Goal: Task Accomplishment & Management: Use online tool/utility

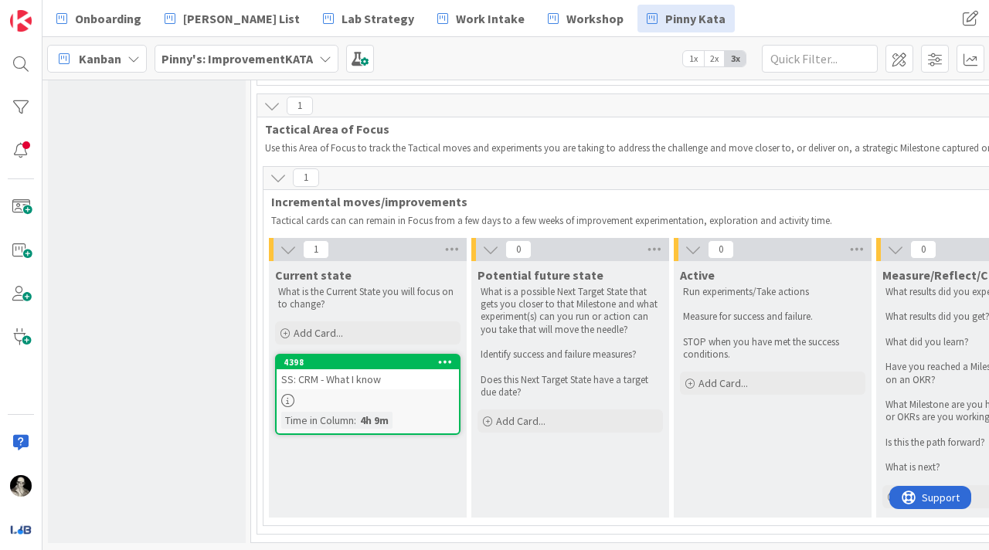
click at [414, 389] on div "SS: CRM - What I know" at bounding box center [368, 379] width 182 height 20
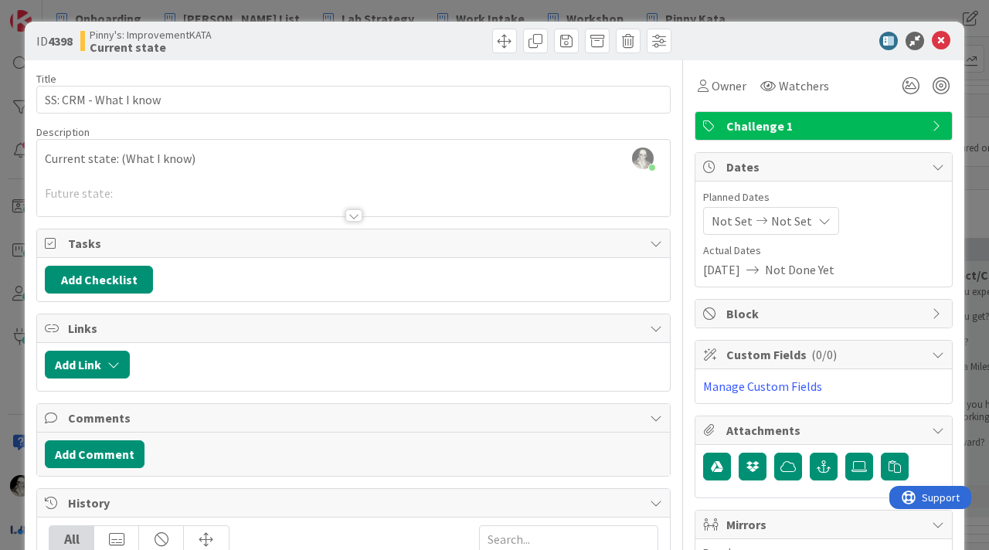
click at [351, 212] on div at bounding box center [353, 215] width 17 height 12
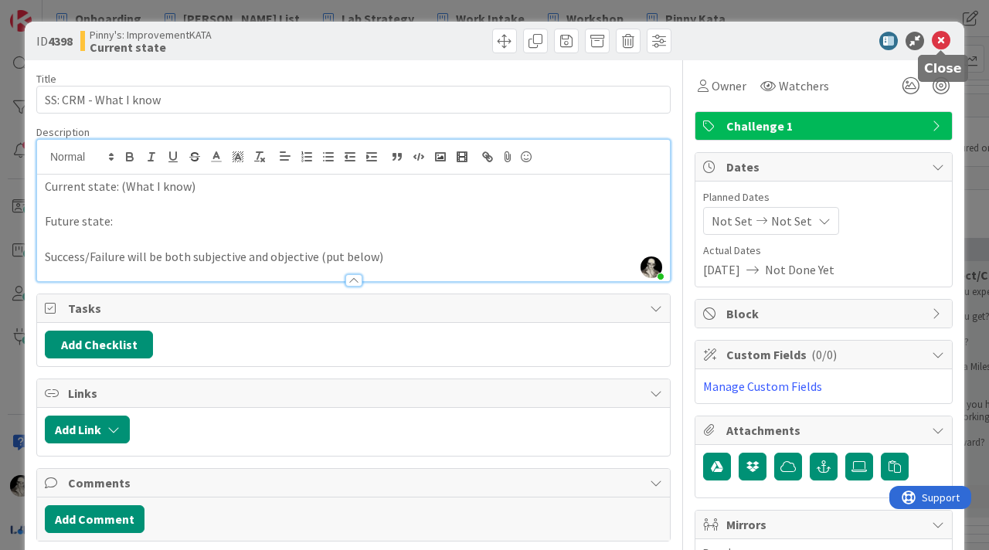
click at [942, 39] on icon at bounding box center [941, 41] width 19 height 19
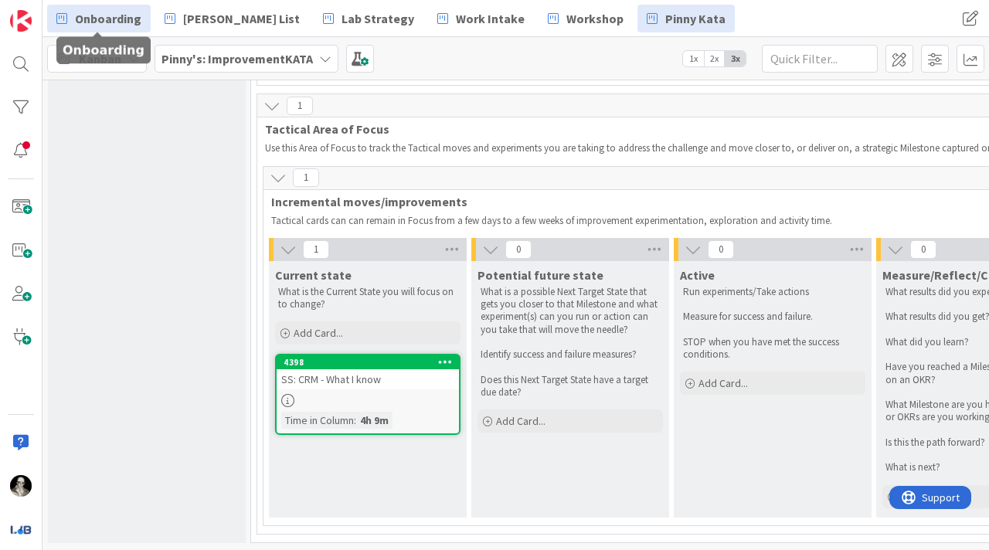
click at [114, 17] on span "Onboarding" at bounding box center [108, 18] width 66 height 19
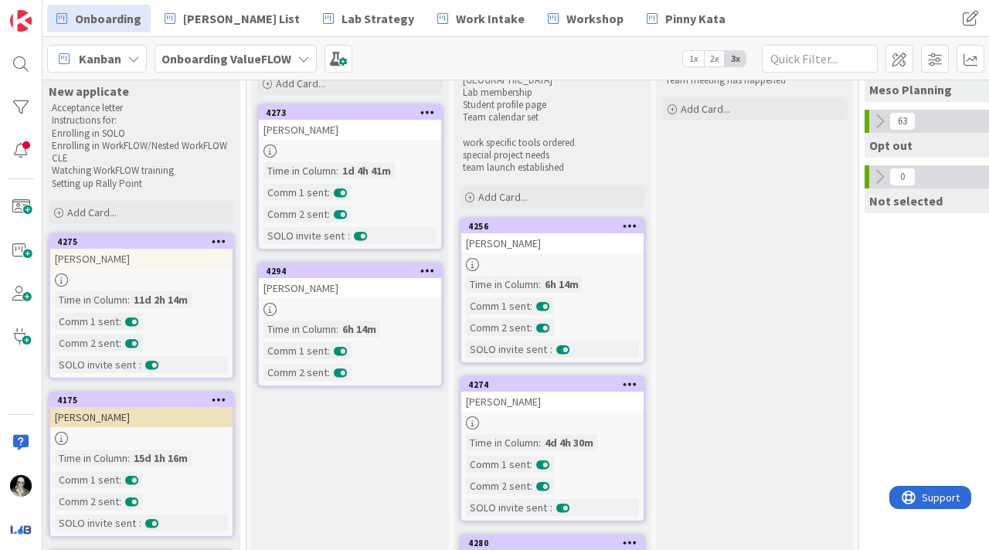
scroll to position [98, 619]
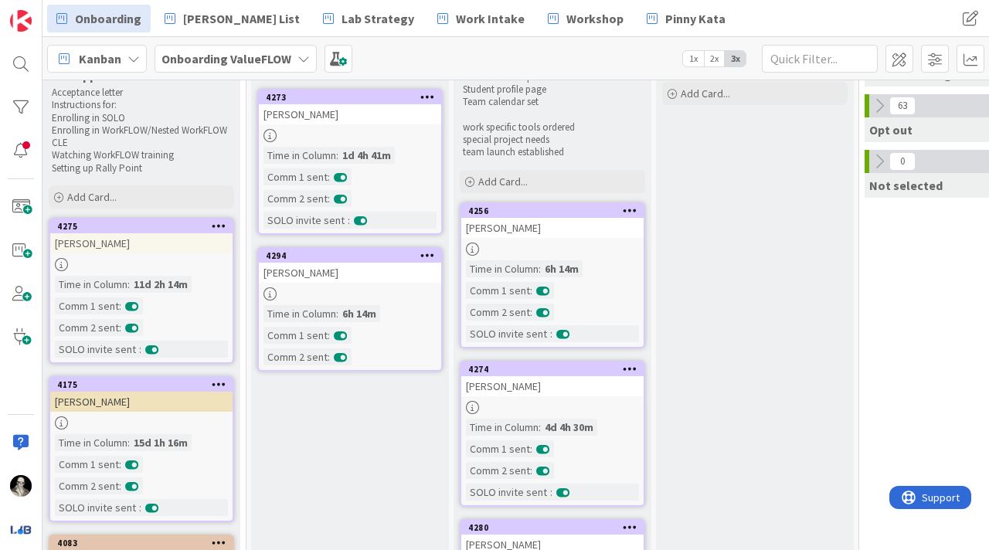
click at [598, 231] on div "[PERSON_NAME]" at bounding box center [552, 228] width 182 height 20
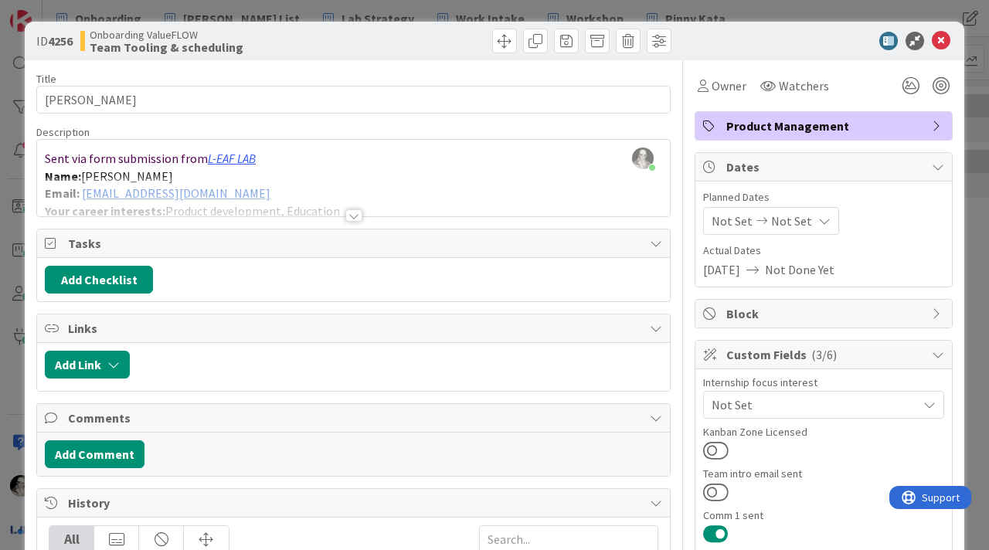
click at [355, 208] on div at bounding box center [353, 196] width 633 height 39
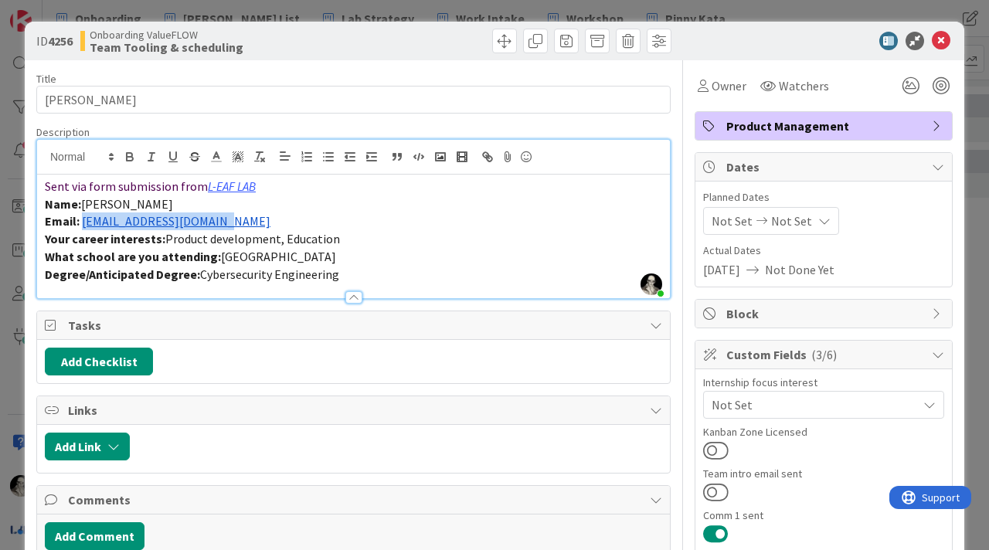
drag, startPoint x: 252, startPoint y: 222, endPoint x: 82, endPoint y: 226, distance: 170.0
click at [82, 226] on p "Email: sarah13.mahdi@gmail.com" at bounding box center [353, 221] width 617 height 18
copy link "[EMAIL_ADDRESS][DOMAIN_NAME]"
click at [938, 36] on icon at bounding box center [941, 41] width 19 height 19
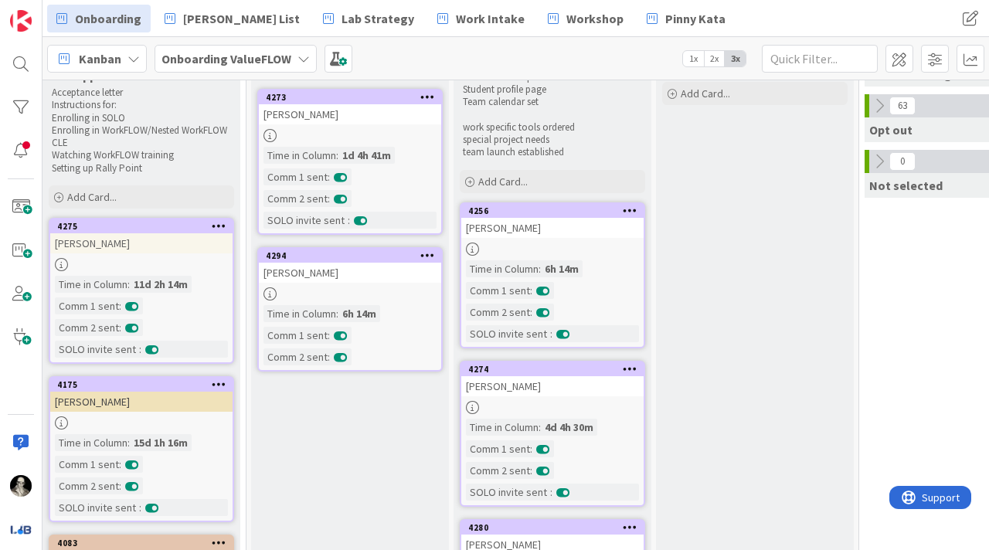
click at [586, 384] on div "[PERSON_NAME]" at bounding box center [552, 386] width 182 height 20
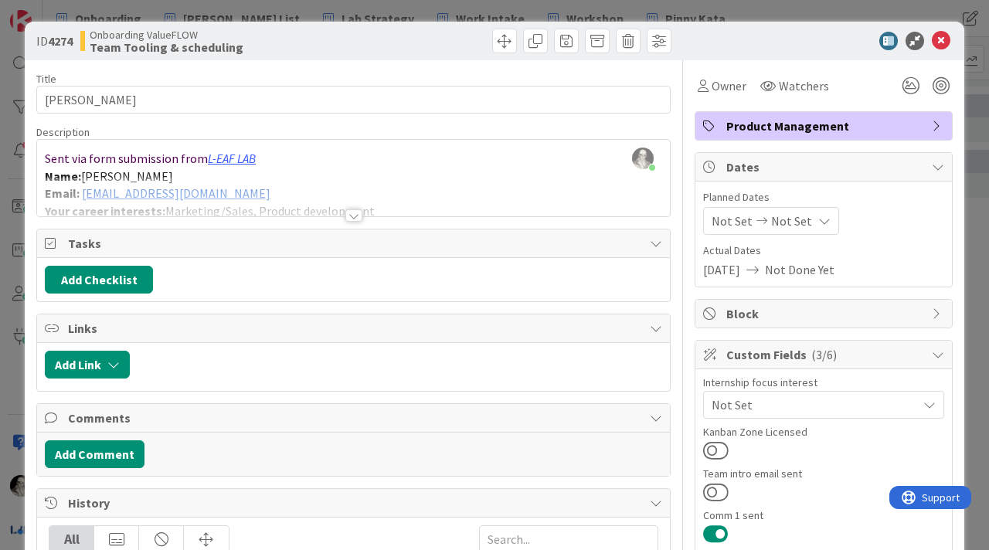
click at [352, 209] on div at bounding box center [353, 215] width 17 height 12
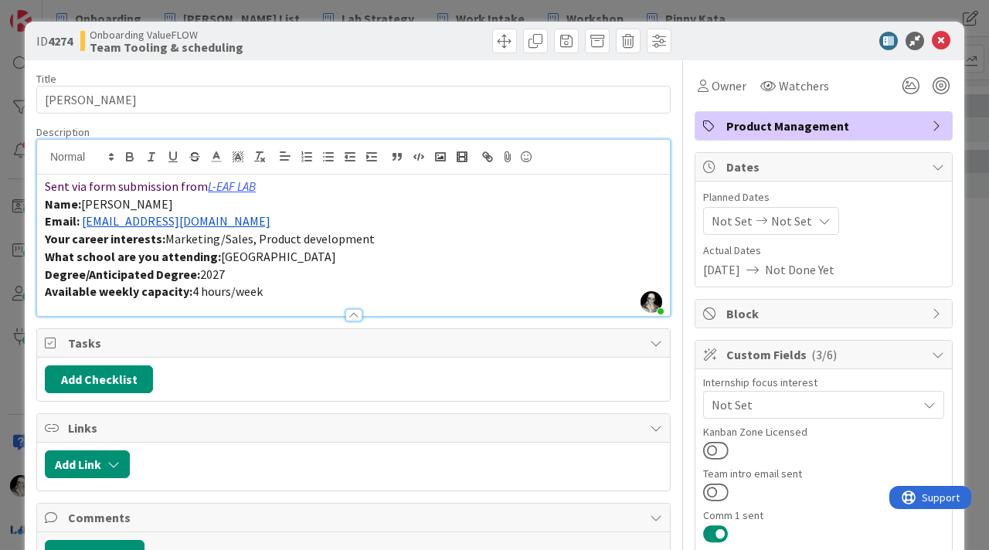
drag, startPoint x: 274, startPoint y: 222, endPoint x: 82, endPoint y: 225, distance: 191.6
click at [82, 225] on p "Email: siddharthbellad2001@gmail.com" at bounding box center [353, 221] width 617 height 18
copy link "[EMAIL_ADDRESS][DOMAIN_NAME]"
click at [112, 207] on span "[PERSON_NAME]" at bounding box center [127, 203] width 92 height 15
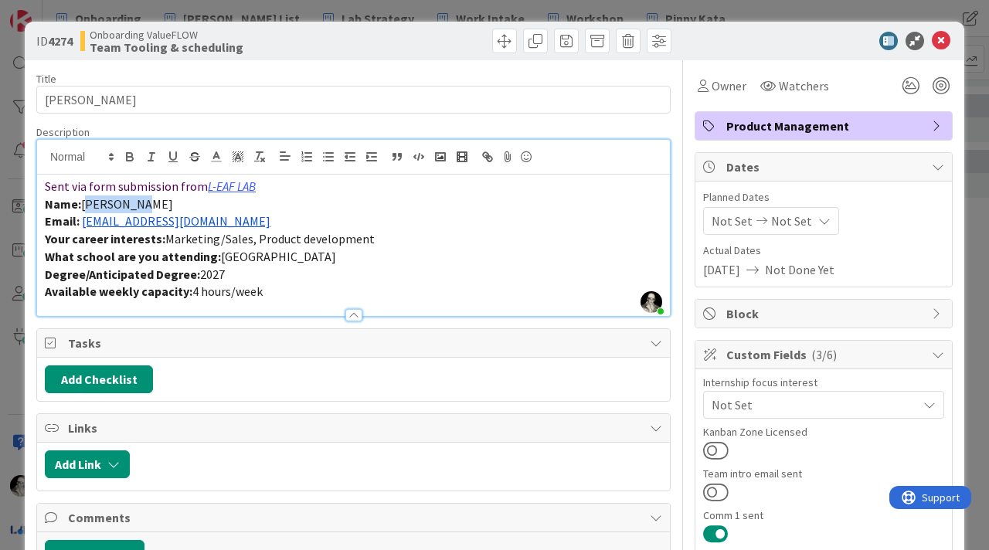
copy span "Siddharth"
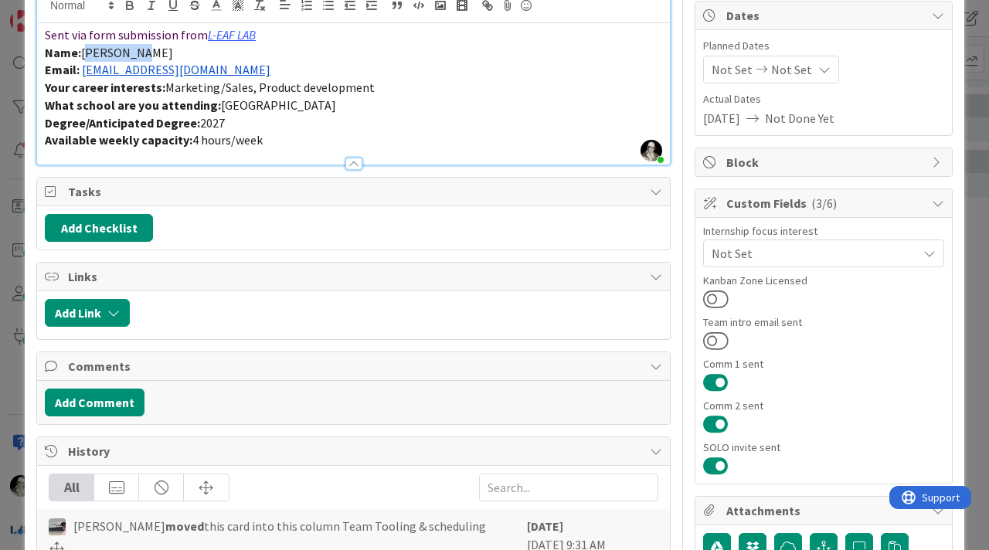
scroll to position [158, 0]
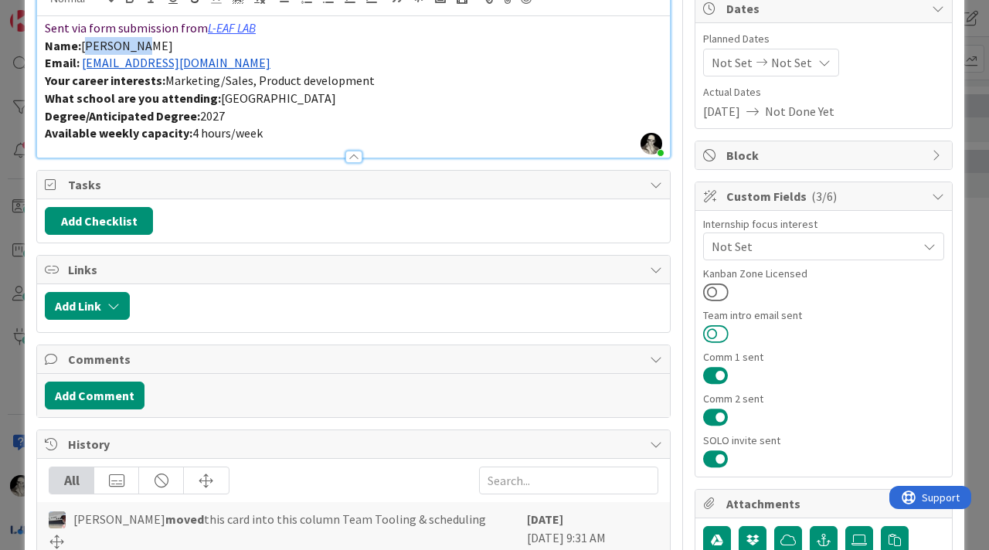
click at [709, 328] on button at bounding box center [715, 334] width 25 height 20
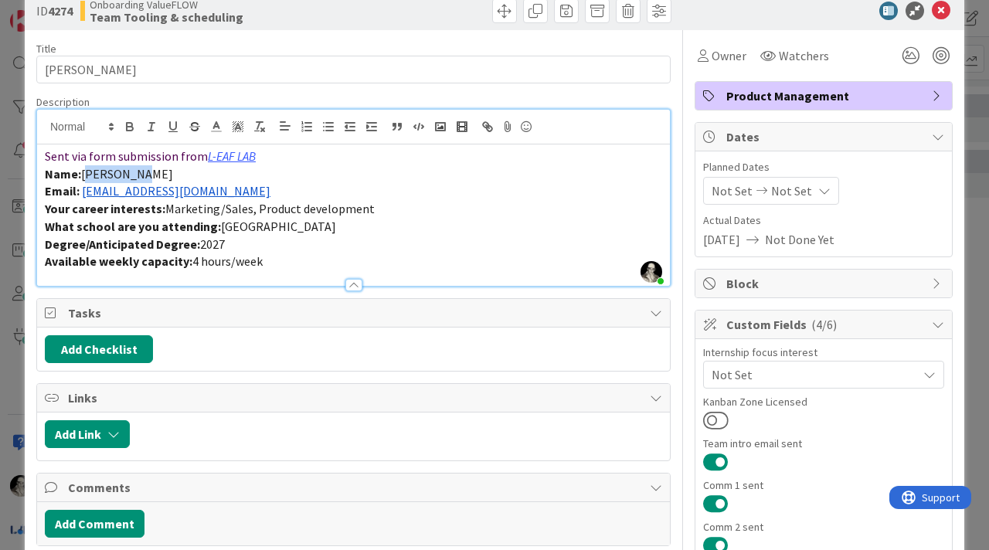
scroll to position [3, 0]
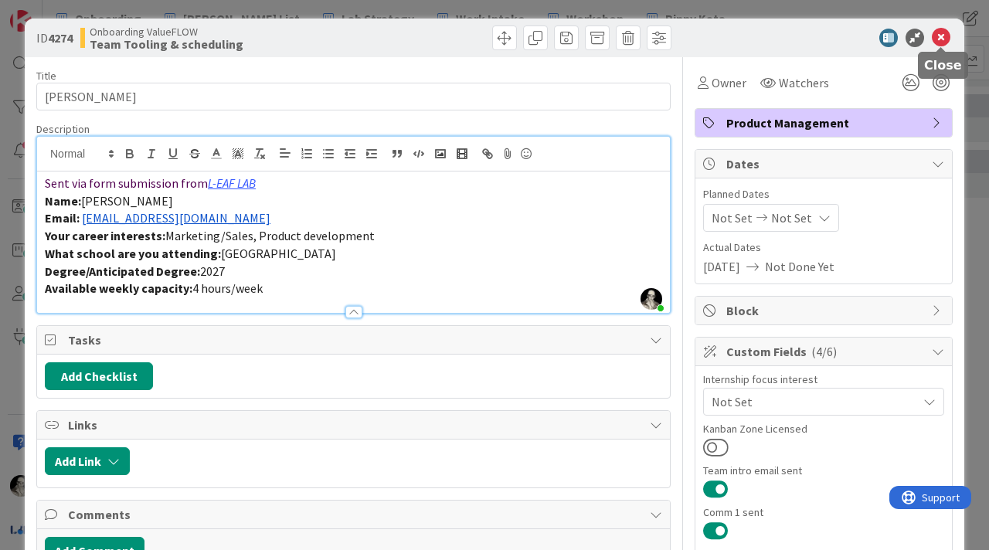
click at [942, 34] on icon at bounding box center [941, 38] width 19 height 19
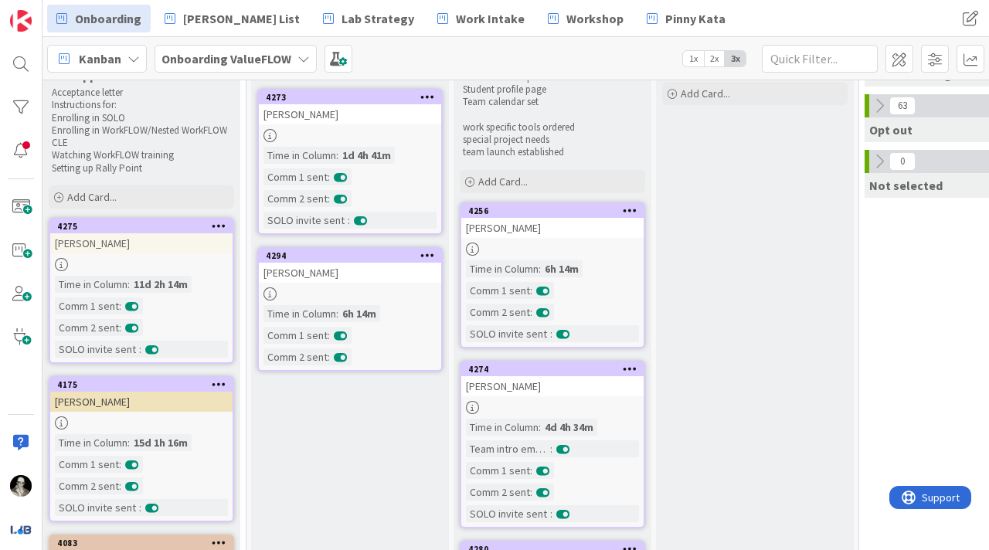
click at [593, 229] on div "[PERSON_NAME]" at bounding box center [552, 228] width 182 height 20
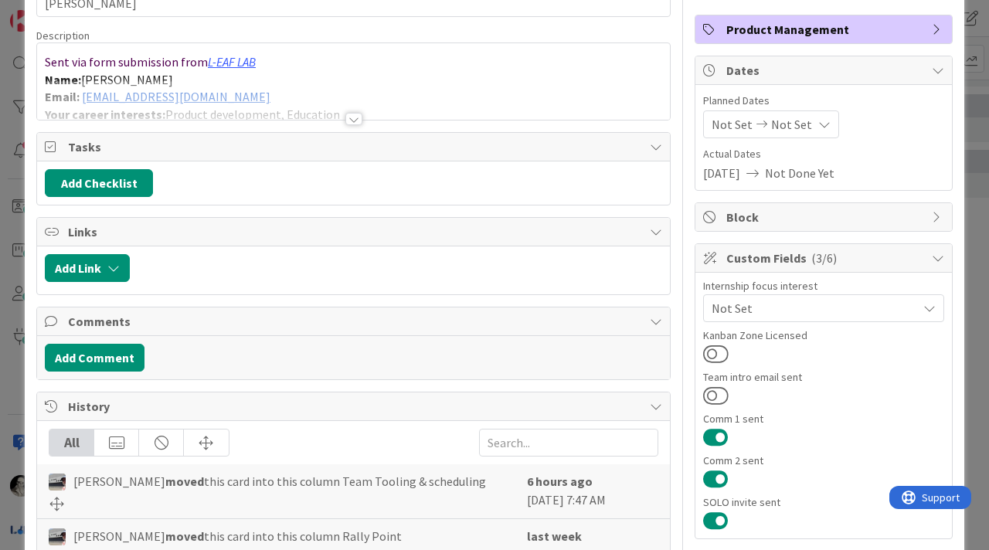
scroll to position [127, 0]
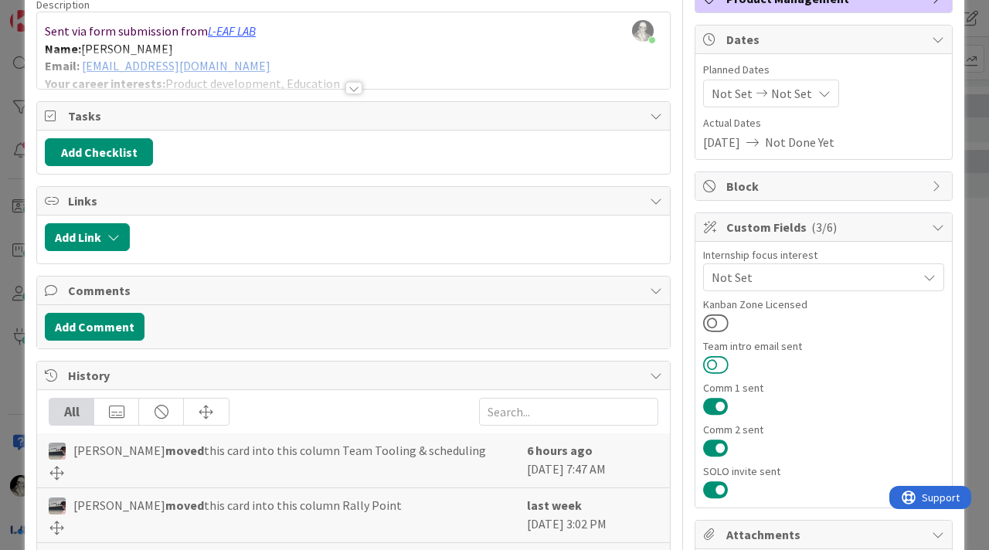
click at [719, 357] on button at bounding box center [715, 365] width 25 height 20
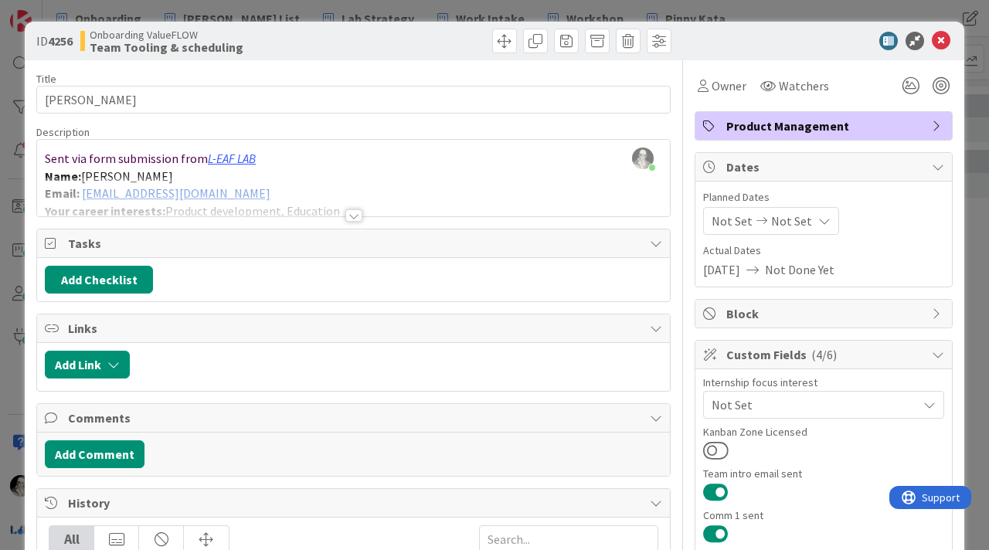
click at [352, 215] on div at bounding box center [353, 215] width 17 height 12
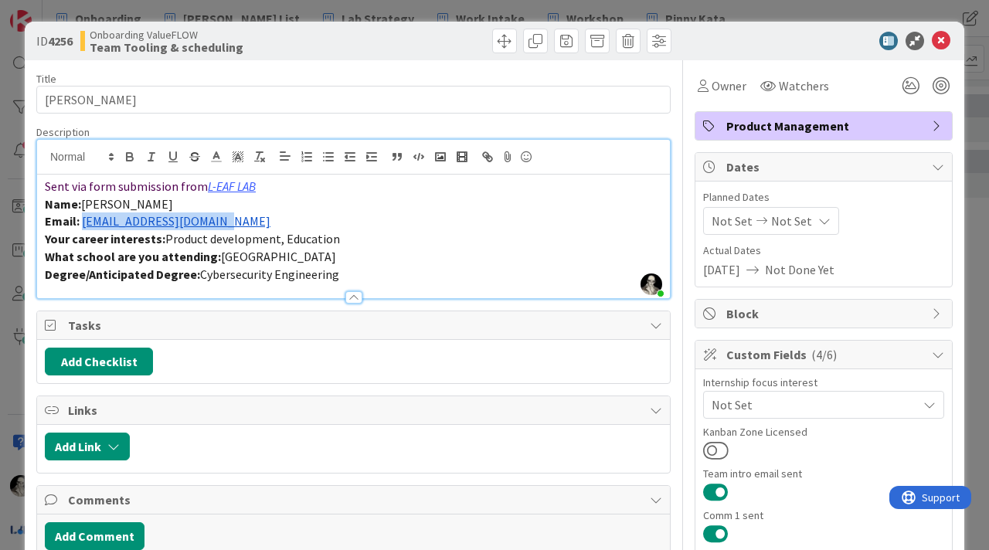
drag, startPoint x: 239, startPoint y: 223, endPoint x: 83, endPoint y: 226, distance: 156.1
click at [83, 226] on p "Email: sarah13.mahdi@gmail.com" at bounding box center [353, 221] width 617 height 18
copy link "[EMAIL_ADDRESS][DOMAIN_NAME]"
click at [941, 39] on icon at bounding box center [941, 41] width 19 height 19
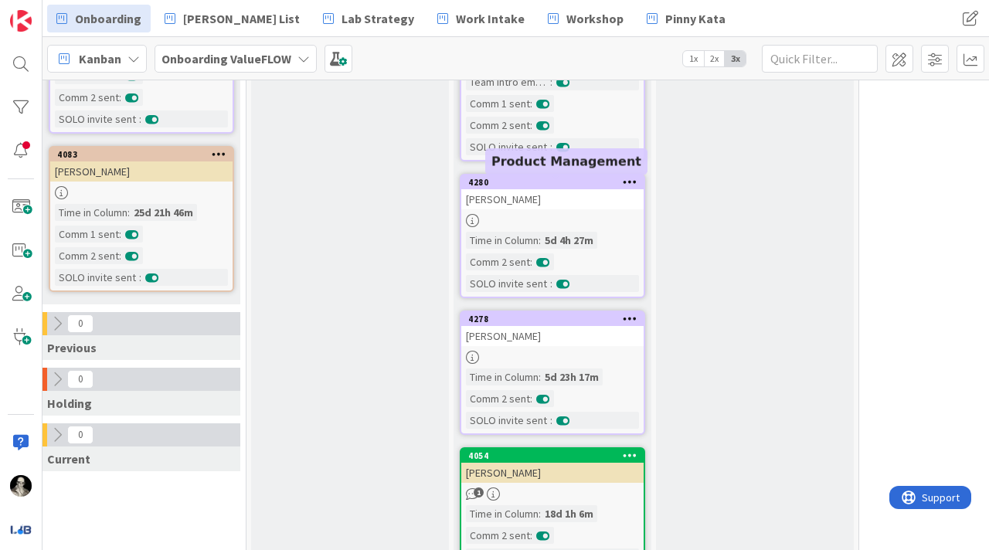
scroll to position [521, 619]
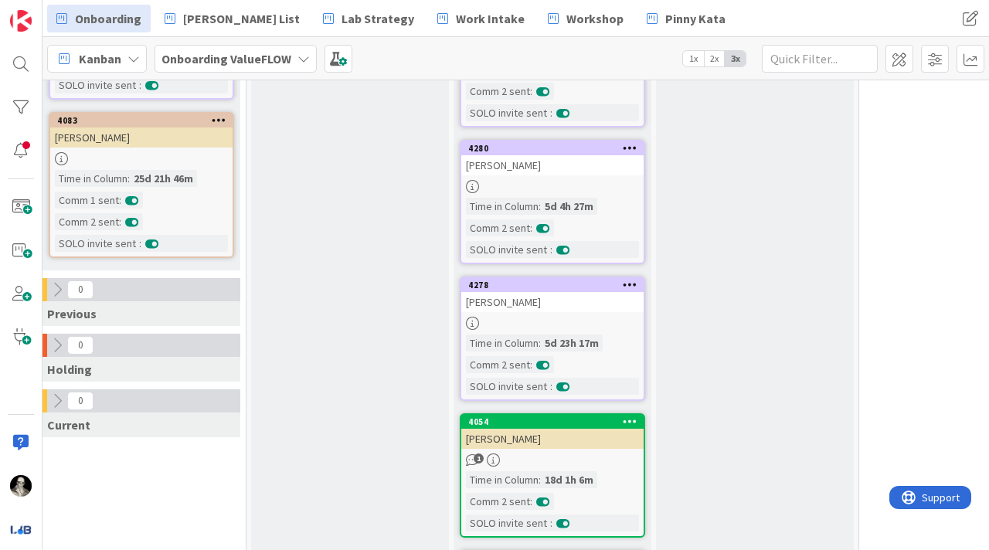
click at [579, 163] on div "[PERSON_NAME]" at bounding box center [552, 165] width 182 height 20
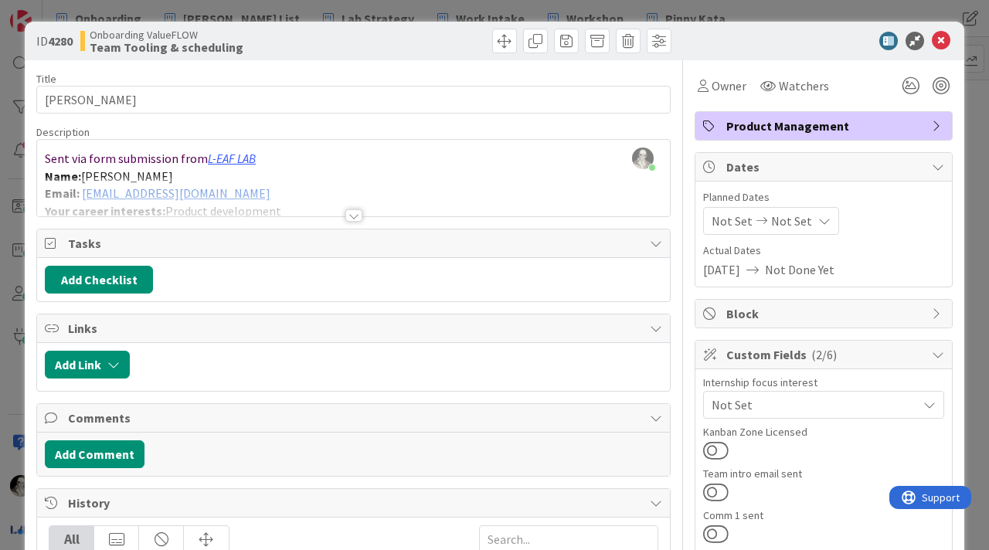
click at [357, 213] on div at bounding box center [353, 215] width 17 height 12
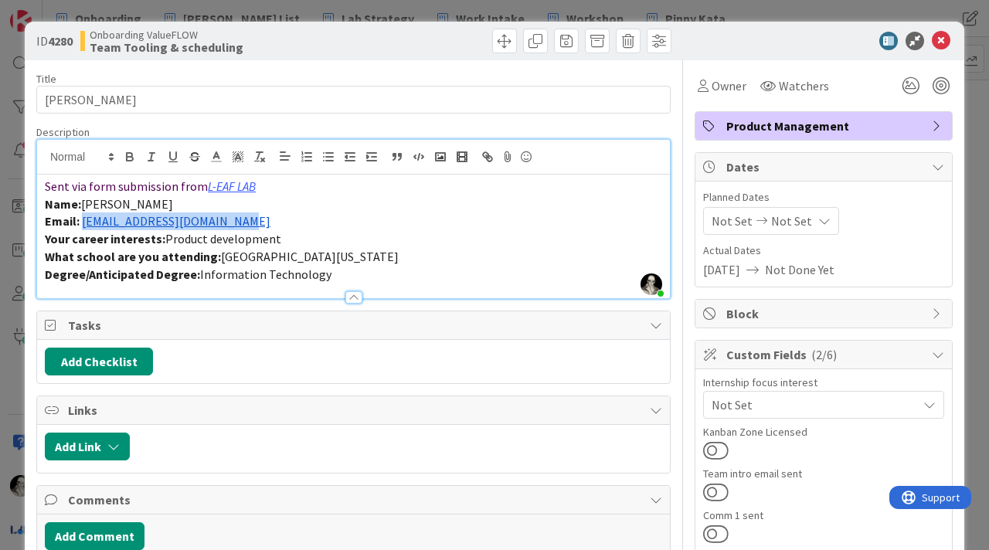
drag, startPoint x: 263, startPoint y: 225, endPoint x: 83, endPoint y: 223, distance: 179.3
click at [83, 223] on p "Email: harmansbanwait@outlook.com" at bounding box center [353, 221] width 617 height 18
copy link "[EMAIL_ADDRESS][DOMAIN_NAME]"
click at [943, 39] on icon at bounding box center [941, 41] width 19 height 19
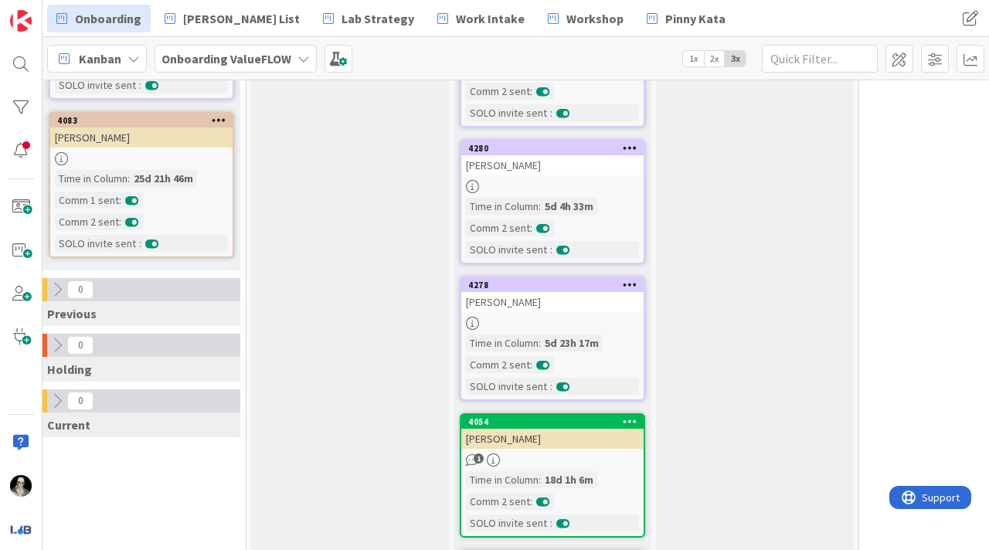
click at [590, 301] on div "[PERSON_NAME]" at bounding box center [552, 302] width 182 height 20
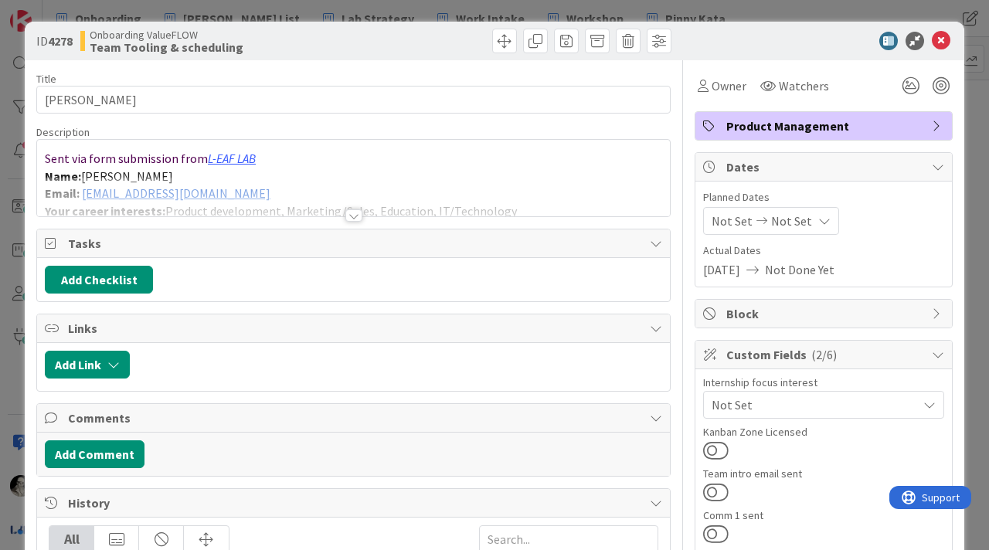
click at [355, 211] on div at bounding box center [353, 215] width 17 height 12
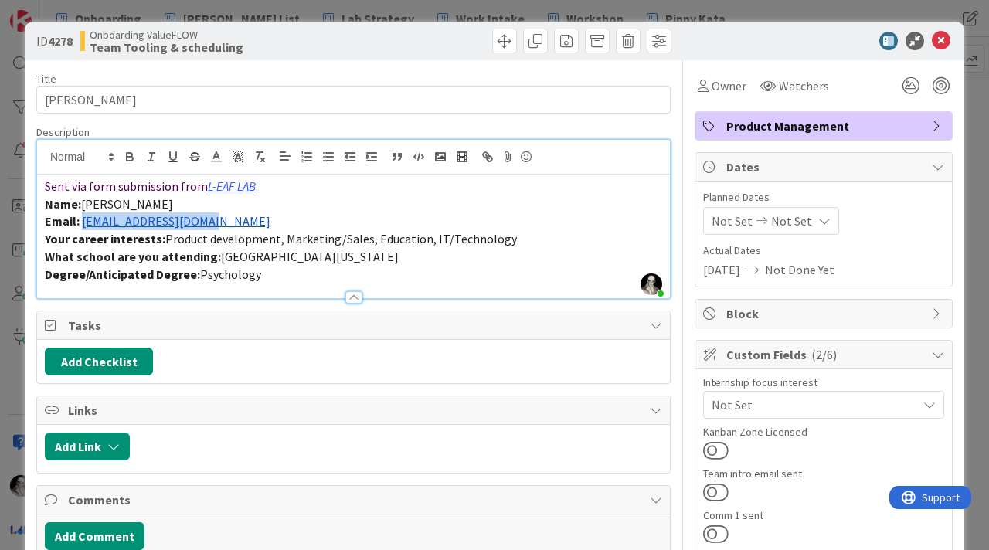
drag, startPoint x: 228, startPoint y: 226, endPoint x: 83, endPoint y: 218, distance: 144.7
click at [83, 218] on p "Email: wcardona@berkeley.edu" at bounding box center [353, 221] width 617 height 18
copy link "[EMAIL_ADDRESS][DOMAIN_NAME]"
click at [718, 483] on button at bounding box center [715, 492] width 25 height 20
click at [942, 36] on icon at bounding box center [941, 41] width 19 height 19
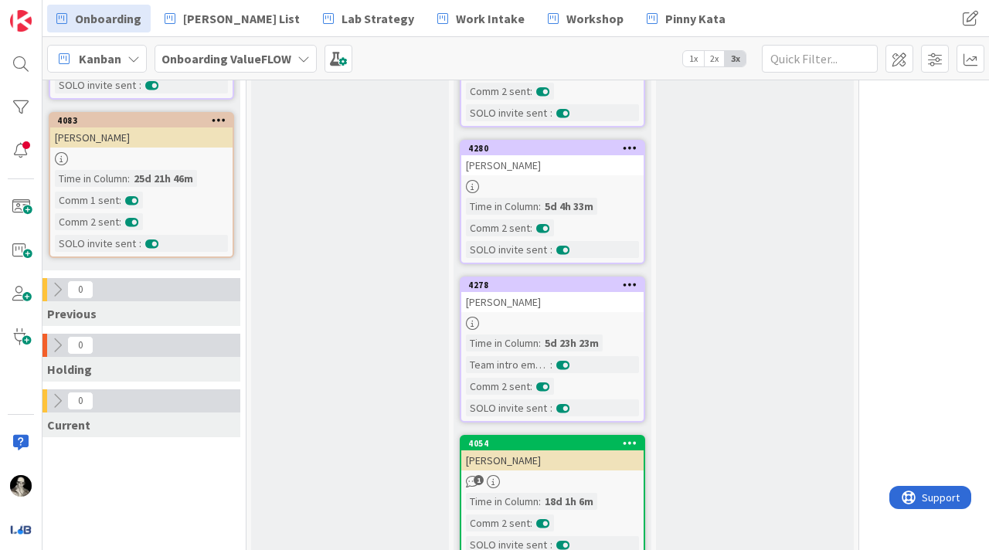
click at [597, 192] on div at bounding box center [552, 186] width 182 height 13
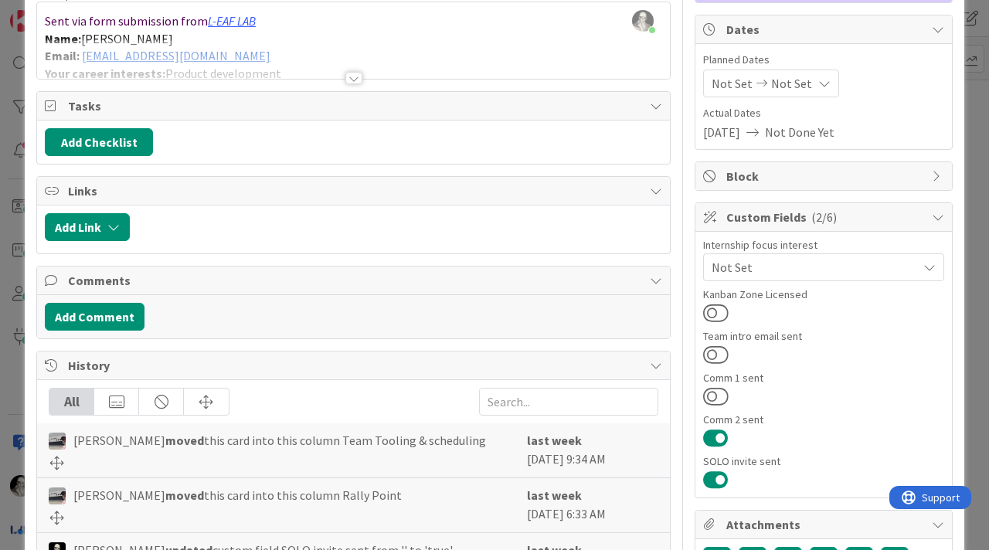
scroll to position [144, 0]
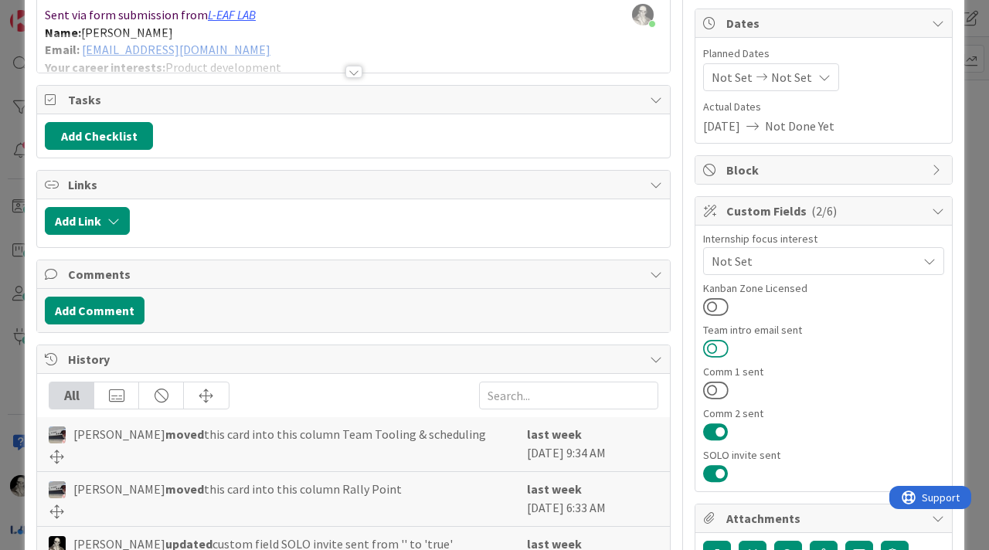
click at [714, 342] on button at bounding box center [715, 348] width 25 height 20
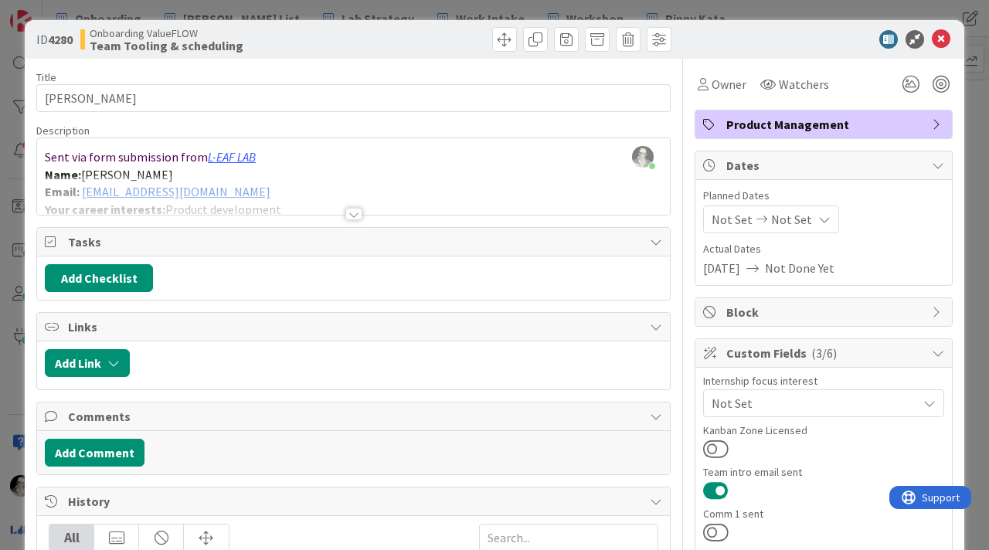
scroll to position [0, 0]
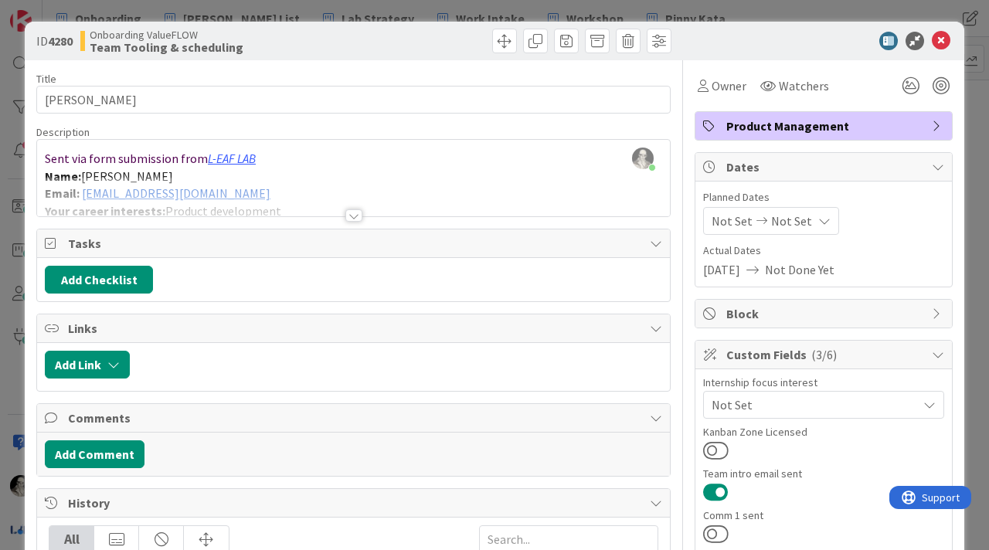
click at [355, 214] on div at bounding box center [353, 215] width 17 height 12
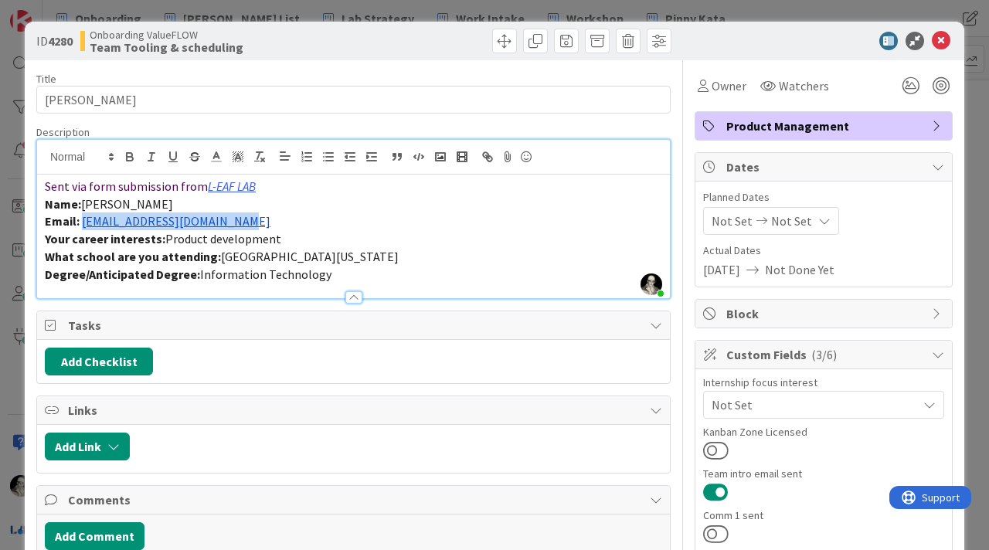
drag, startPoint x: 256, startPoint y: 228, endPoint x: 83, endPoint y: 226, distance: 173.1
click at [83, 226] on p "Email: harmansbanwait@outlook.com" at bounding box center [353, 221] width 617 height 18
copy link "[EMAIL_ADDRESS][DOMAIN_NAME]"
click at [715, 448] on button at bounding box center [715, 450] width 25 height 20
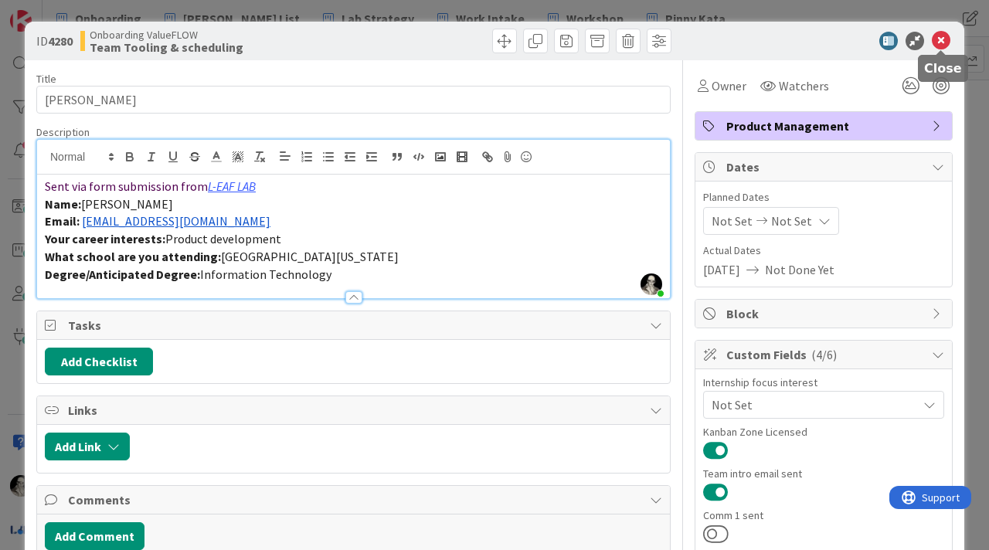
click at [943, 39] on icon at bounding box center [941, 41] width 19 height 19
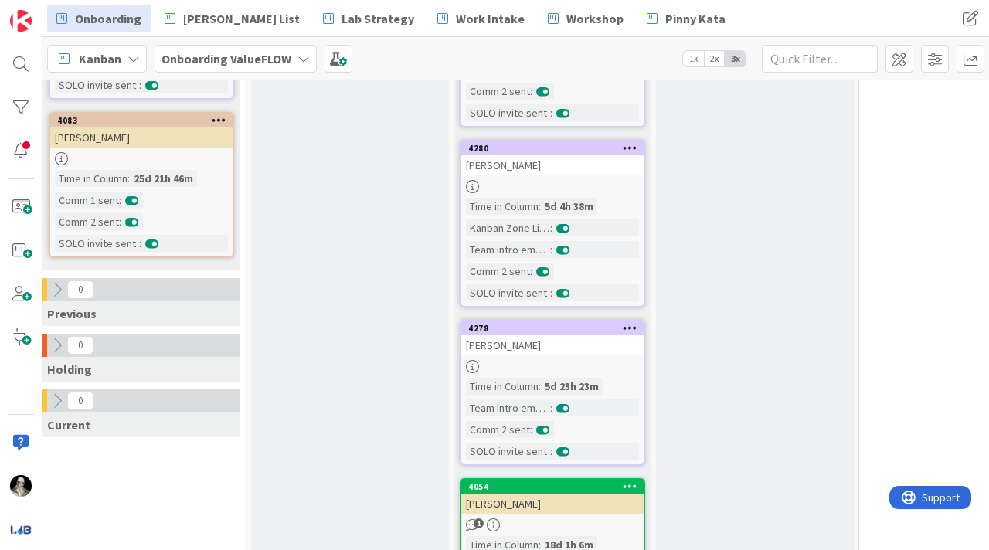
click at [606, 341] on div "[PERSON_NAME]" at bounding box center [552, 345] width 182 height 20
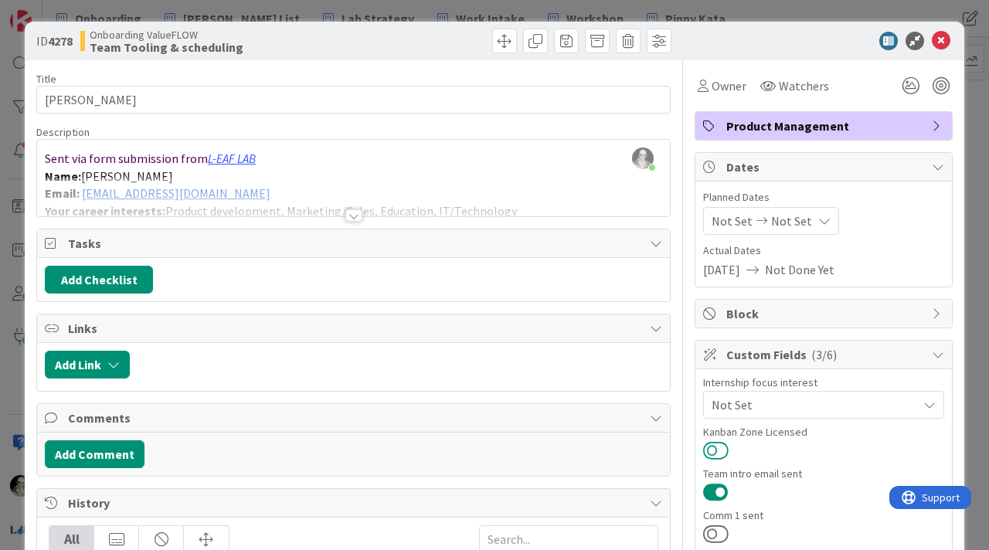
click at [718, 449] on button at bounding box center [715, 450] width 25 height 20
click at [940, 36] on icon at bounding box center [941, 41] width 19 height 19
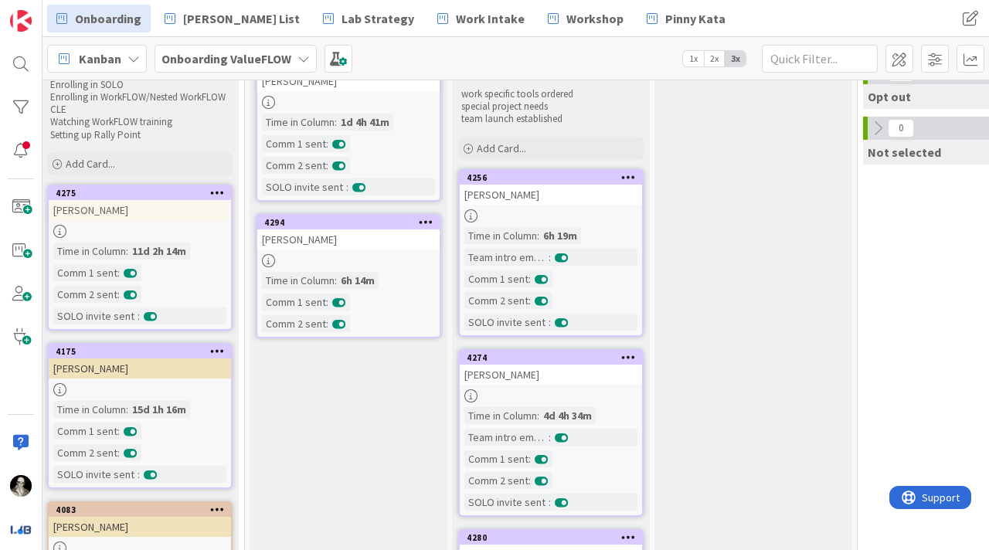
scroll to position [125, 620]
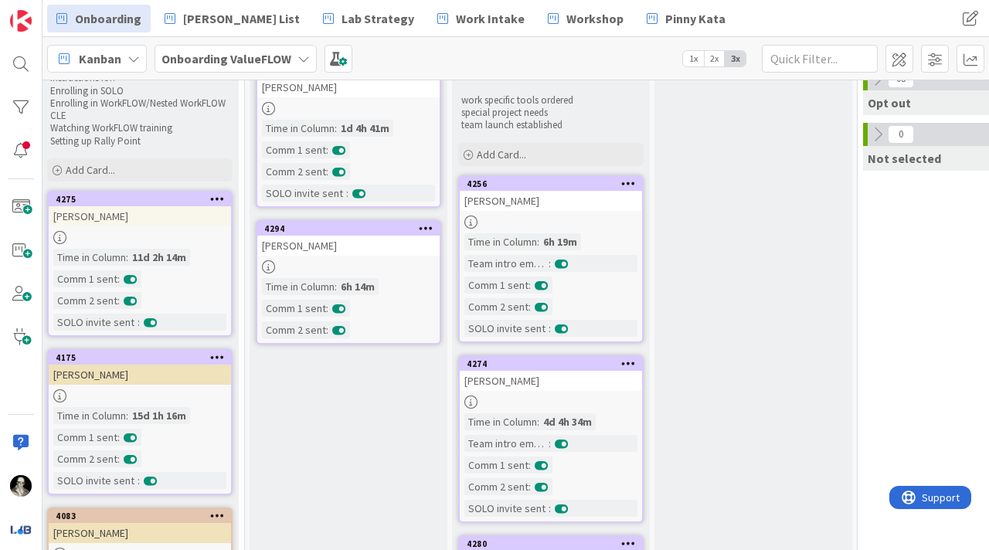
click at [574, 208] on div "[PERSON_NAME]" at bounding box center [551, 201] width 182 height 20
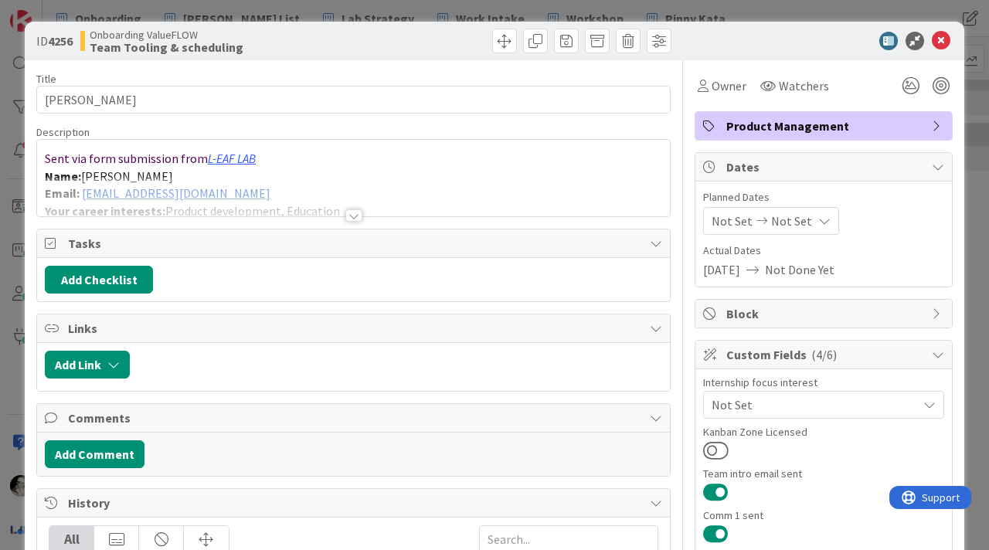
click at [274, 182] on div at bounding box center [353, 196] width 633 height 39
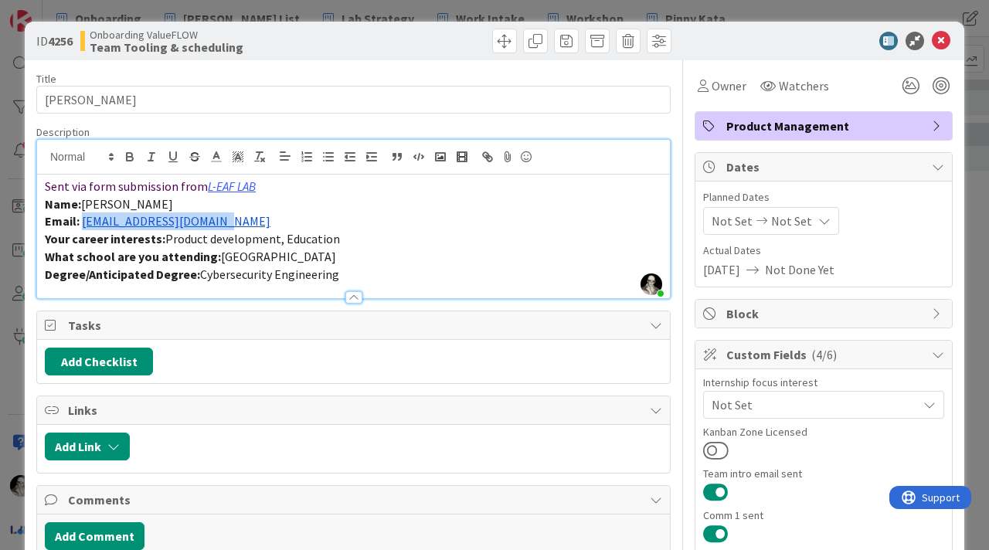
drag, startPoint x: 244, startPoint y: 223, endPoint x: 83, endPoint y: 223, distance: 160.7
click at [83, 223] on p "Email: sarah13.mahdi@gmail.com" at bounding box center [353, 221] width 617 height 18
copy link "[EMAIL_ADDRESS][DOMAIN_NAME]"
click at [942, 43] on icon at bounding box center [941, 41] width 19 height 19
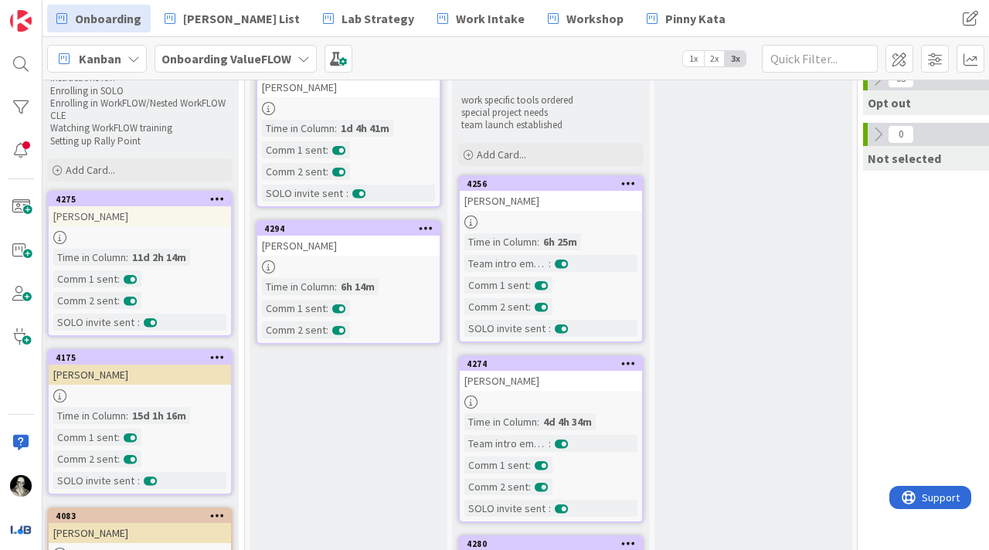
click at [590, 388] on div "[PERSON_NAME]" at bounding box center [551, 381] width 182 height 20
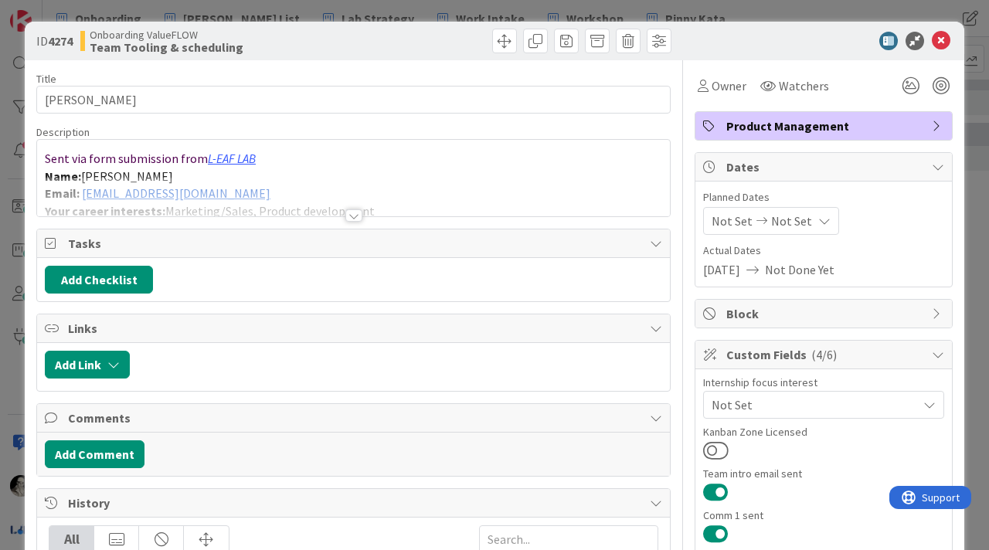
click at [355, 214] on div at bounding box center [353, 215] width 17 height 12
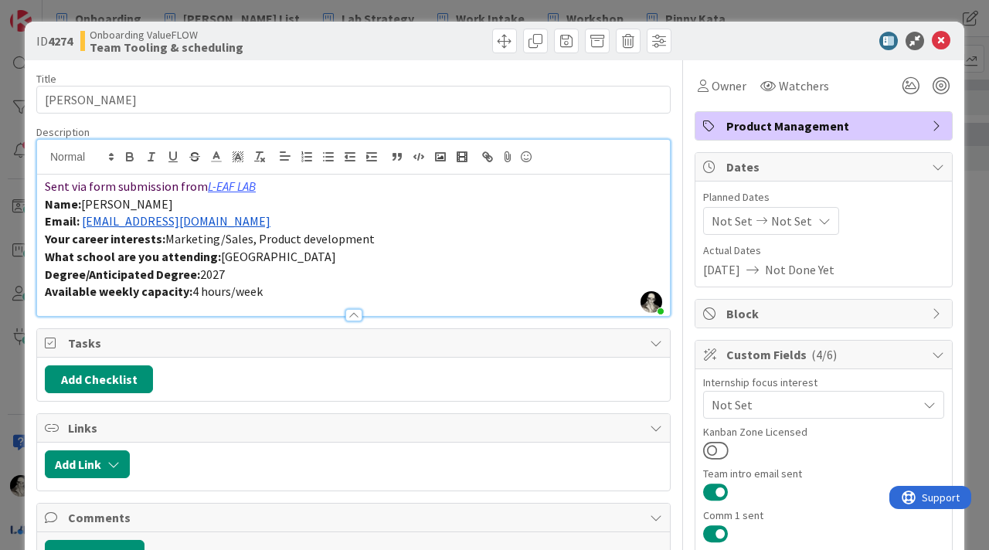
drag, startPoint x: 265, startPoint y: 226, endPoint x: 83, endPoint y: 223, distance: 181.6
click at [83, 223] on p "Email: siddharthbellad2001@gmail.com" at bounding box center [353, 221] width 617 height 18
copy link "[EMAIL_ADDRESS][DOMAIN_NAME]"
click at [940, 43] on icon at bounding box center [941, 41] width 19 height 19
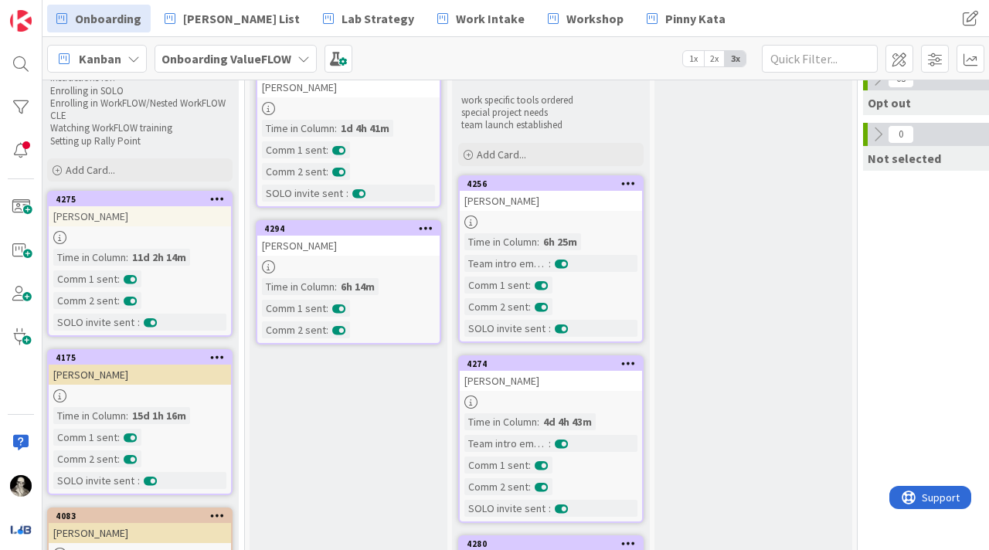
click at [617, 233] on div "Time in Column : 6h 25m Team intro email sent : Comm 1 sent : Comm 2 sent : SOL…" at bounding box center [550, 285] width 173 height 104
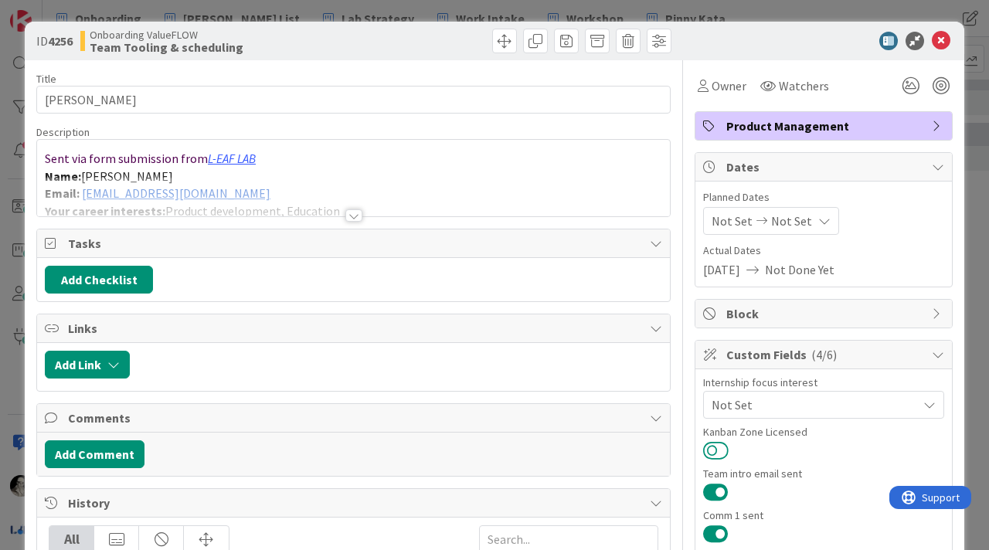
click at [713, 443] on button at bounding box center [715, 450] width 25 height 20
click at [940, 44] on icon at bounding box center [941, 41] width 19 height 19
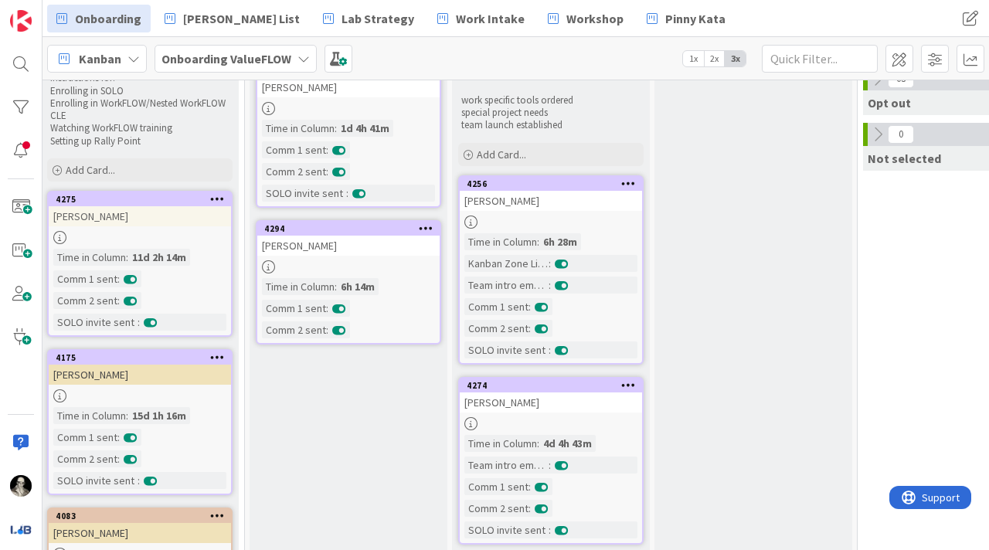
click at [597, 400] on div "[PERSON_NAME]" at bounding box center [551, 402] width 182 height 20
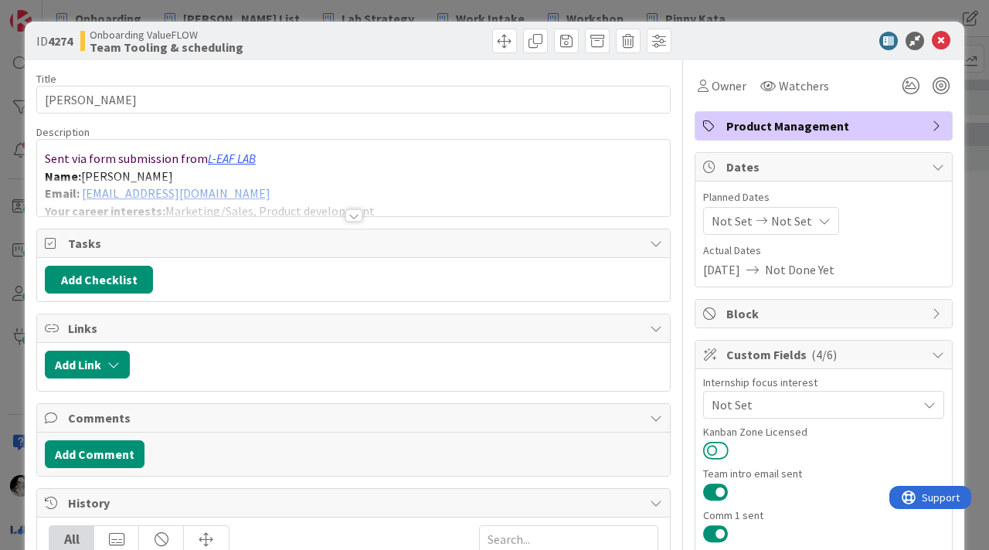
click at [715, 447] on button at bounding box center [715, 450] width 25 height 20
click at [942, 38] on icon at bounding box center [941, 41] width 19 height 19
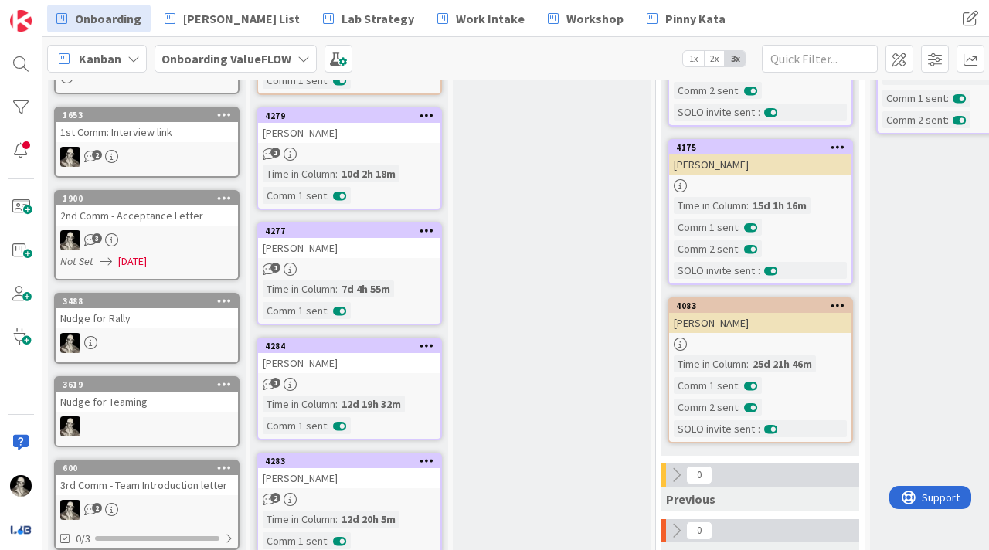
scroll to position [341, 0]
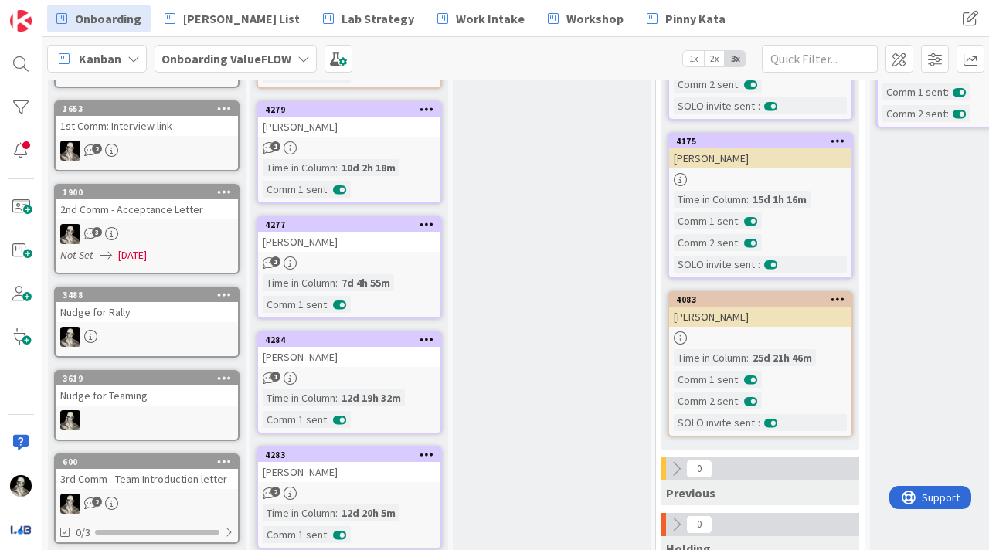
click at [769, 324] on div "[PERSON_NAME]" at bounding box center [760, 317] width 182 height 20
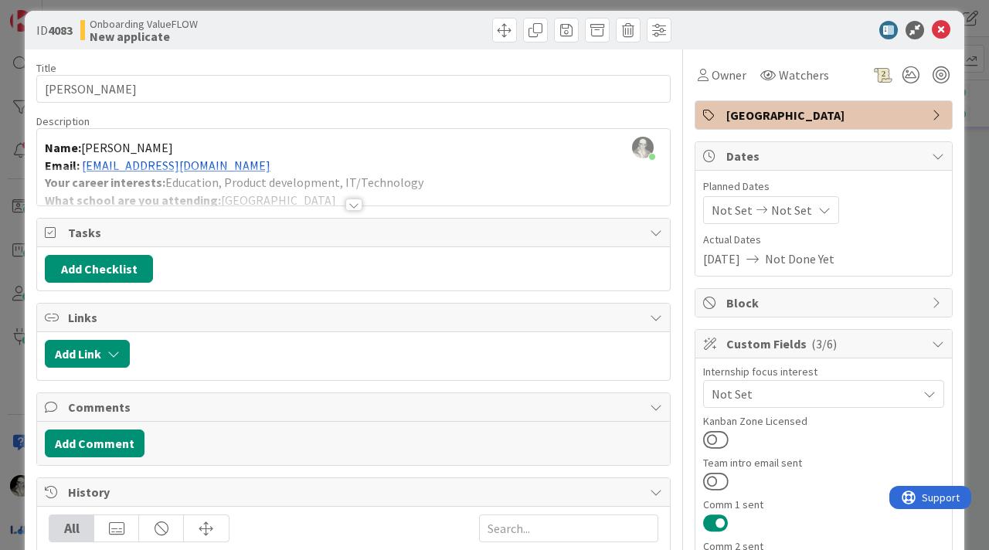
scroll to position [4, 0]
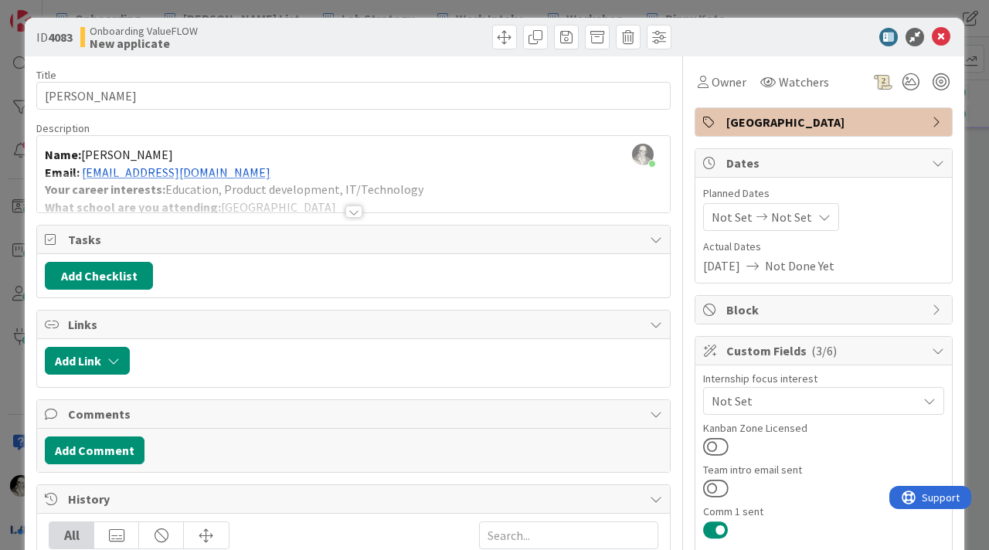
click at [359, 209] on div at bounding box center [353, 212] width 17 height 12
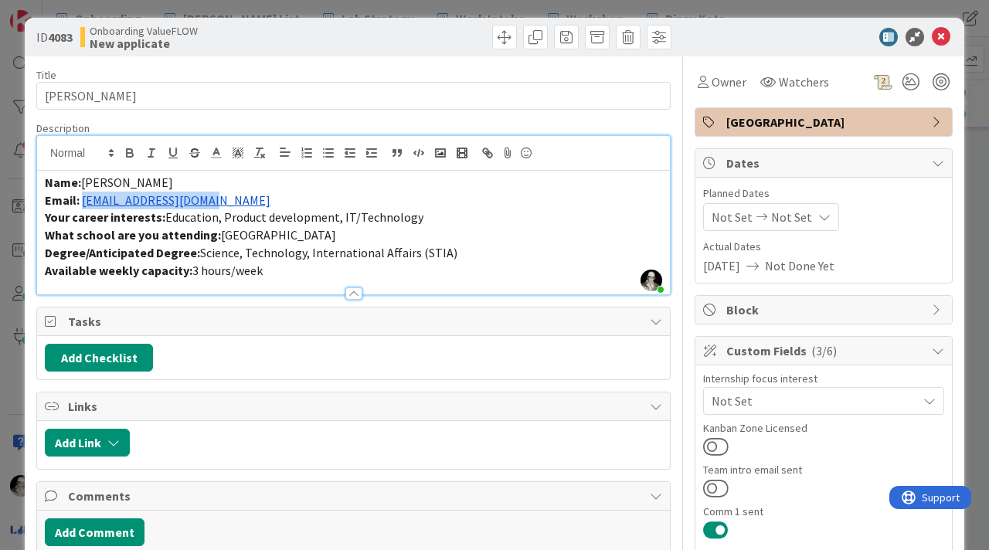
drag, startPoint x: 236, startPoint y: 204, endPoint x: 83, endPoint y: 207, distance: 153.0
click at [83, 206] on p "Email: mc2942@georgetown.edu" at bounding box center [353, 201] width 617 height 18
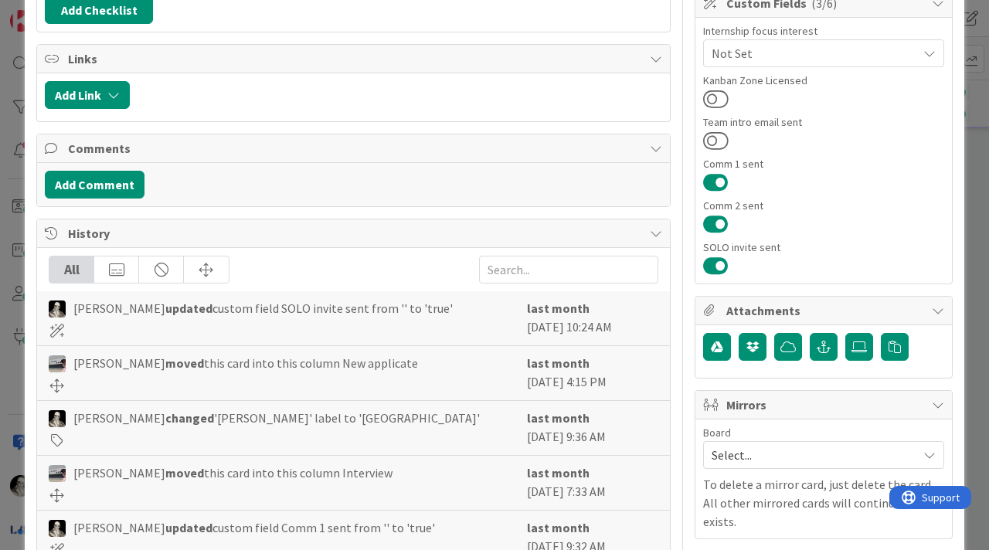
scroll to position [341, 0]
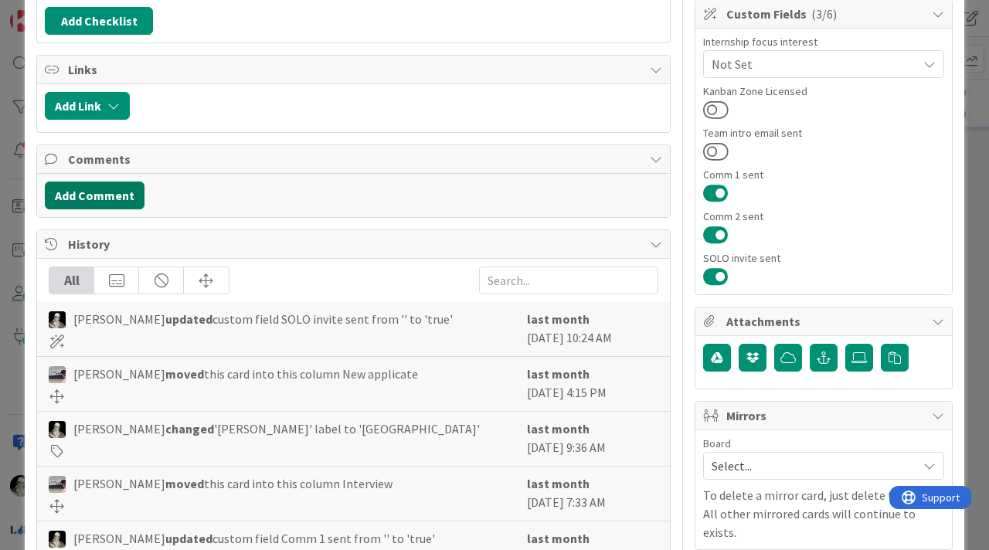
click at [118, 188] on button "Add Comment" at bounding box center [95, 196] width 100 height 28
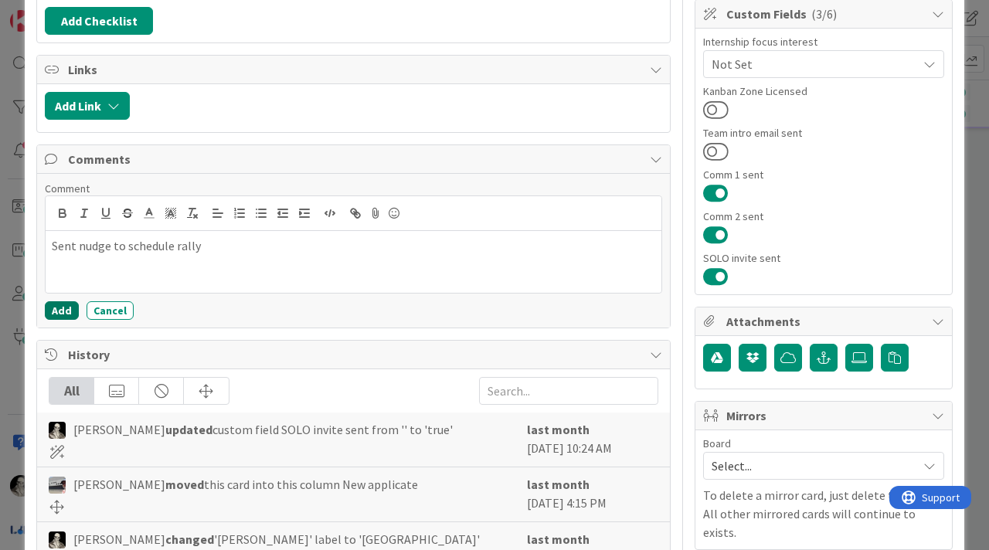
click at [62, 307] on button "Add" at bounding box center [62, 310] width 34 height 19
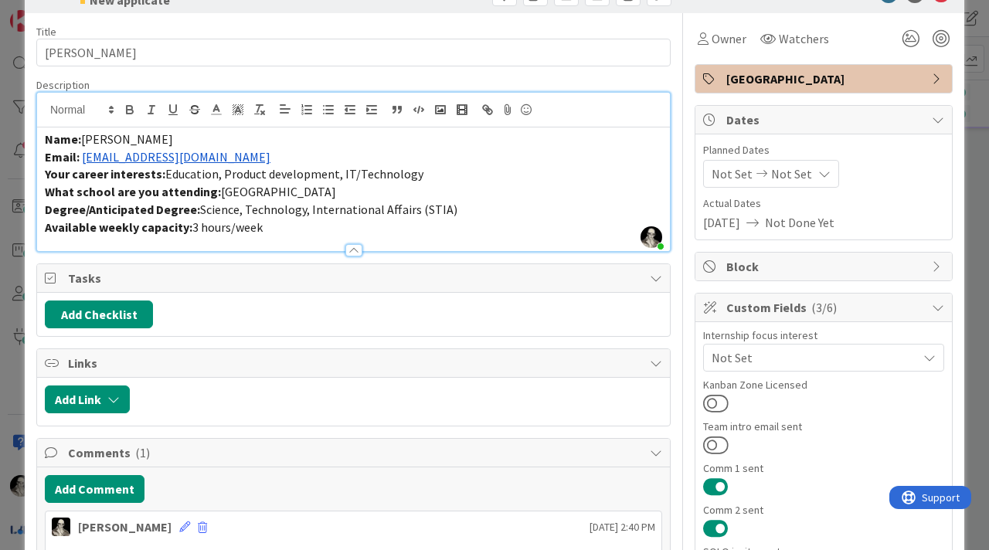
scroll to position [0, 0]
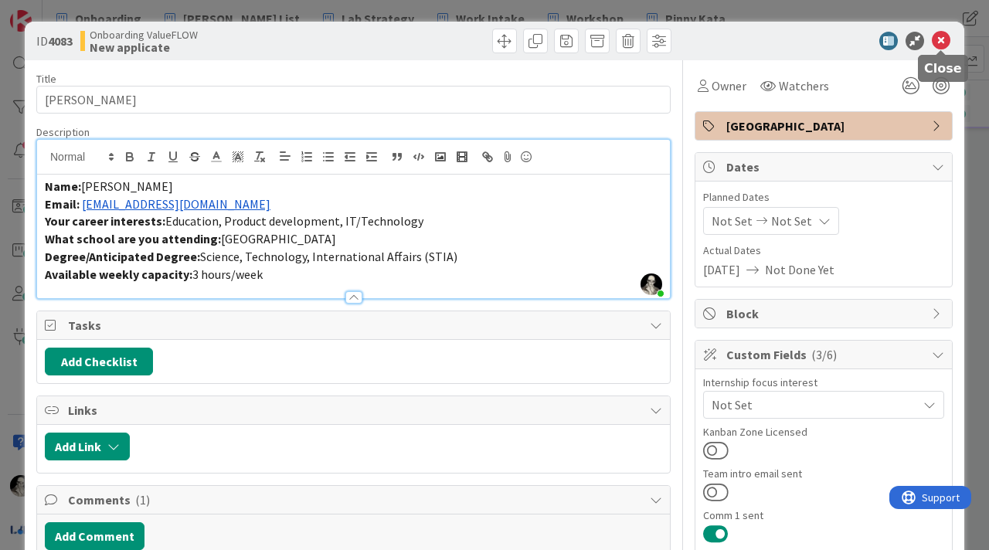
click at [938, 40] on icon at bounding box center [941, 41] width 19 height 19
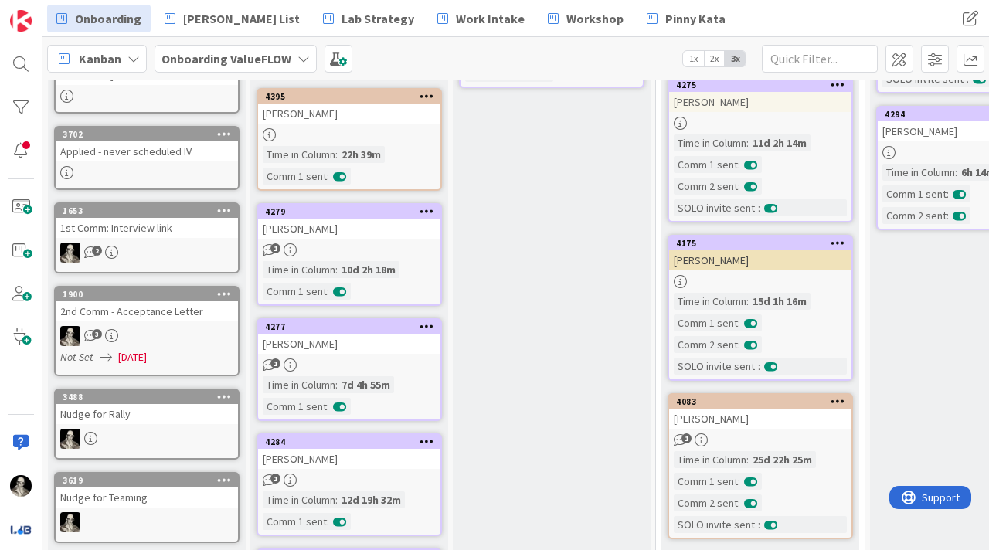
scroll to position [230, 0]
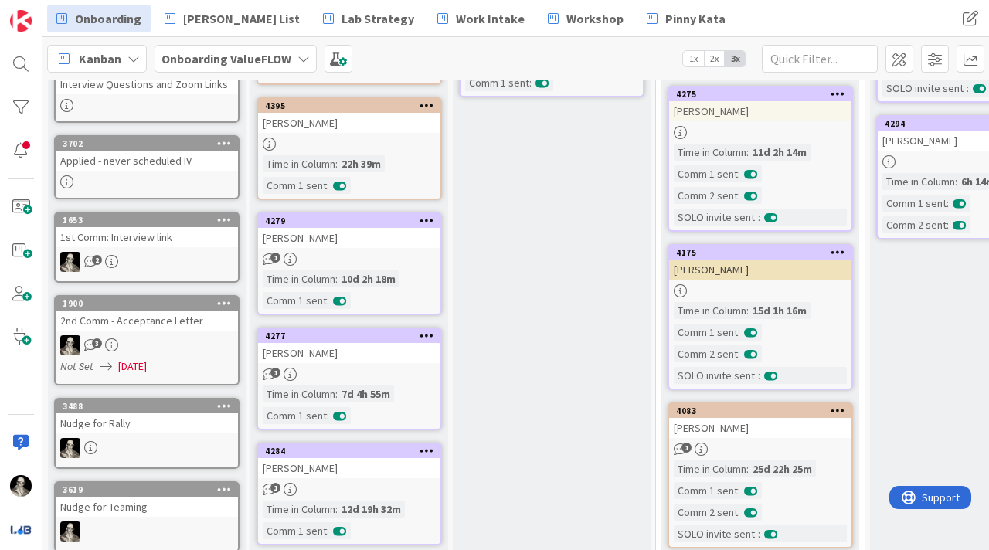
click at [780, 268] on div "[PERSON_NAME]" at bounding box center [760, 270] width 182 height 20
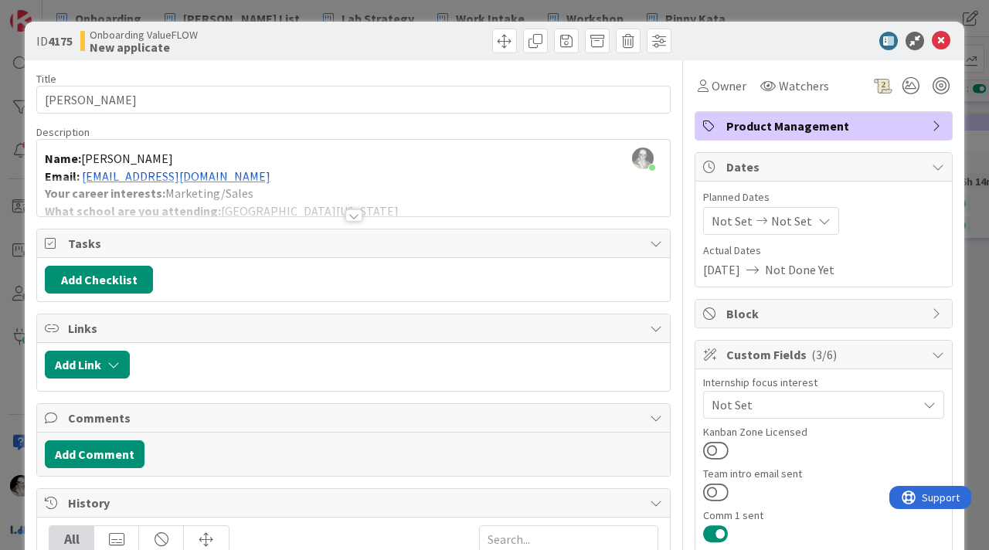
click at [351, 213] on div at bounding box center [353, 215] width 17 height 12
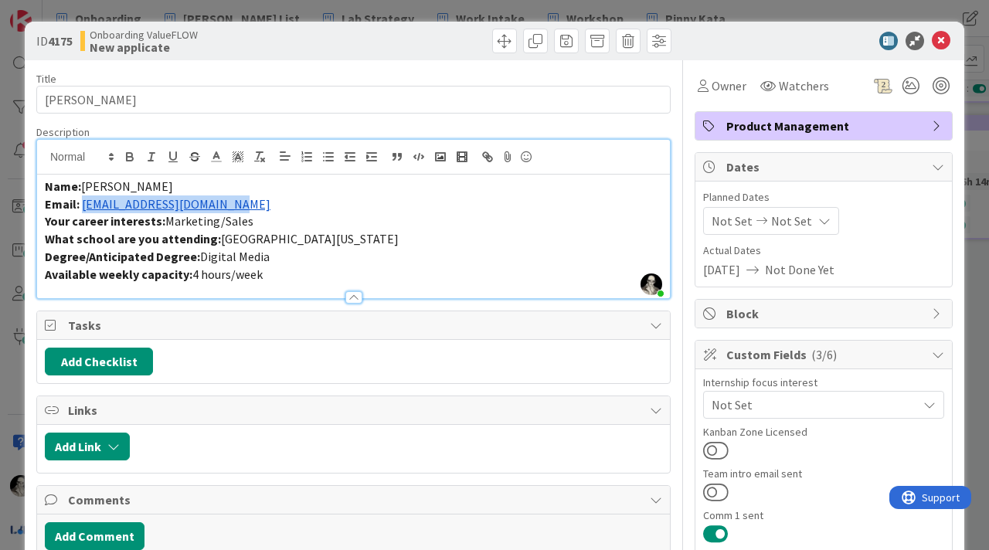
drag, startPoint x: 236, startPoint y: 209, endPoint x: 81, endPoint y: 209, distance: 154.5
click at [81, 209] on p "Email: francescalorthe@gmail.com" at bounding box center [353, 204] width 617 height 18
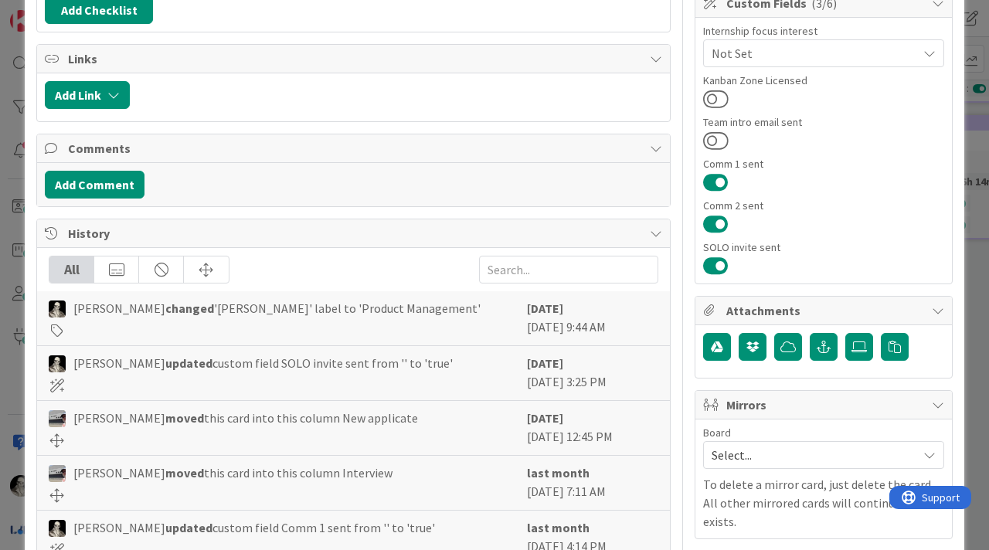
scroll to position [362, 0]
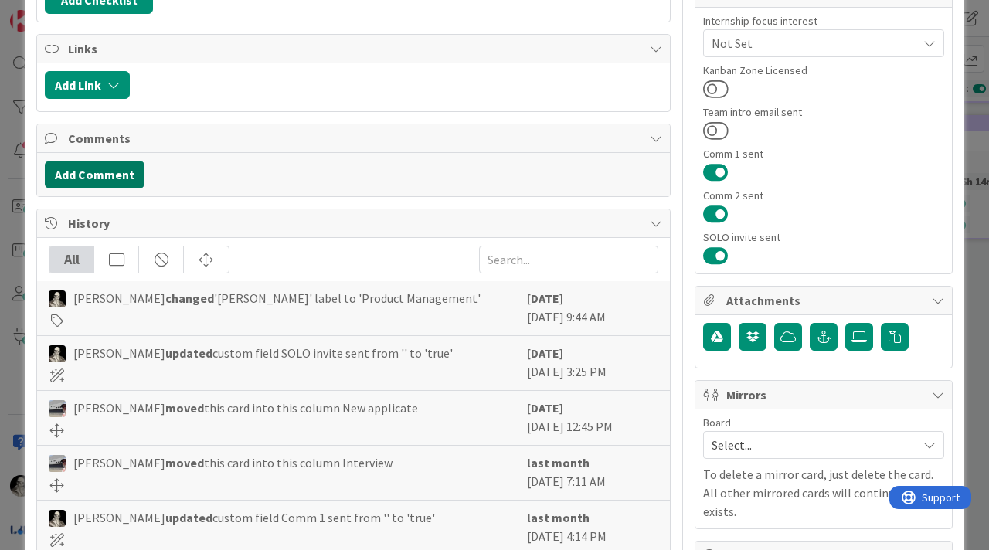
click at [131, 174] on button "Add Comment" at bounding box center [95, 175] width 100 height 28
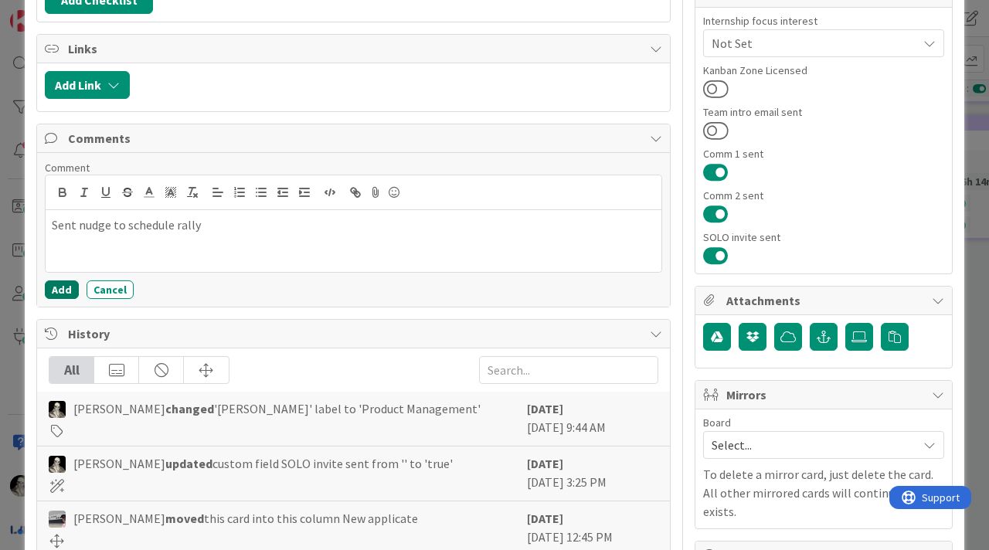
click at [63, 287] on button "Add" at bounding box center [62, 289] width 34 height 19
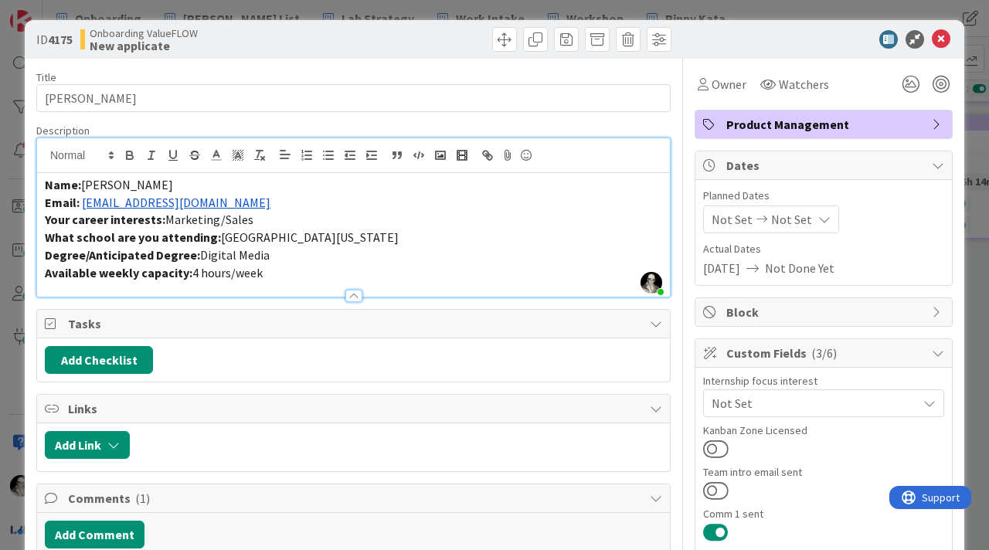
scroll to position [0, 0]
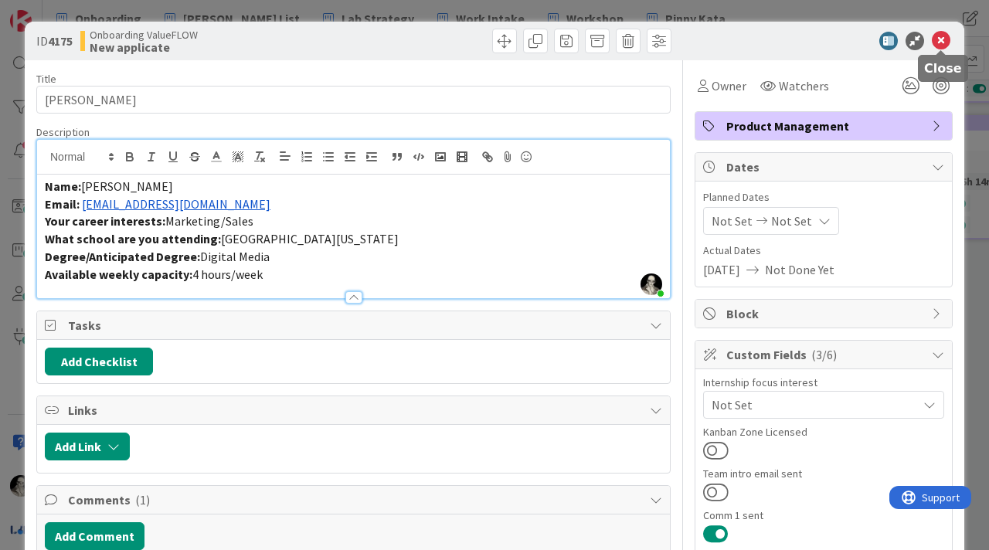
click at [937, 40] on icon at bounding box center [941, 41] width 19 height 19
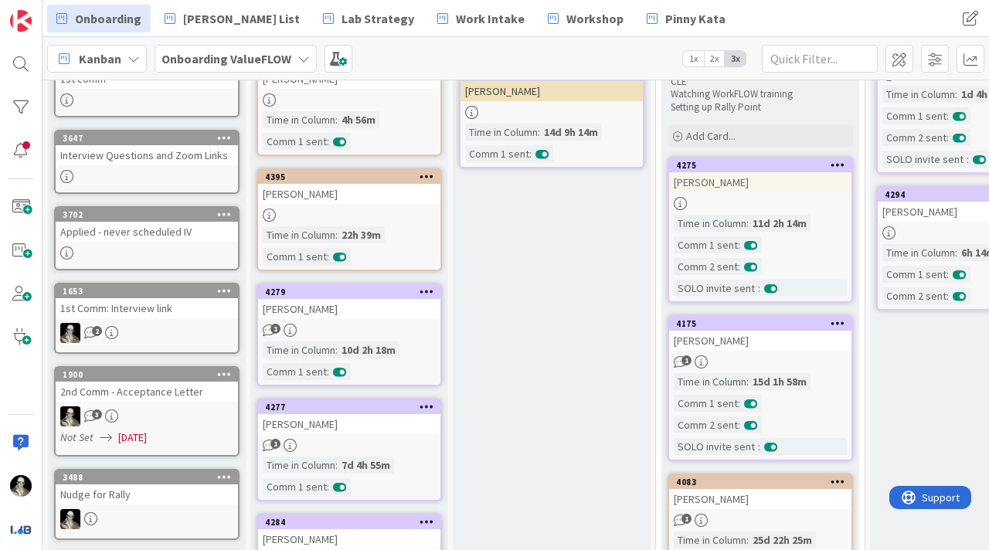
scroll to position [158, 0]
click at [780, 185] on div "[PERSON_NAME]" at bounding box center [760, 183] width 182 height 20
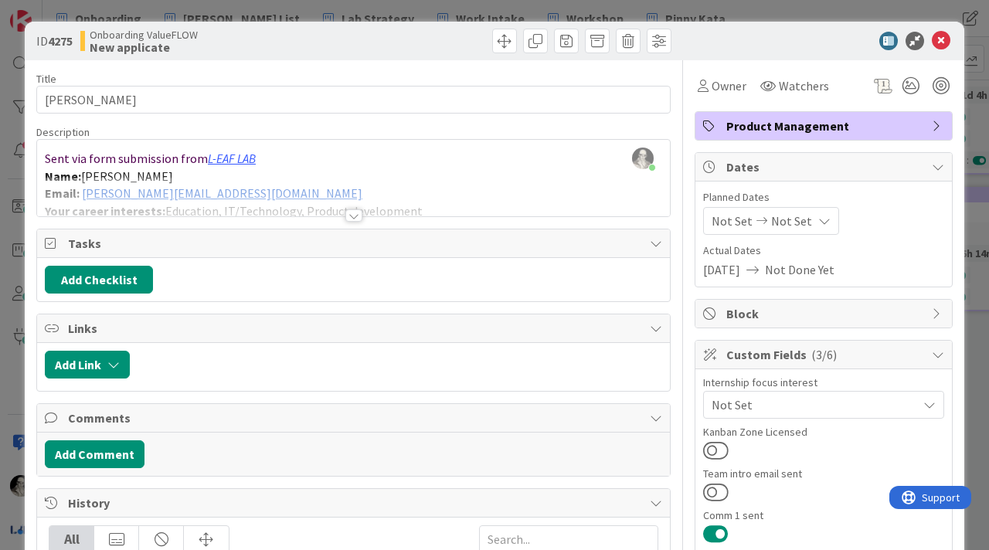
click at [117, 469] on div "Add Comment" at bounding box center [353, 454] width 633 height 43
click at [117, 454] on button "Add Comment" at bounding box center [95, 454] width 100 height 28
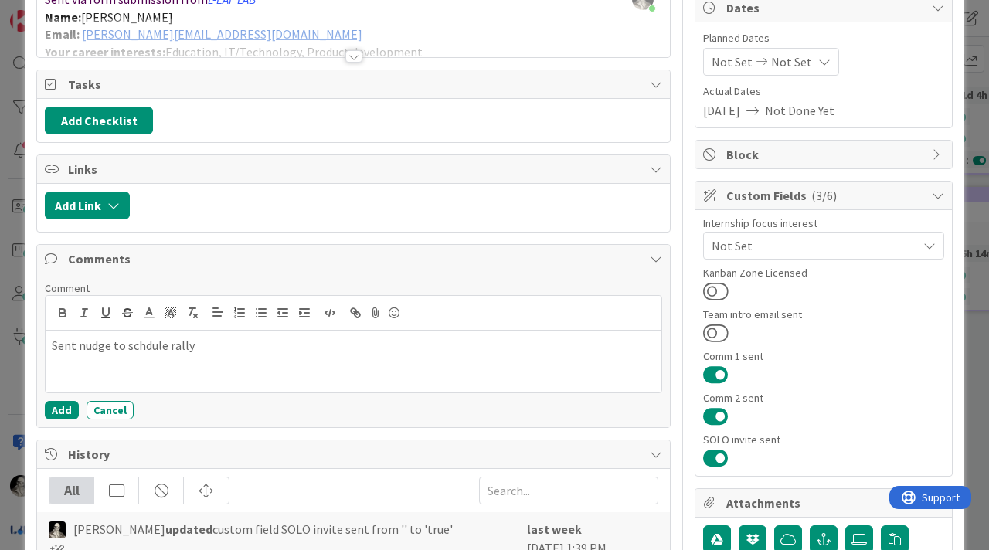
scroll to position [160, 0]
click at [151, 351] on p "Sent nudge to schdule rally" at bounding box center [353, 345] width 603 height 18
click at [66, 408] on button "Add" at bounding box center [62, 409] width 34 height 19
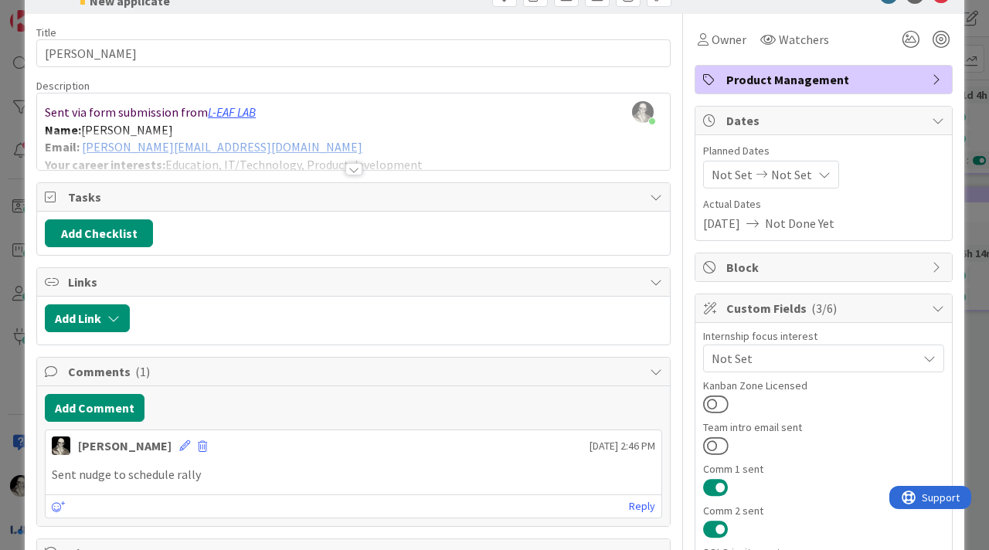
scroll to position [0, 0]
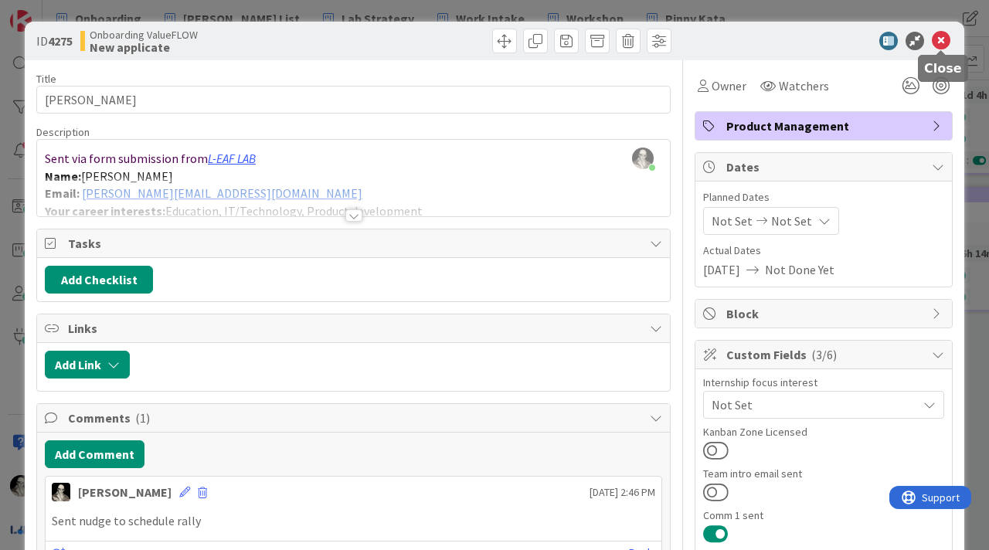
click at [940, 38] on icon at bounding box center [941, 41] width 19 height 19
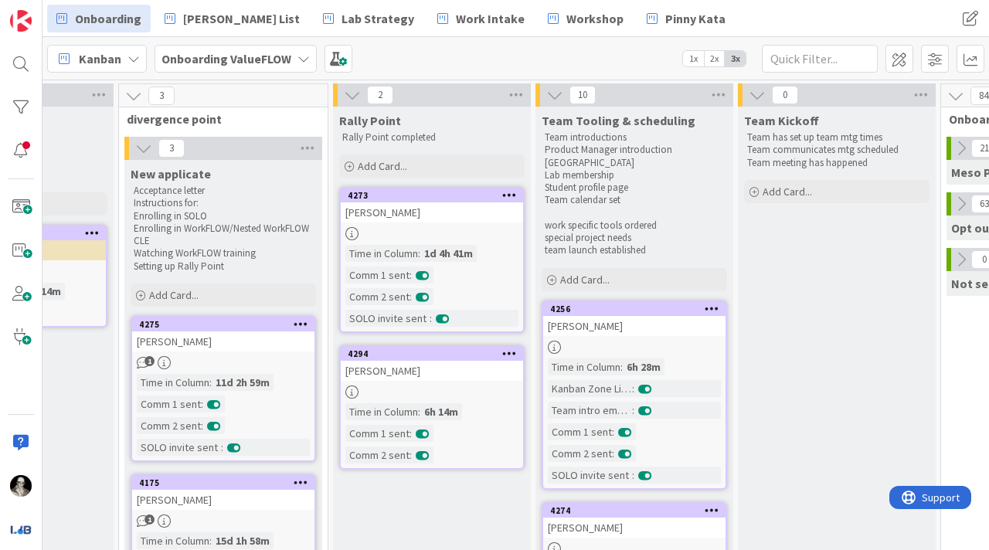
scroll to position [0, 540]
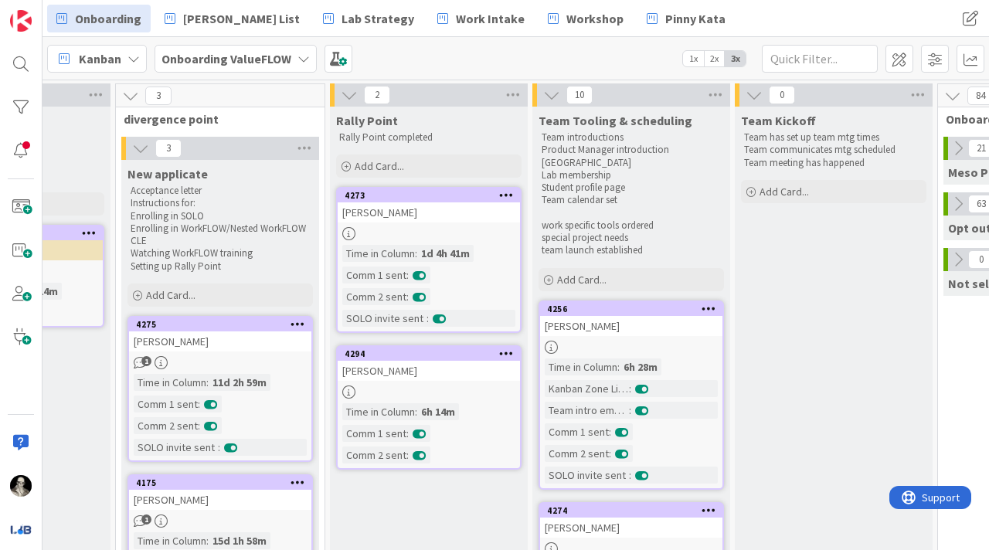
click at [421, 367] on div "[PERSON_NAME]" at bounding box center [429, 371] width 182 height 20
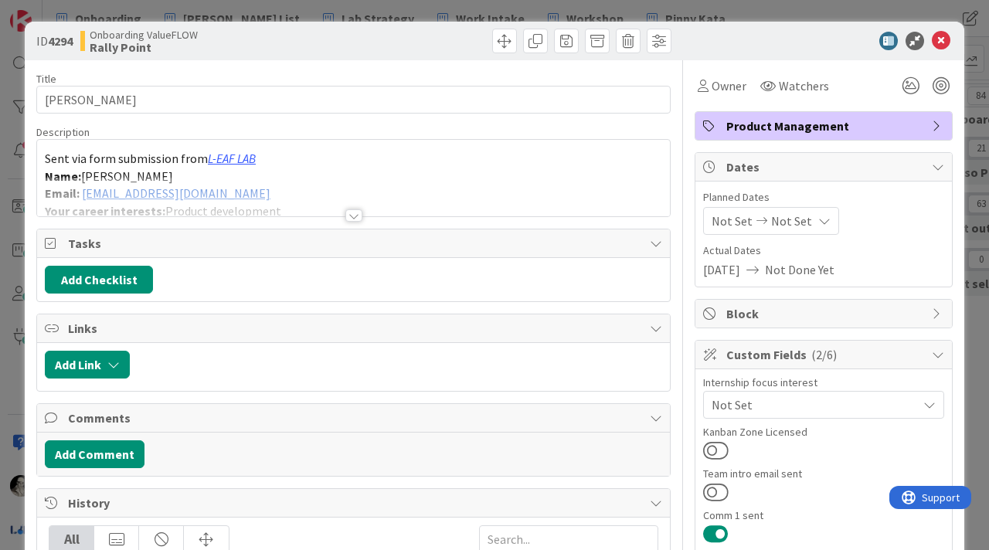
click at [355, 212] on div at bounding box center [353, 215] width 17 height 12
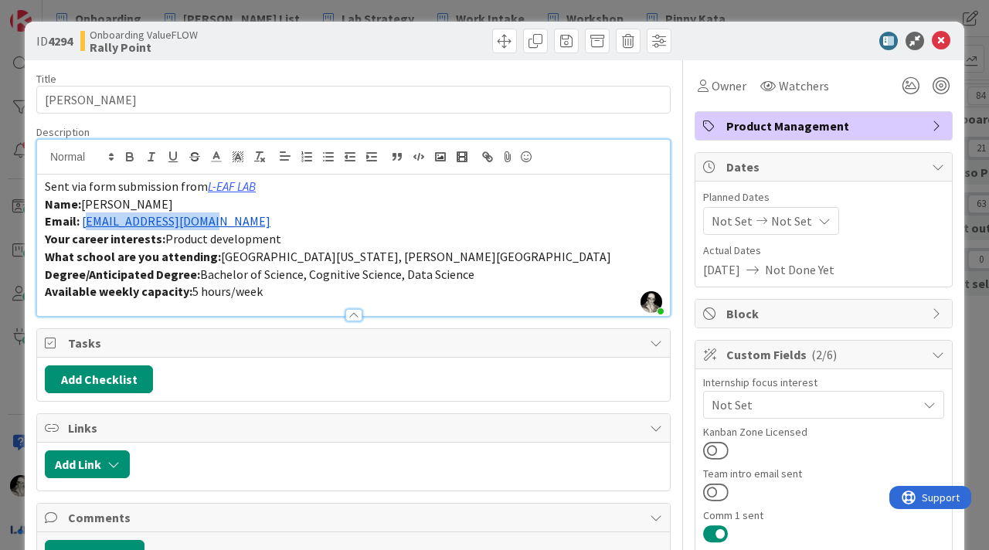
drag, startPoint x: 229, startPoint y: 224, endPoint x: 100, endPoint y: 225, distance: 129.0
click at [100, 225] on p "Email: sallymociel@gmail.com" at bounding box center [353, 221] width 617 height 18
click at [267, 226] on p "Email: sallymociel@gmail.com" at bounding box center [353, 221] width 617 height 18
drag, startPoint x: 212, startPoint y: 224, endPoint x: 83, endPoint y: 225, distance: 129.8
click at [83, 225] on p "Email: sallymociel@gmail.com" at bounding box center [353, 221] width 617 height 18
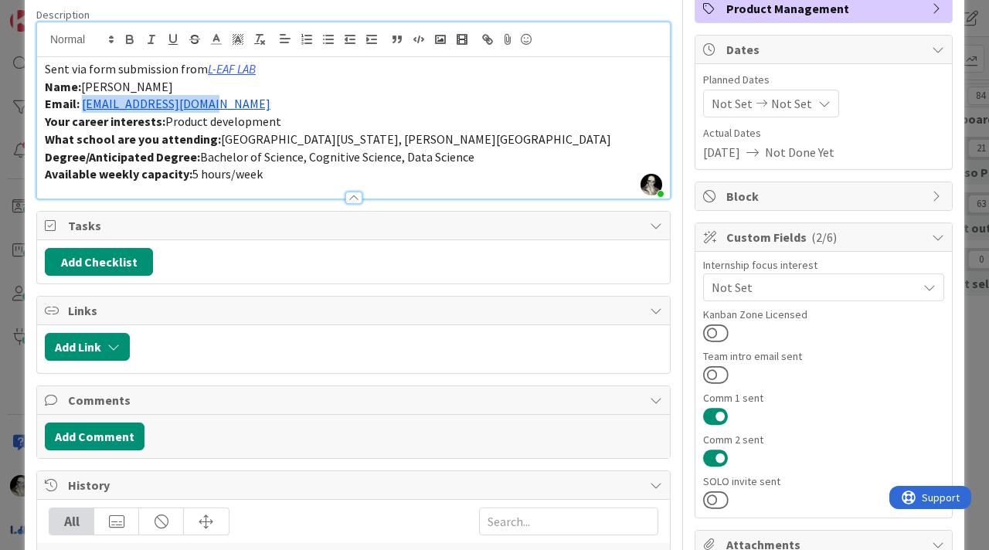
scroll to position [144, 0]
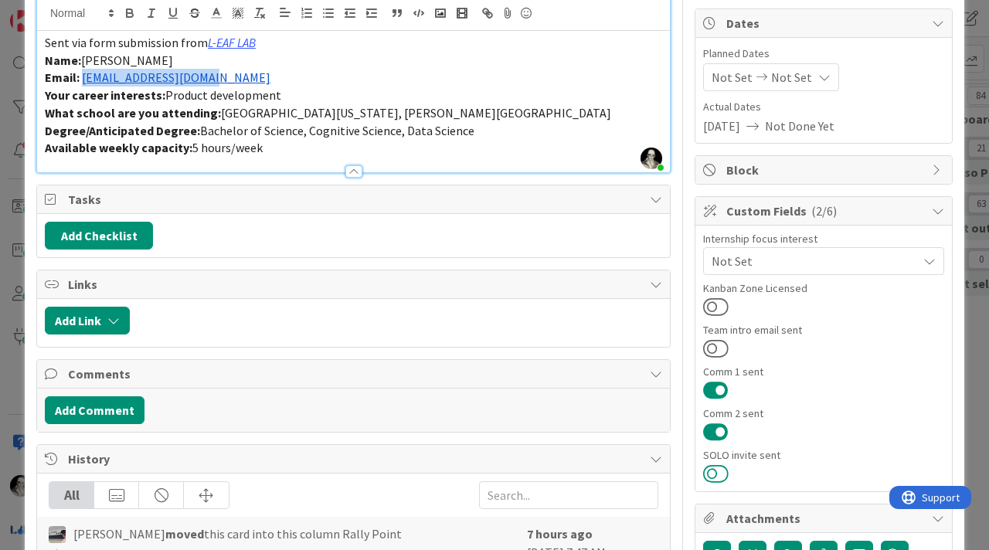
click at [712, 474] on button at bounding box center [715, 474] width 25 height 20
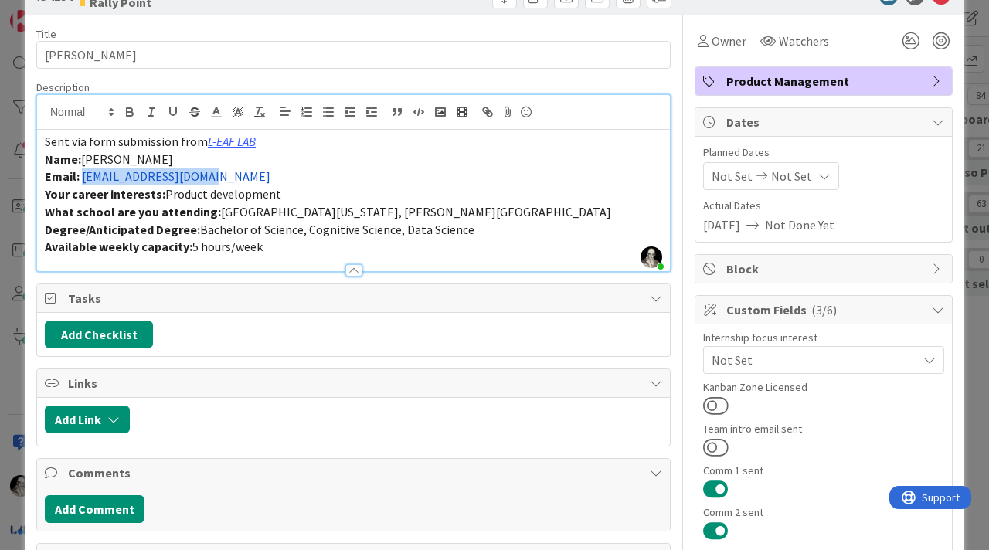
scroll to position [0, 0]
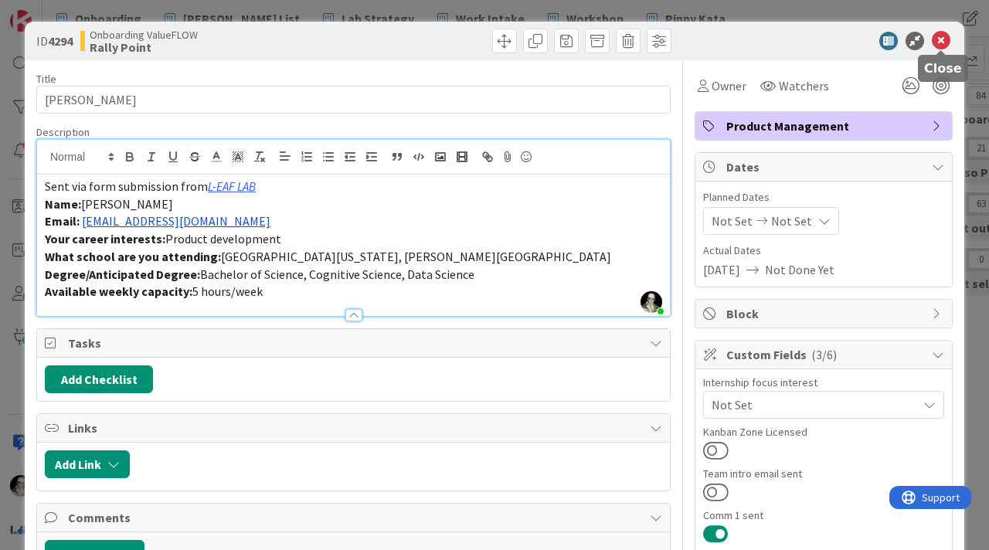
click at [944, 39] on icon at bounding box center [941, 41] width 19 height 19
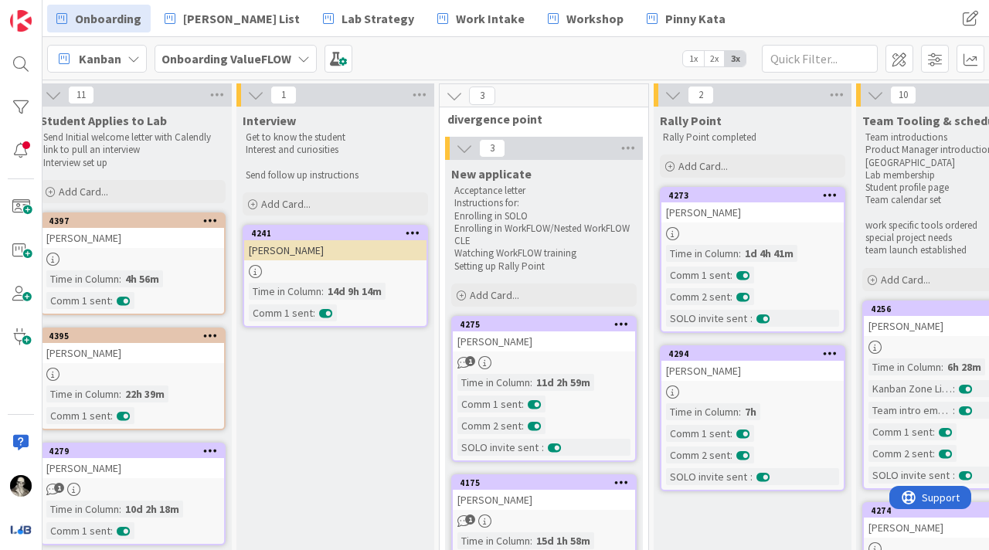
scroll to position [0, 218]
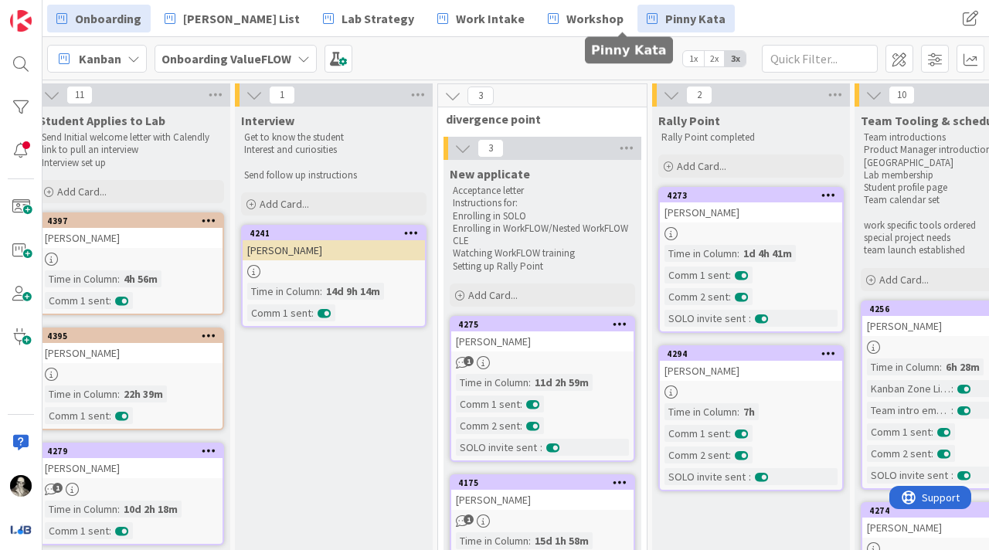
click at [665, 9] on span "Pinny Kata" at bounding box center [695, 18] width 60 height 19
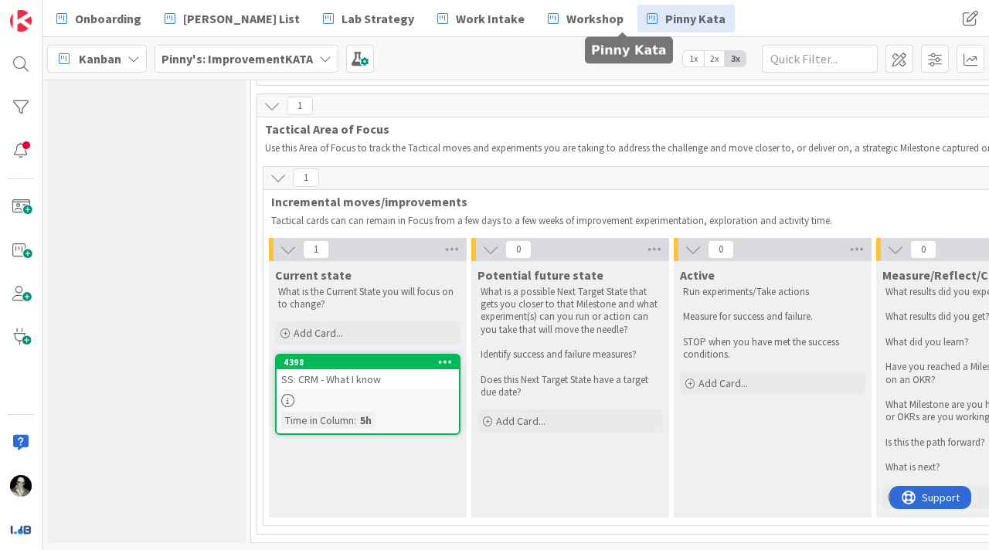
click at [359, 375] on div "SS: CRM - What I know" at bounding box center [368, 379] width 182 height 20
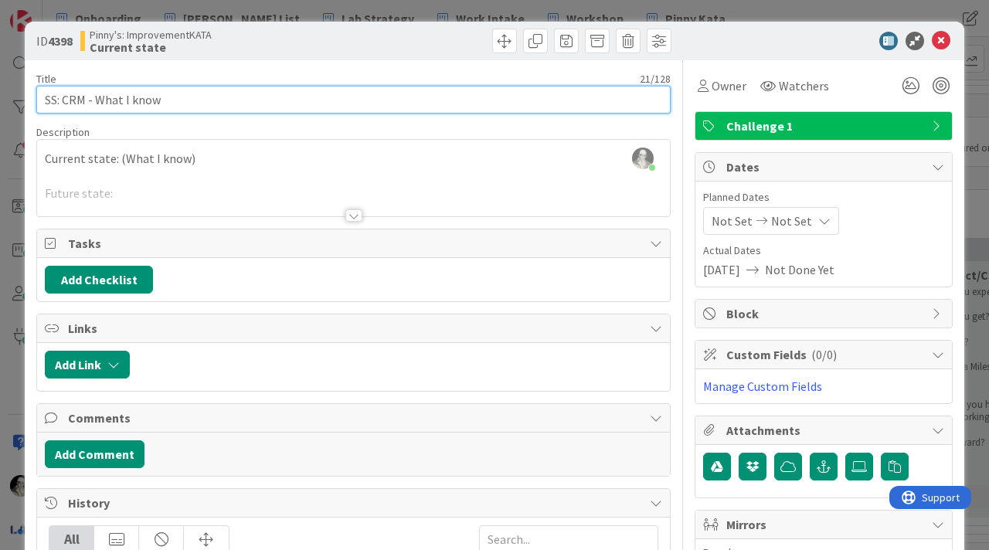
click at [56, 104] on input "SS: CRM - What I know" at bounding box center [353, 100] width 634 height 28
type input "SquareSpace: CRM - What I know"
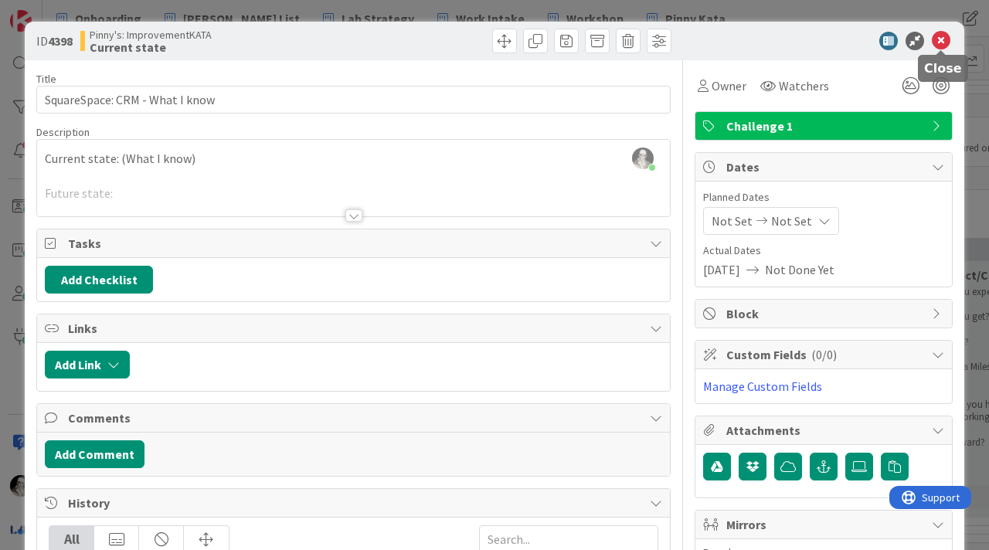
click at [943, 38] on icon at bounding box center [941, 41] width 19 height 19
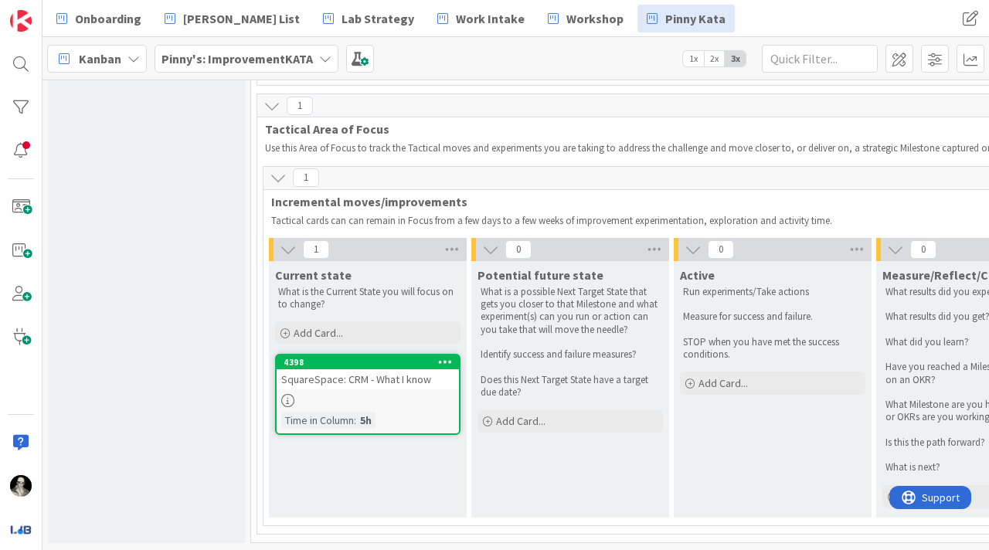
click at [377, 394] on div at bounding box center [368, 400] width 182 height 13
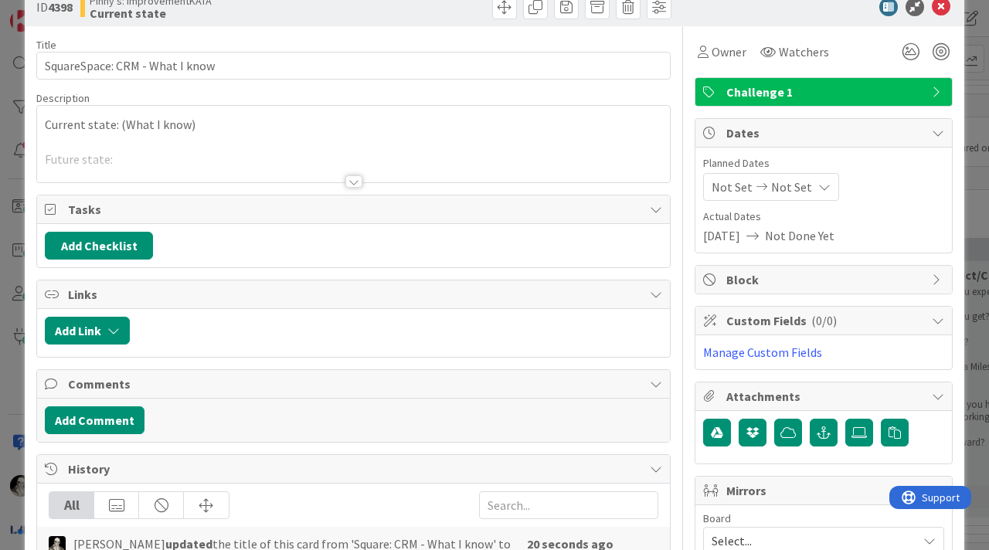
scroll to position [37, 0]
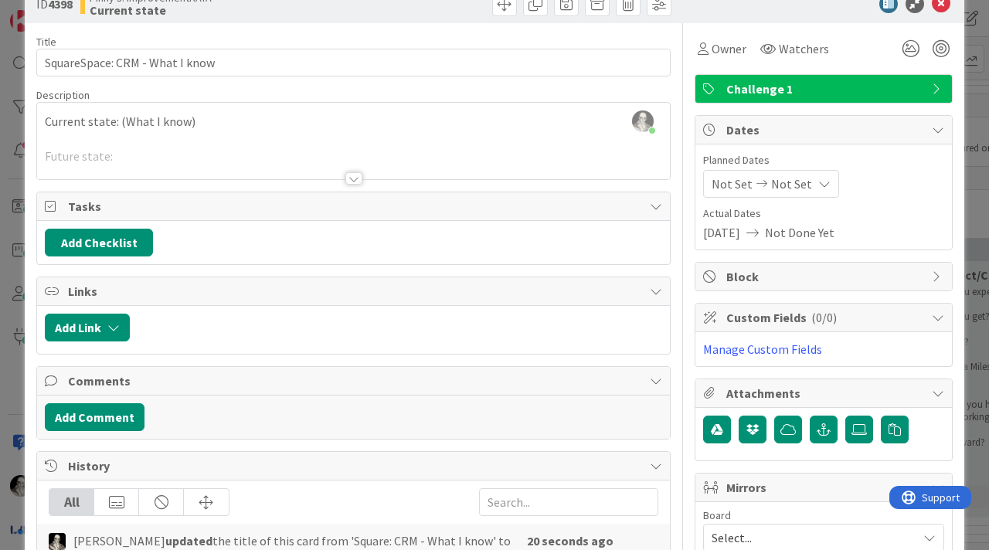
click at [201, 123] on div "Wes Sutkin just joined Current state: (What I know) Future state: Success/Failu…" at bounding box center [353, 141] width 633 height 76
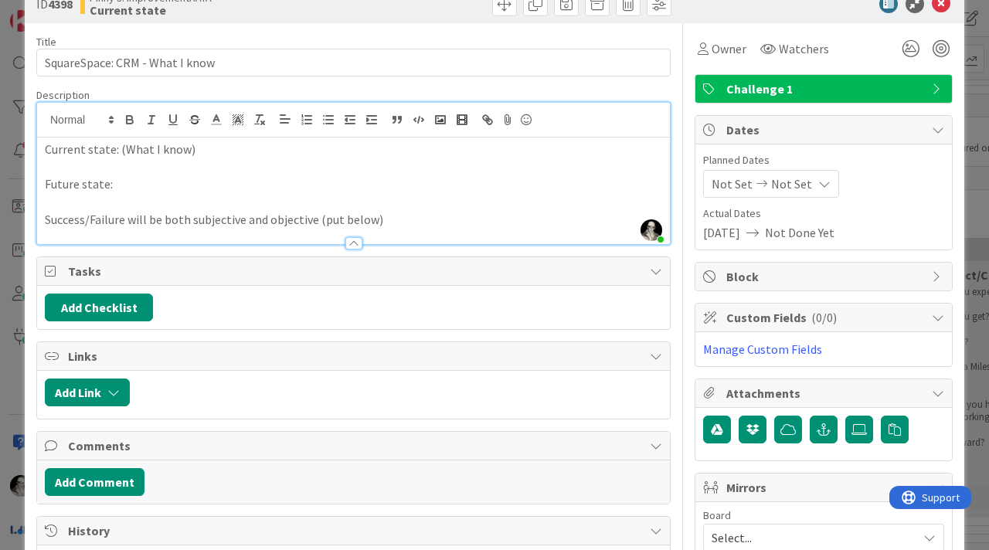
click at [209, 153] on p "Current state: (What I know)" at bounding box center [353, 150] width 617 height 18
drag, startPoint x: 198, startPoint y: 151, endPoint x: 199, endPoint y: 53, distance: 98.1
click at [198, 151] on p "Current state: (What I know) - CRM likely offers the ability to built contact l…" at bounding box center [353, 150] width 617 height 18
click at [413, 151] on p "Current state: (What I know) - The SS CRM likely offers the ability to built co…" at bounding box center [353, 150] width 617 height 18
click at [607, 144] on p "Current state: (What I know) - The SS CRM likely offers the ability to build ou…" at bounding box center [353, 150] width 617 height 18
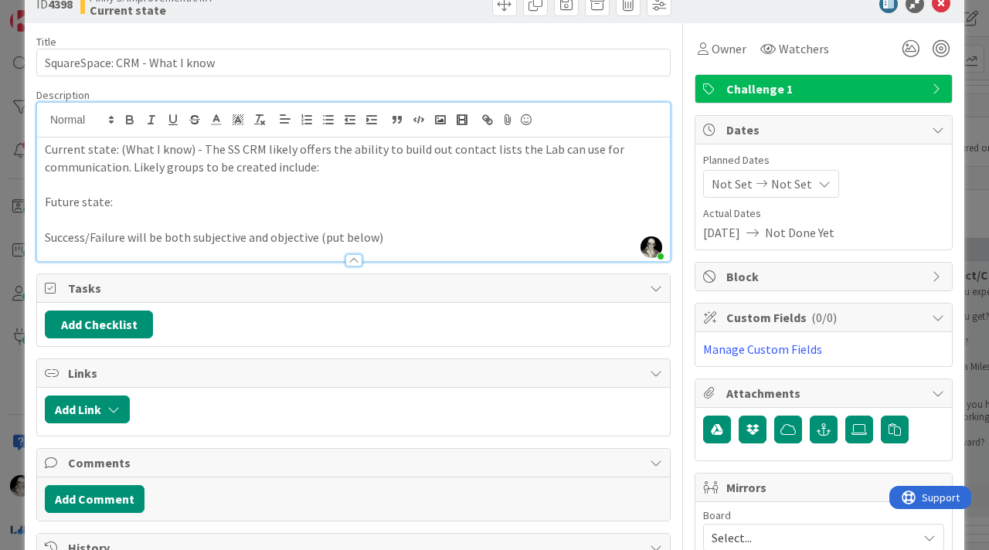
drag, startPoint x: 198, startPoint y: 170, endPoint x: 198, endPoint y: 160, distance: 10.0
click at [198, 160] on p "Current state: (What I know) - The SS CRM likely offers the ability to build ou…" at bounding box center [353, 158] width 617 height 35
click at [345, 161] on p "Current state: (What I know) - The SS CRM likely offers the ability to build ou…" at bounding box center [353, 158] width 617 height 35
click at [169, 167] on p "Current state: (What I know) - The SS CRM likely offers the ability to build ou…" at bounding box center [353, 158] width 617 height 35
drag, startPoint x: 258, startPoint y: 162, endPoint x: 269, endPoint y: 15, distance: 147.2
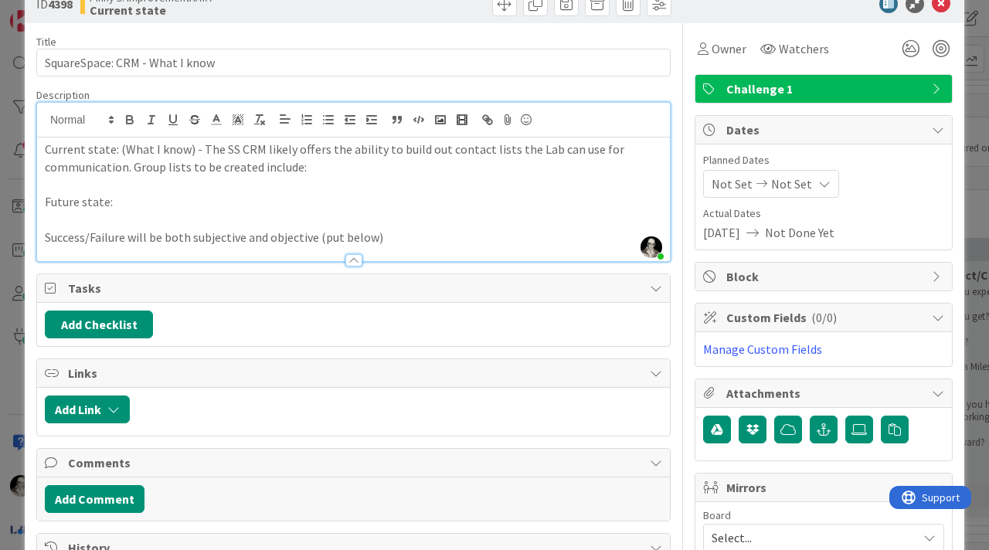
click at [258, 162] on p "Current state: (What I know) - The SS CRM likely offers the ability to build ou…" at bounding box center [353, 158] width 617 height 35
click at [341, 167] on p "Current state: (What I know) - The SS CRM likely offers the ability to build ou…" at bounding box center [353, 158] width 617 height 35
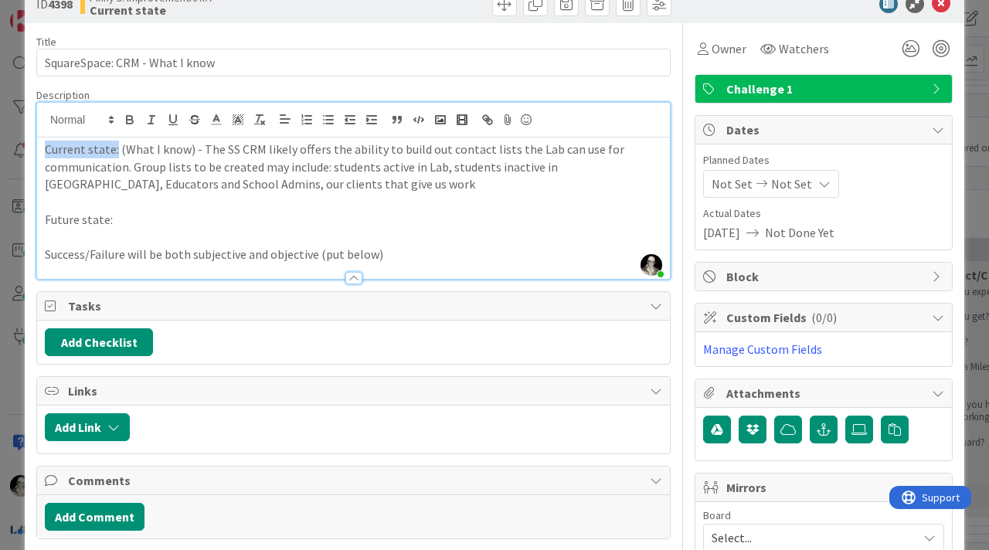
drag, startPoint x: 46, startPoint y: 151, endPoint x: 115, endPoint y: 148, distance: 69.6
click at [115, 148] on p "Current state: (What I know) - The SS CRM likely offers the ability to build ou…" at bounding box center [353, 167] width 617 height 53
click at [131, 120] on icon "button" at bounding box center [130, 122] width 6 height 4
click at [188, 229] on p at bounding box center [353, 238] width 617 height 18
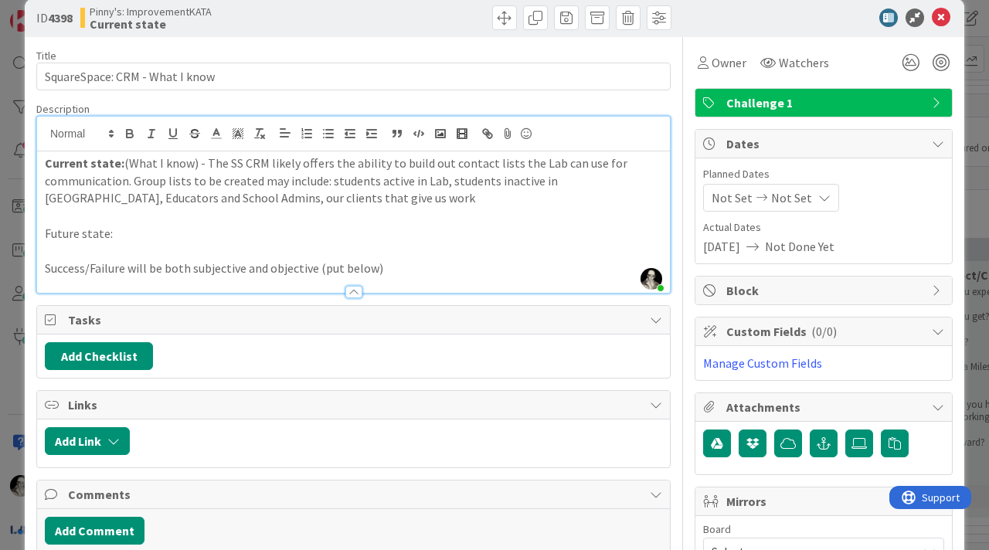
scroll to position [0, 0]
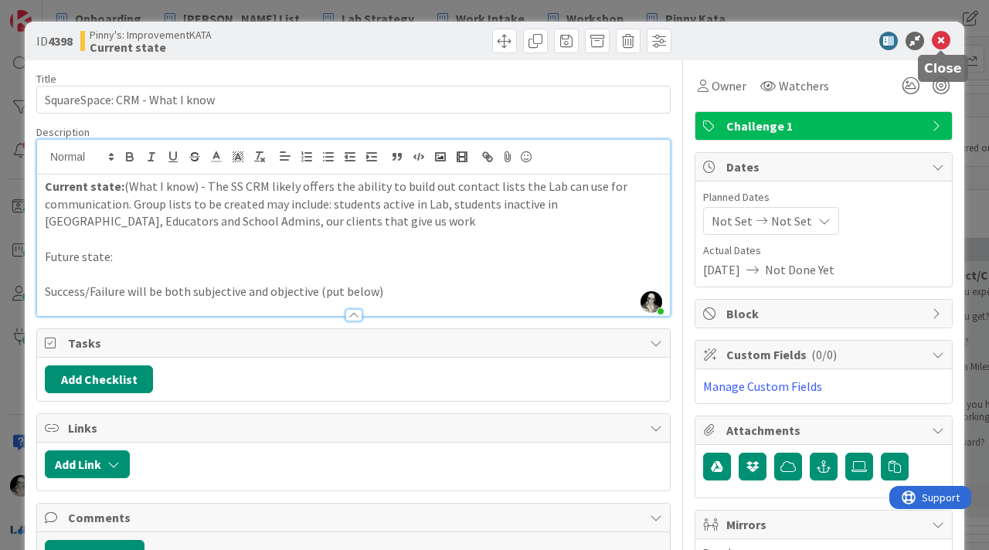
click at [941, 39] on icon at bounding box center [941, 41] width 19 height 19
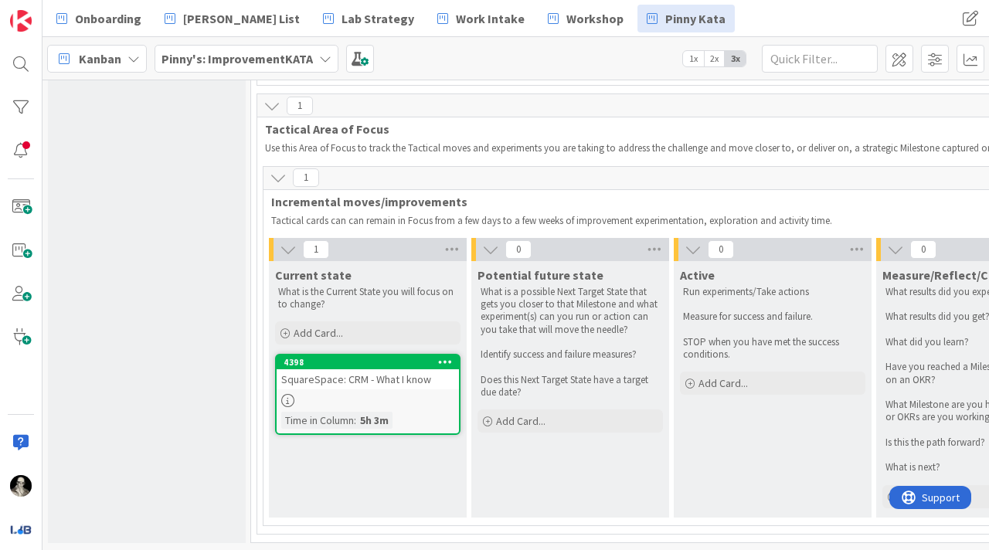
click at [371, 387] on div "SquareSpace: CRM - What I know" at bounding box center [368, 379] width 182 height 20
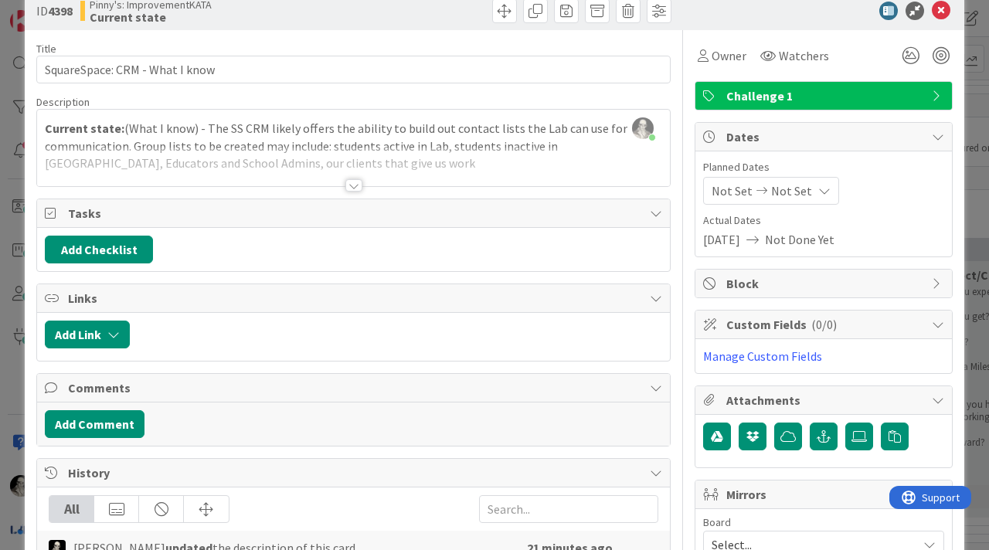
scroll to position [34, 0]
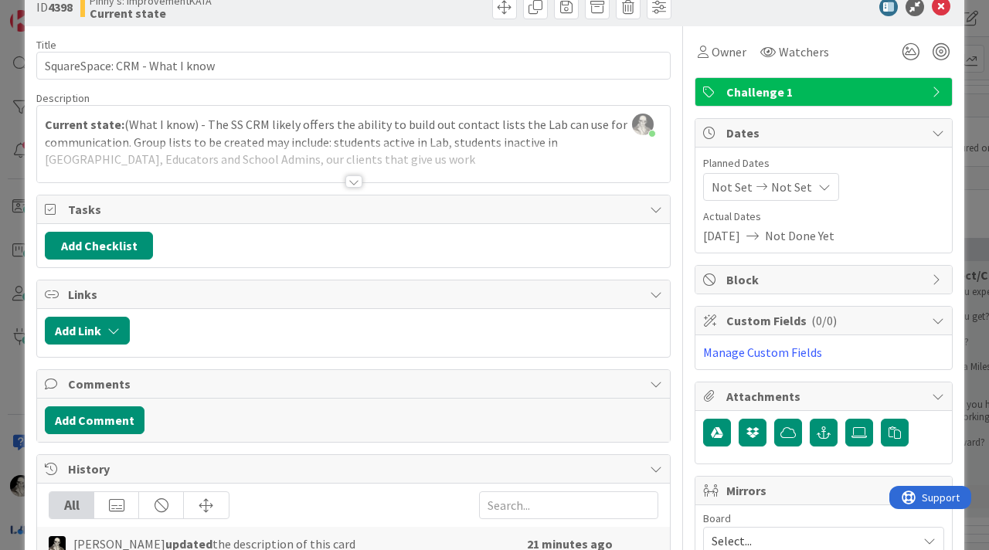
click at [351, 177] on div at bounding box center [353, 181] width 17 height 12
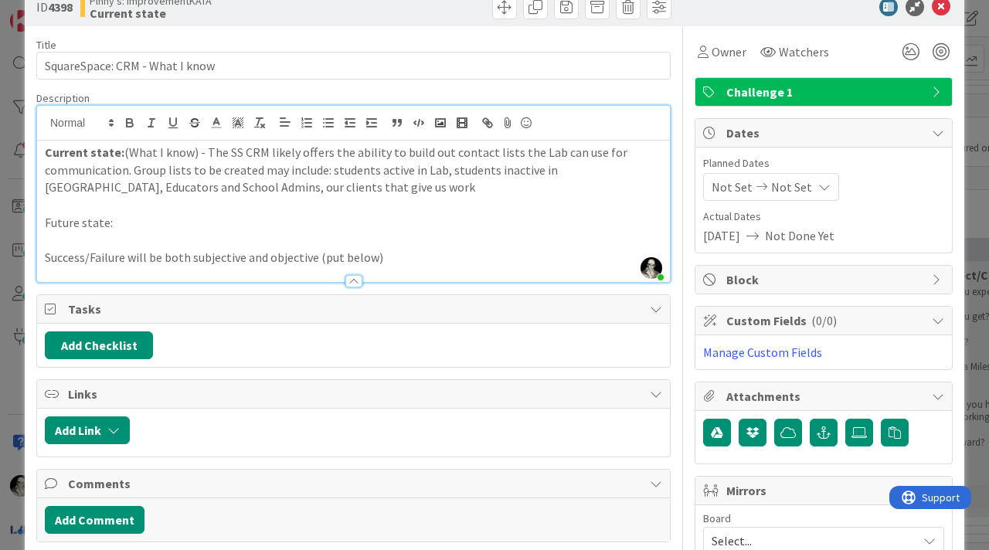
click at [320, 192] on p "Current state: (What I know) - The SS CRM likely offers the ability to build ou…" at bounding box center [353, 170] width 617 height 53
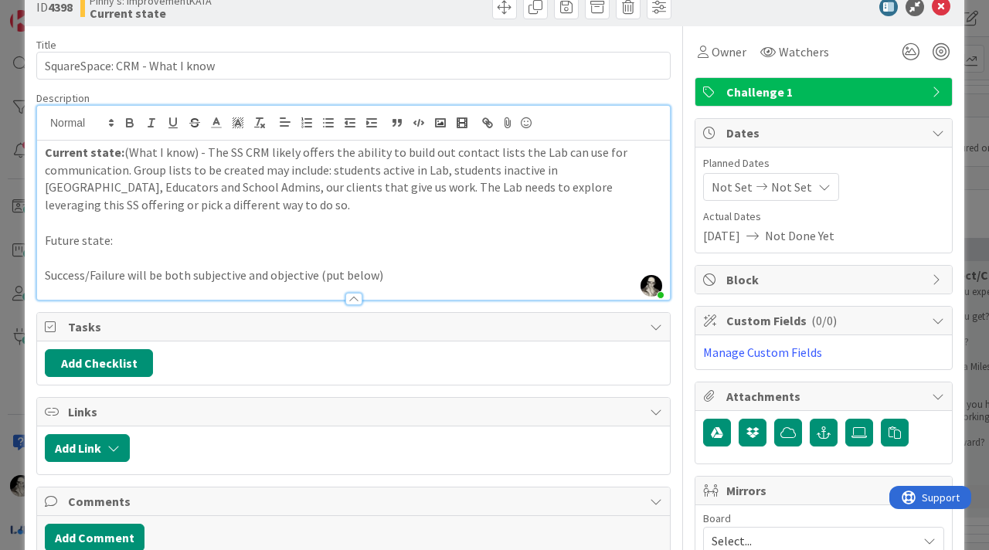
scroll to position [0, 0]
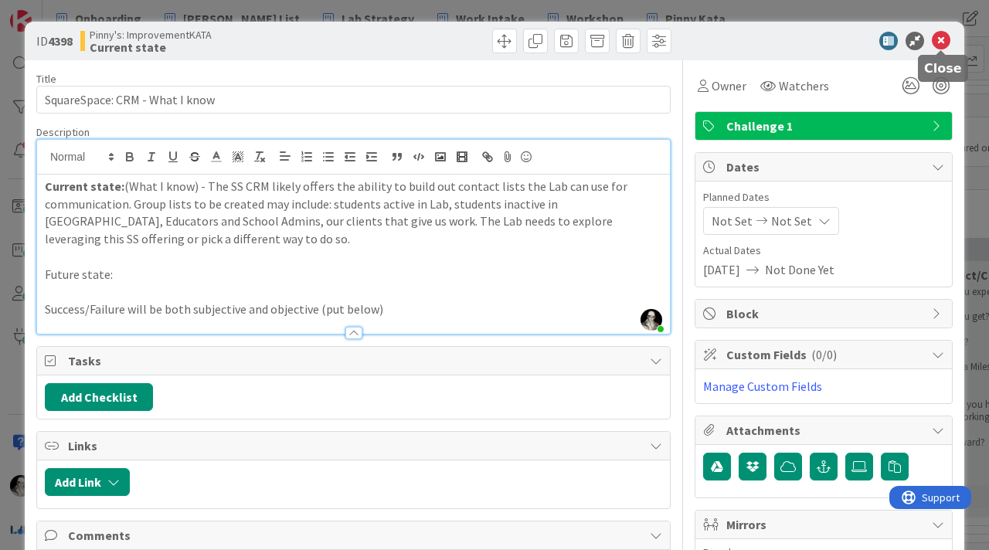
click at [942, 41] on icon at bounding box center [941, 41] width 19 height 19
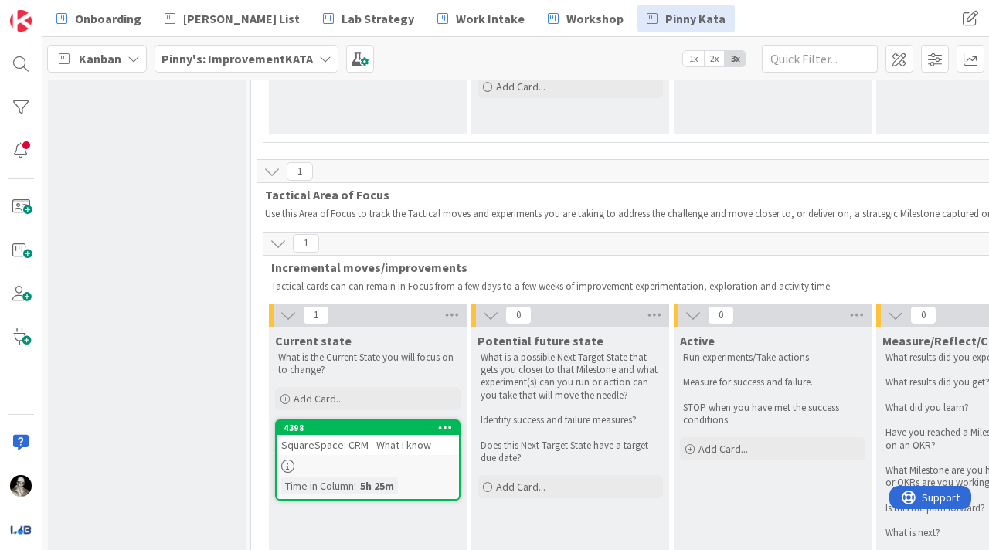
scroll to position [684, 0]
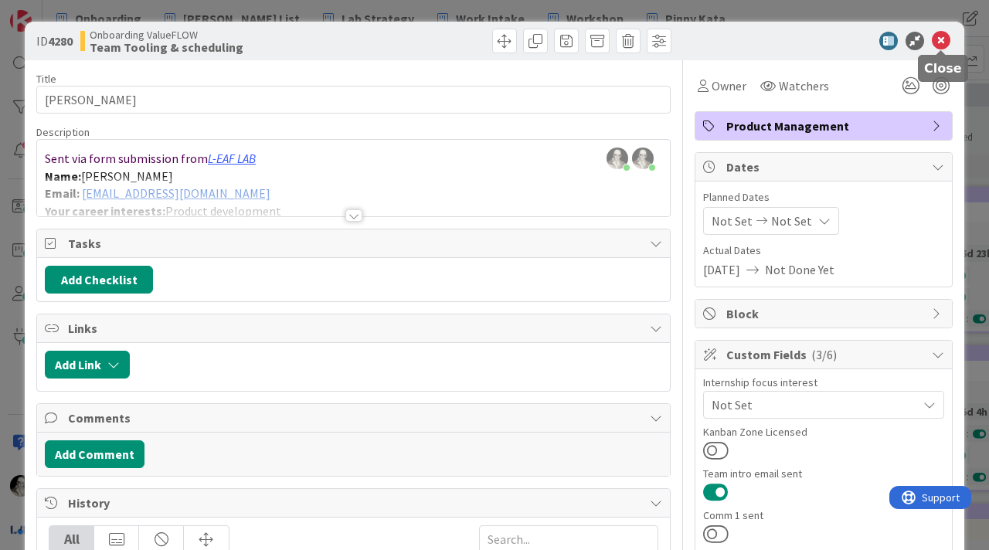
click at [941, 36] on icon at bounding box center [941, 41] width 19 height 19
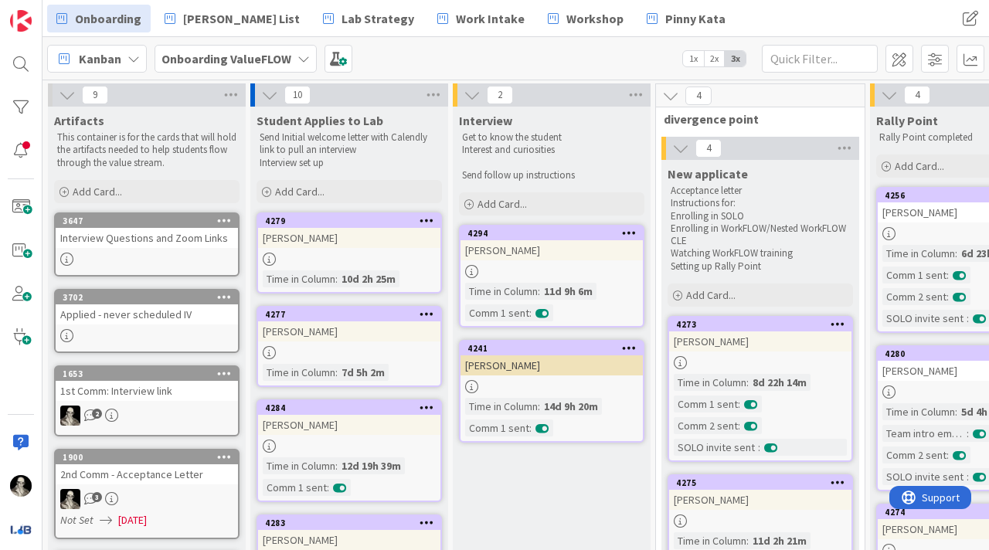
click at [299, 56] on icon at bounding box center [303, 59] width 12 height 12
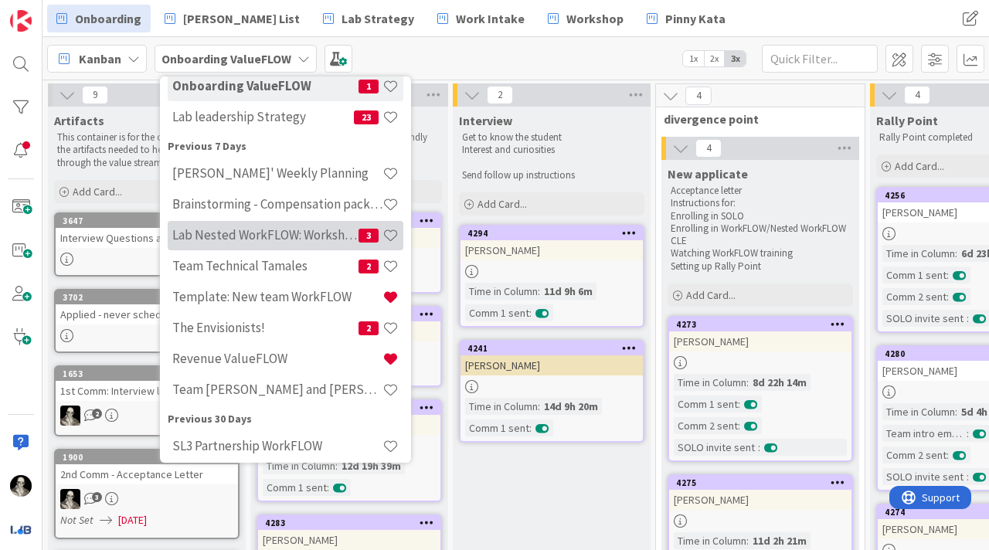
scroll to position [147, 0]
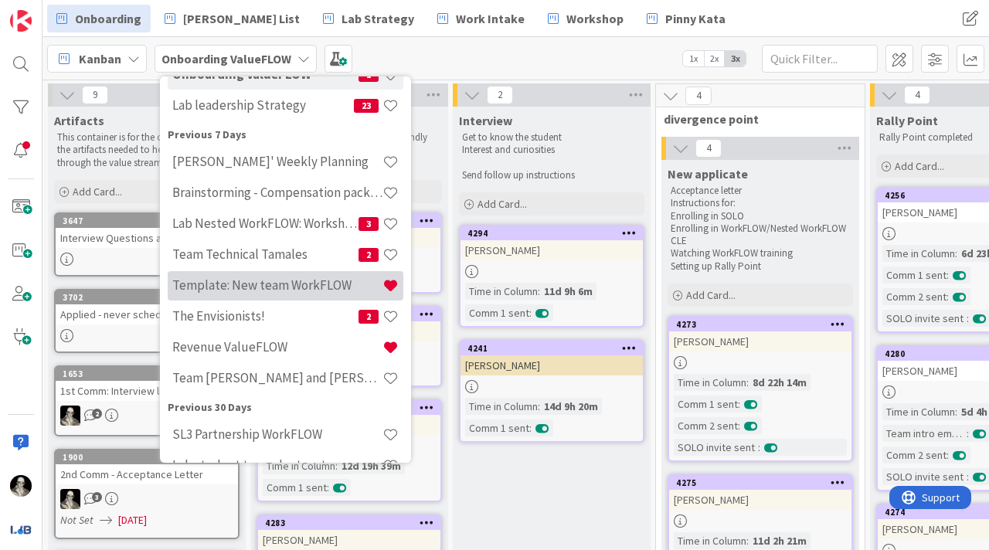
click at [278, 277] on h4 "Template: New team WorkFLOW" at bounding box center [277, 284] width 210 height 15
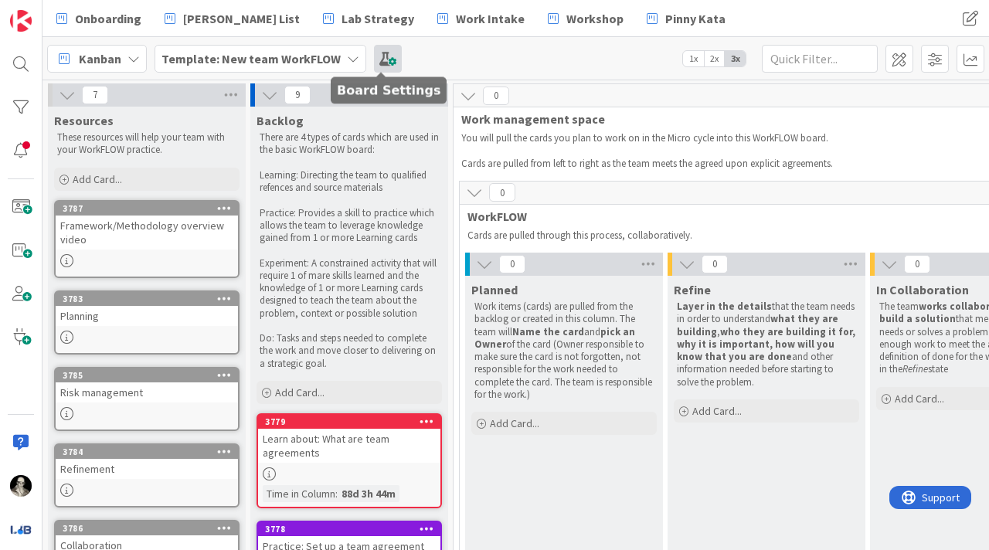
click at [383, 56] on span at bounding box center [388, 59] width 28 height 28
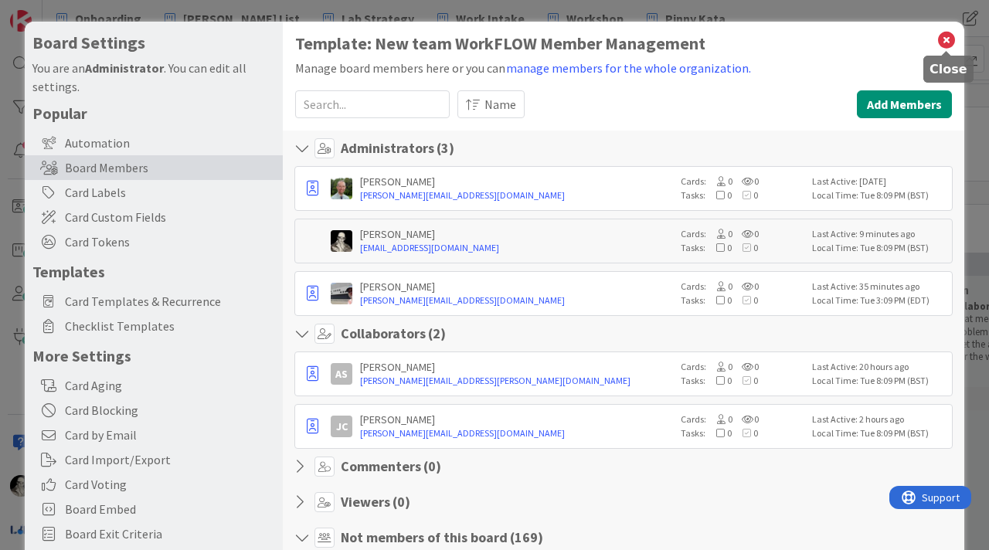
click at [948, 34] on icon at bounding box center [946, 40] width 20 height 22
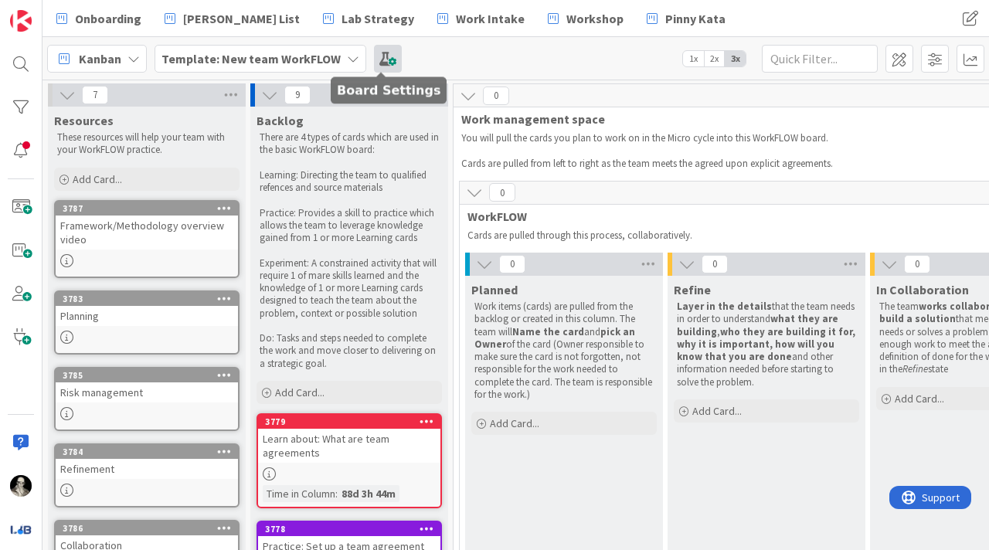
click at [386, 51] on span at bounding box center [388, 59] width 28 height 28
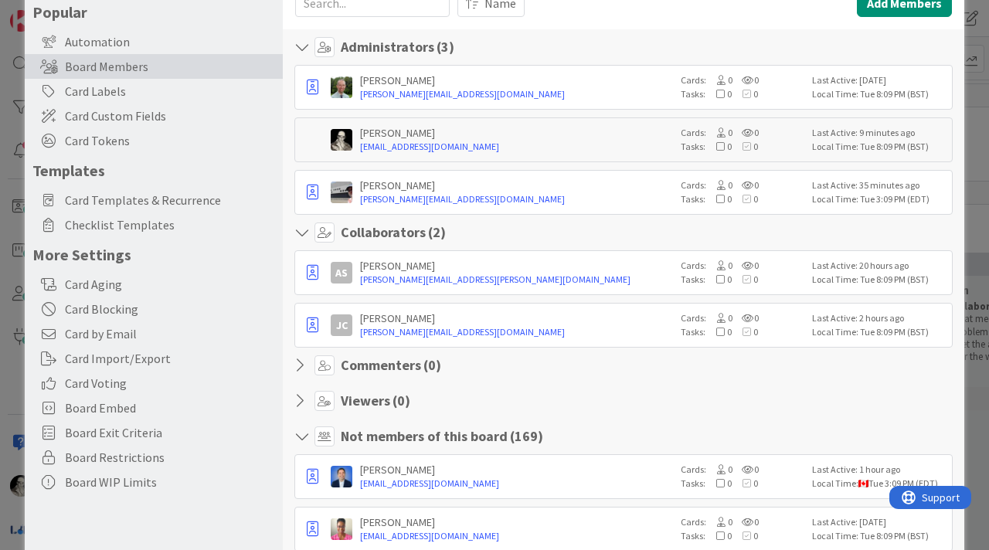
scroll to position [104, 0]
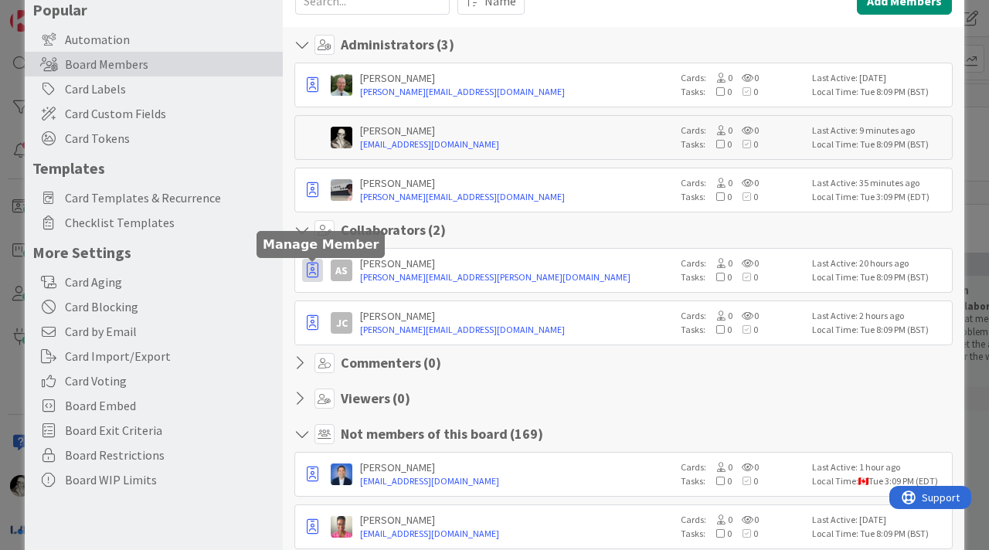
click at [309, 270] on icon "button" at bounding box center [313, 270] width 12 height 15
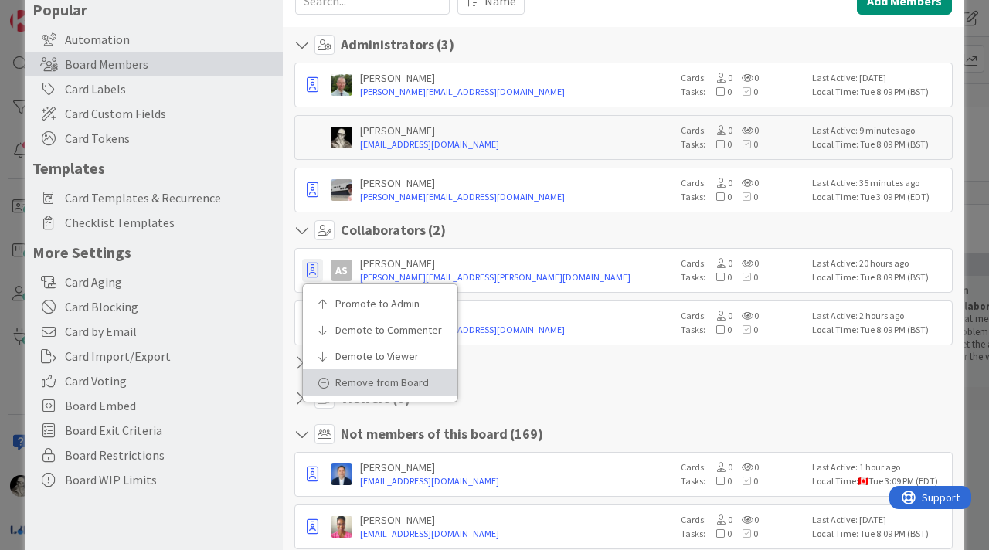
click at [360, 379] on p "Remove from Board" at bounding box center [385, 382] width 100 height 11
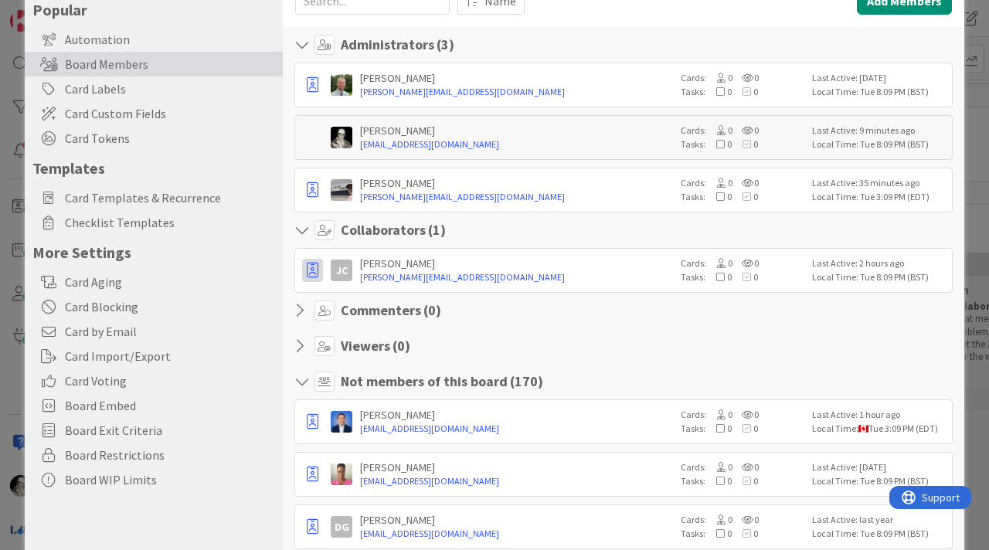
click at [304, 97] on button "button" at bounding box center [312, 84] width 21 height 23
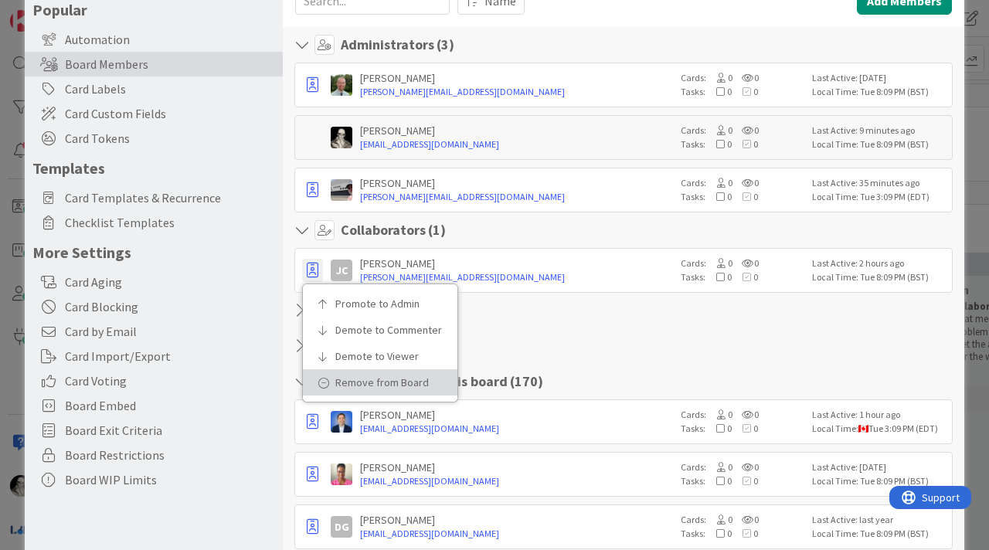
click at [348, 379] on p "Remove from Board" at bounding box center [385, 382] width 100 height 11
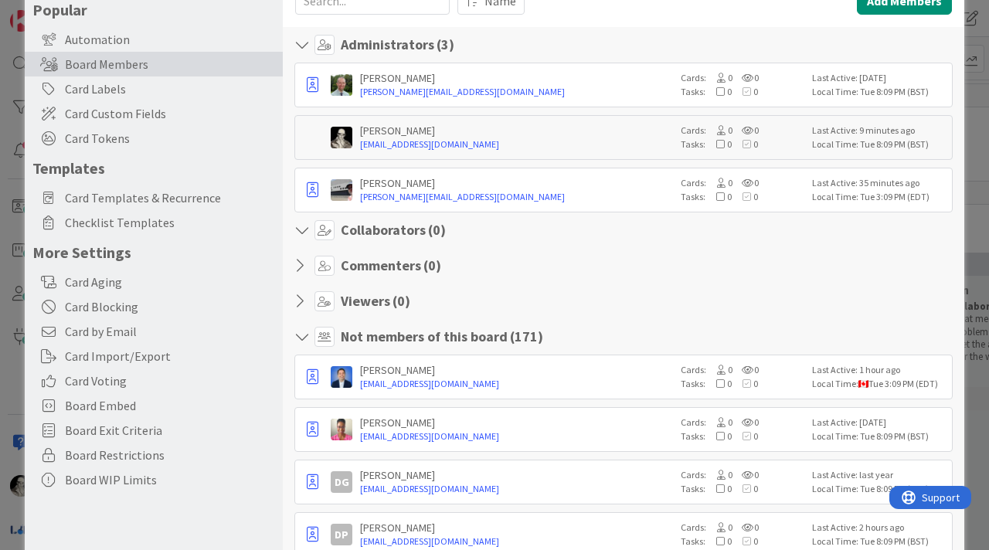
scroll to position [0, 0]
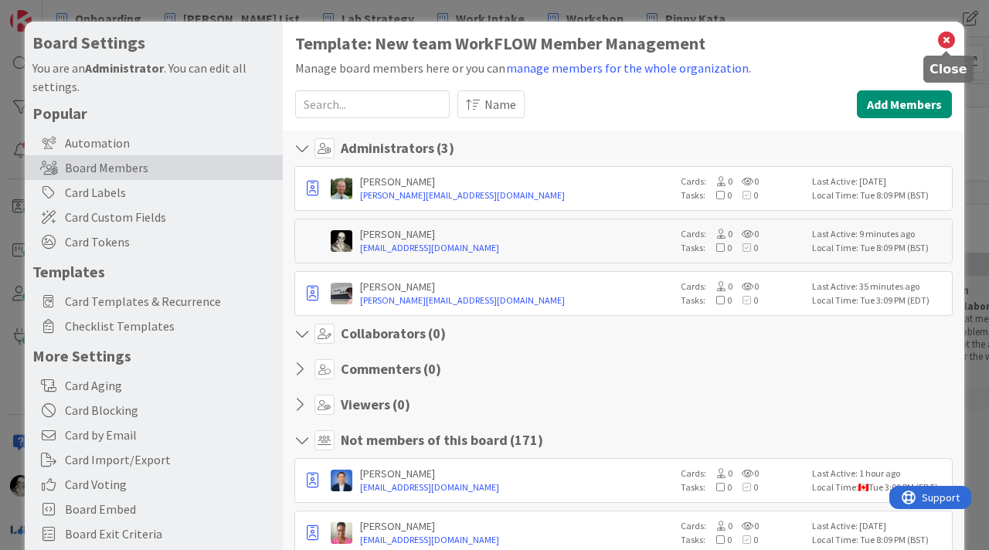
click at [944, 35] on icon at bounding box center [946, 40] width 20 height 22
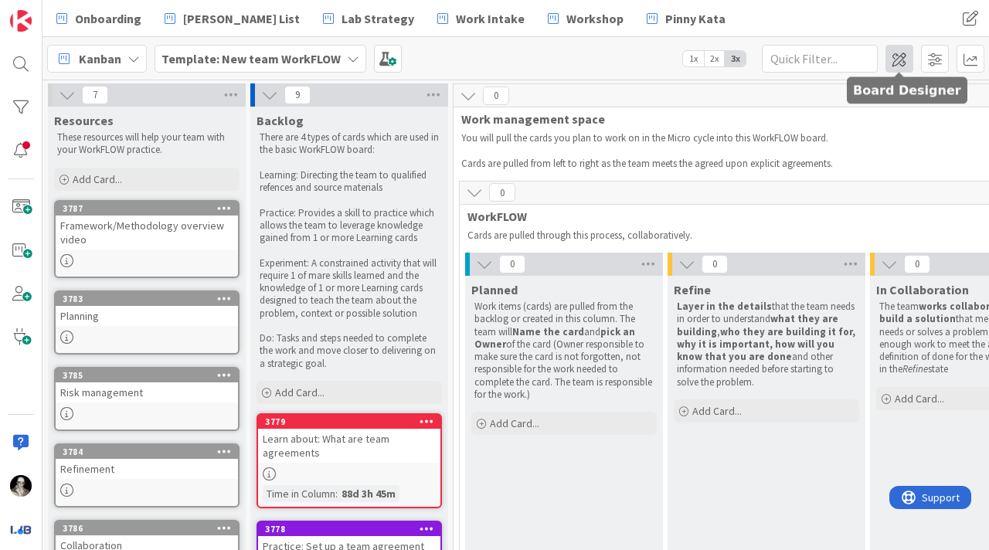
click at [899, 58] on span at bounding box center [899, 59] width 28 height 28
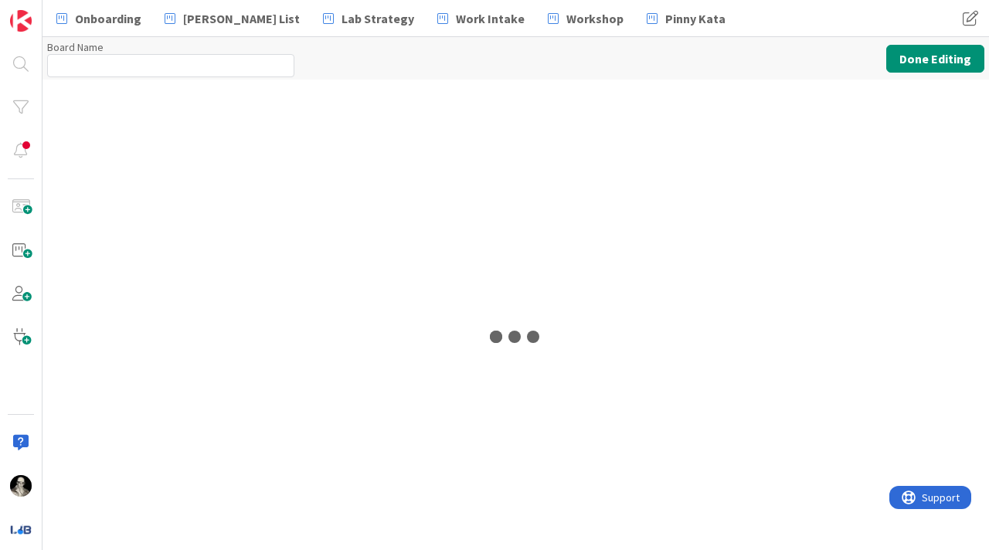
type input "Template: New team WorkFLOW"
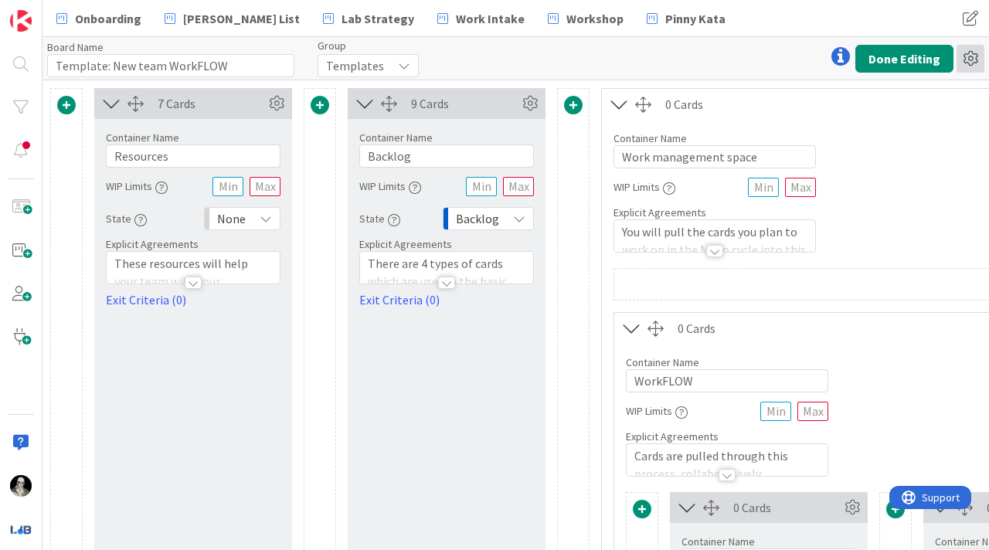
click at [971, 59] on icon at bounding box center [971, 59] width 28 height 28
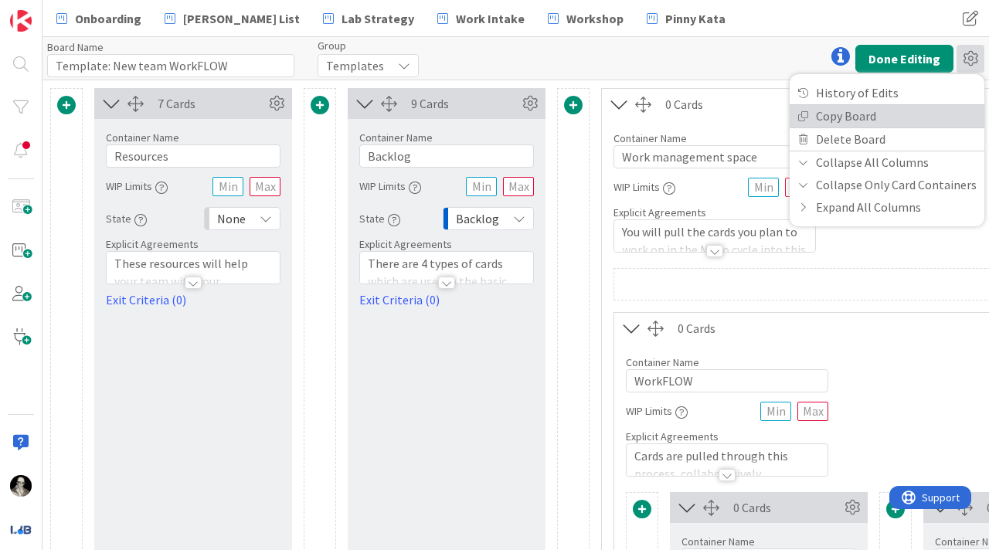
click at [884, 110] on link "Copy Board" at bounding box center [887, 116] width 195 height 22
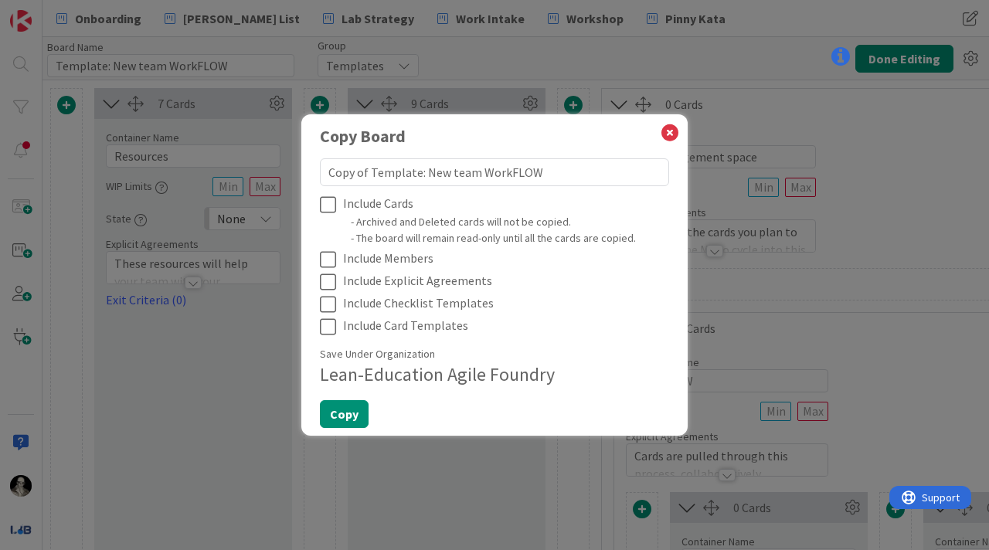
click at [323, 201] on icon at bounding box center [331, 204] width 23 height 19
click at [325, 259] on icon at bounding box center [331, 259] width 23 height 19
click at [328, 277] on icon at bounding box center [331, 282] width 23 height 19
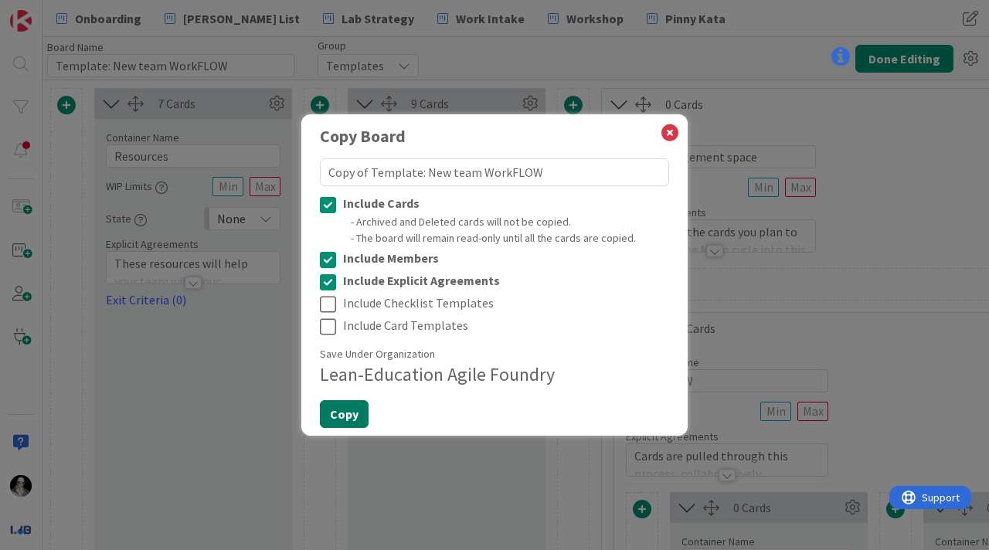
click at [344, 408] on button "Copy" at bounding box center [344, 414] width 49 height 28
type textarea "x"
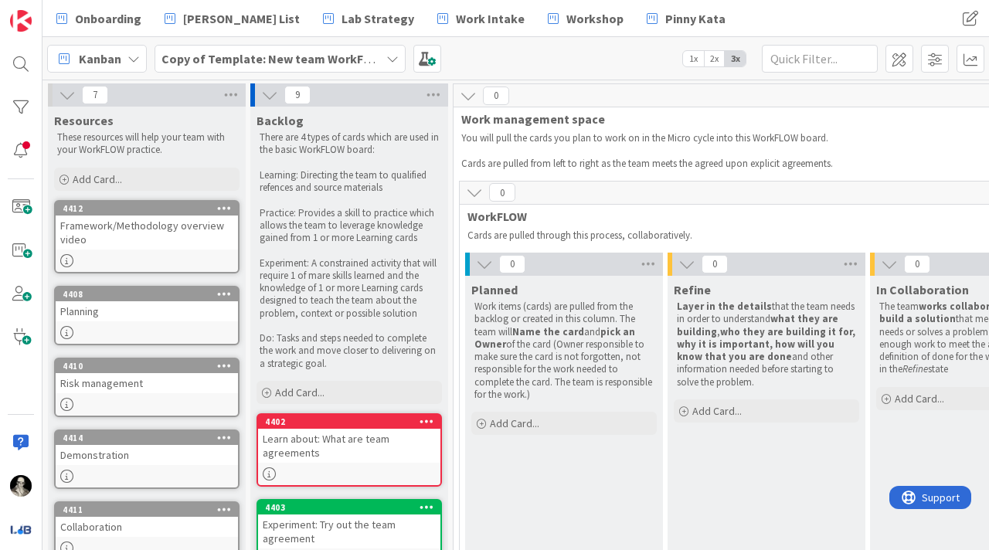
click at [269, 53] on b "Copy of Template: New team WorkFLOW" at bounding box center [274, 58] width 226 height 15
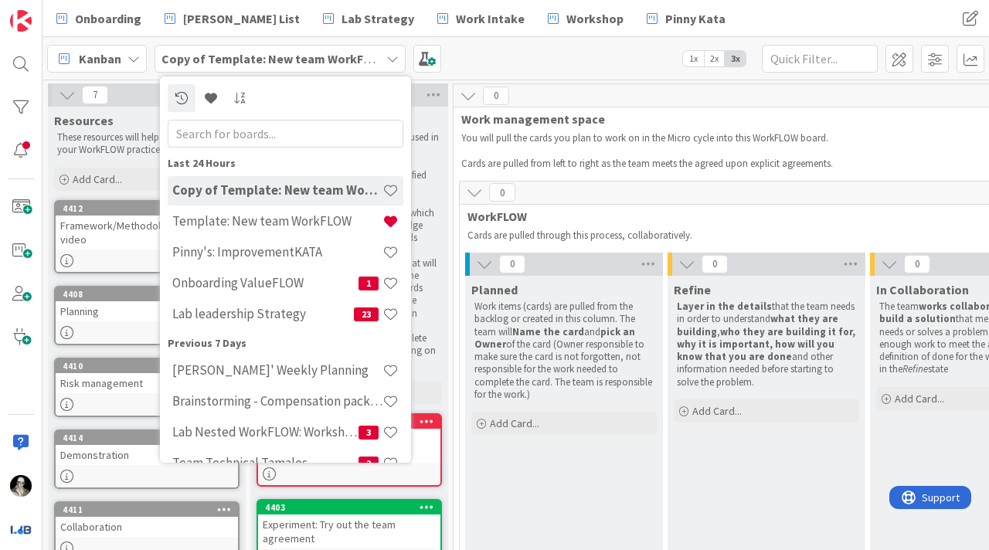
click at [266, 54] on b "Copy of Template: New team WorkFLOW" at bounding box center [274, 58] width 226 height 15
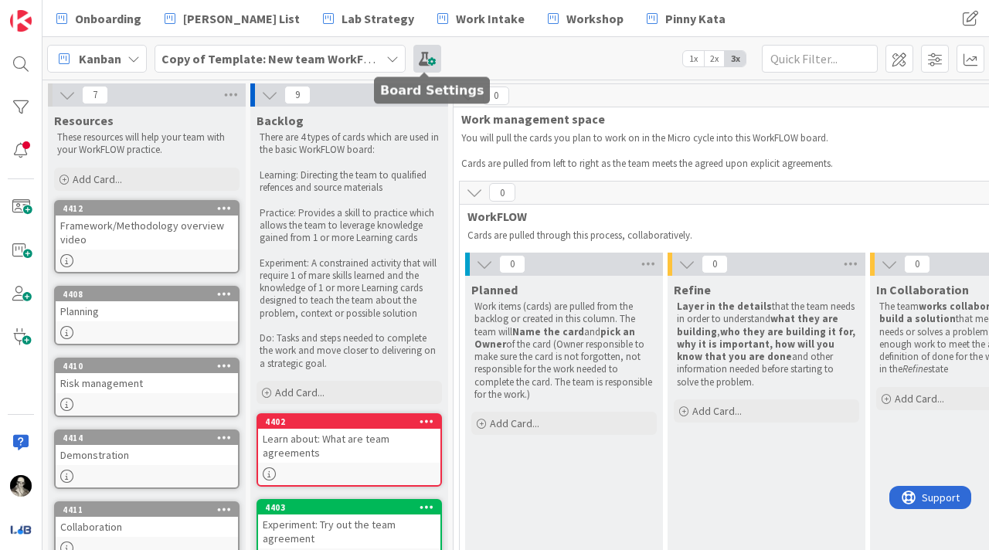
click at [421, 52] on span at bounding box center [427, 59] width 28 height 28
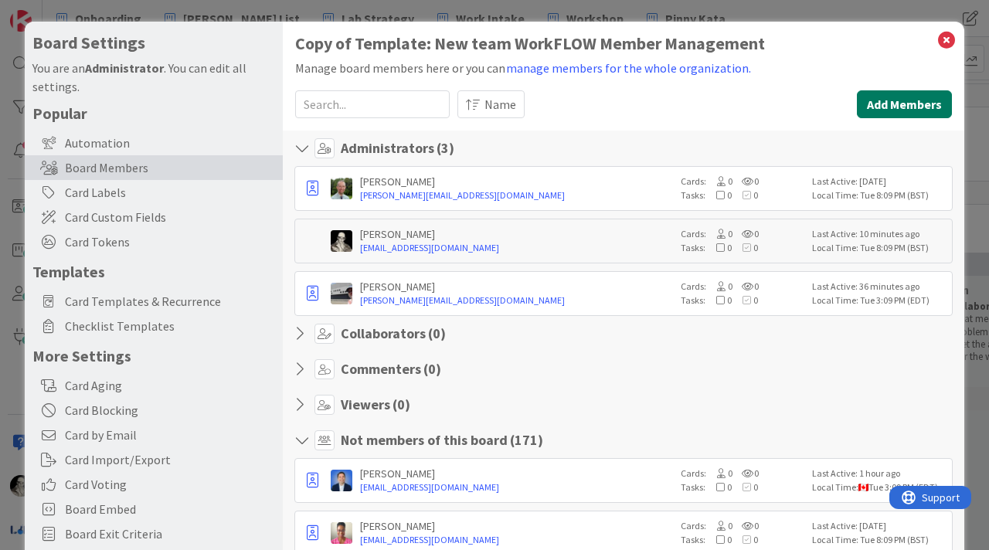
click at [911, 105] on button "Add Members" at bounding box center [904, 104] width 95 height 28
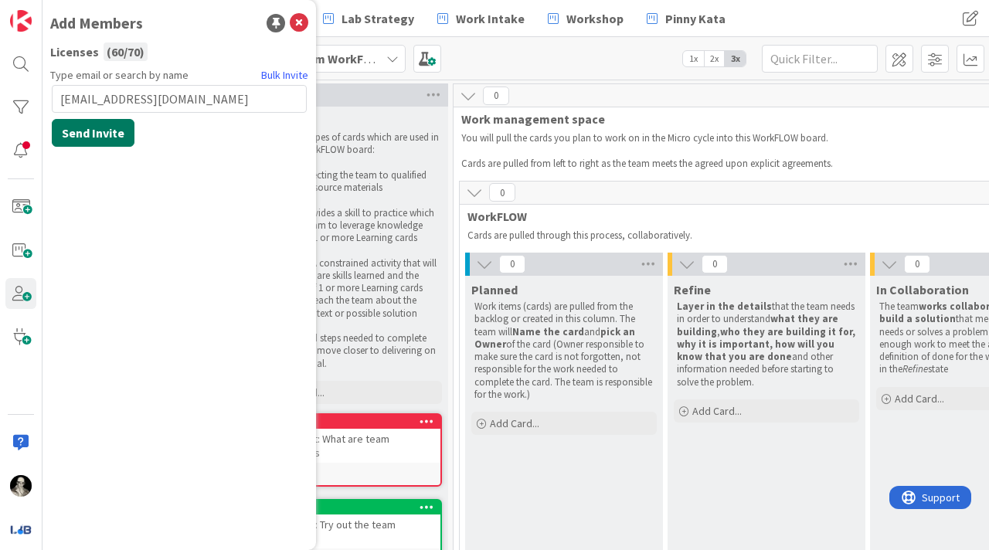
type input "[EMAIL_ADDRESS][DOMAIN_NAME]"
click at [108, 129] on button "Send Invite" at bounding box center [93, 133] width 83 height 28
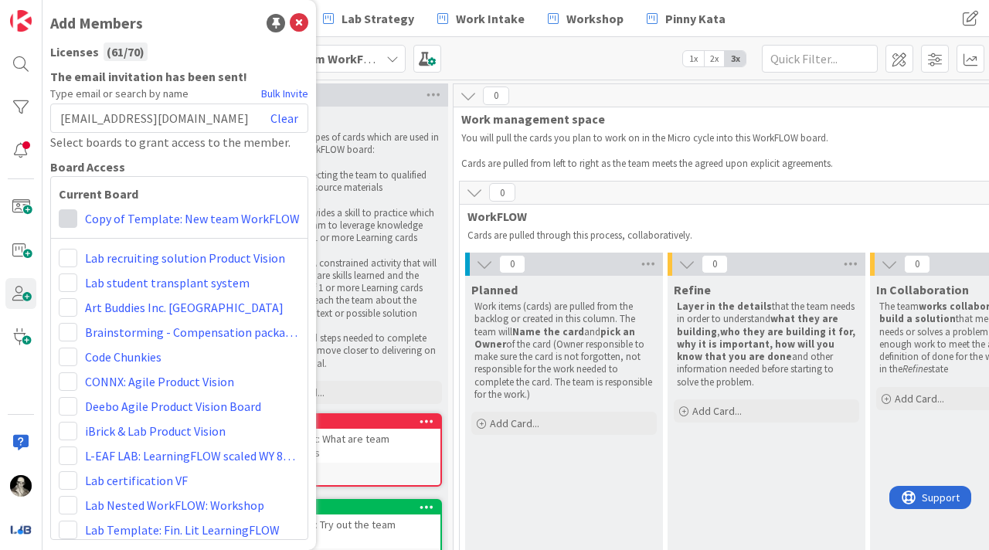
click at [66, 215] on span at bounding box center [68, 218] width 19 height 19
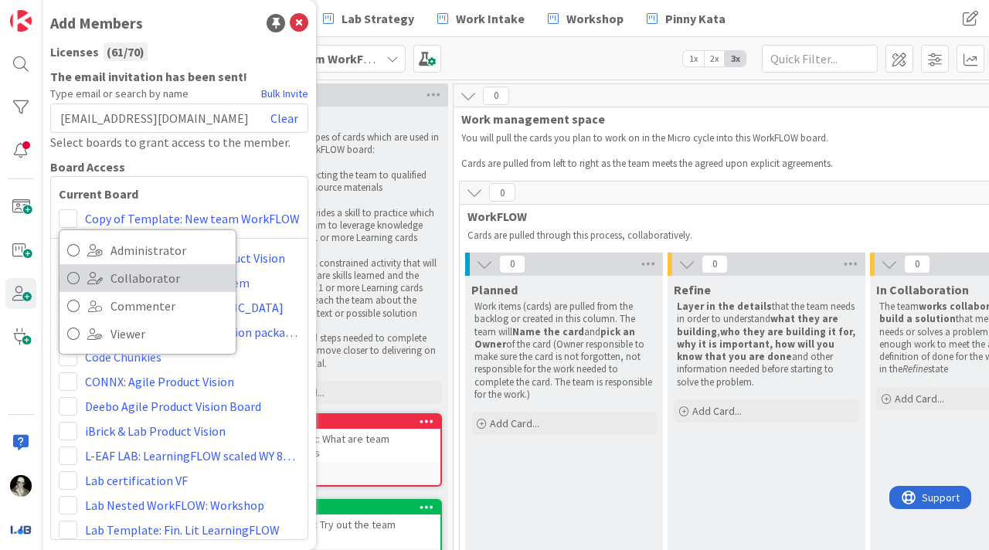
click at [69, 275] on icon at bounding box center [73, 278] width 12 height 23
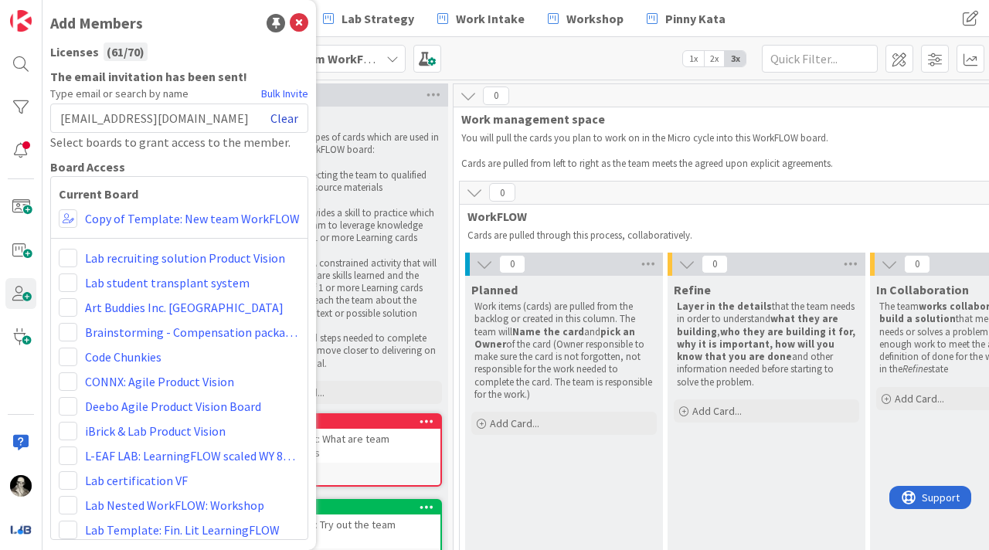
click at [289, 116] on link "Clear" at bounding box center [284, 118] width 28 height 19
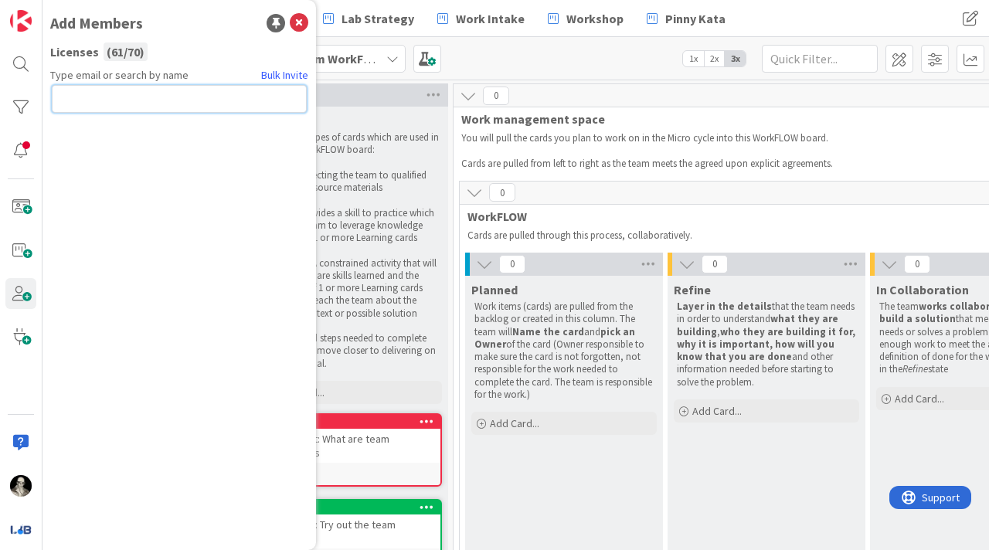
paste input "[EMAIL_ADDRESS][DOMAIN_NAME]"
type input "[EMAIL_ADDRESS][DOMAIN_NAME]"
click at [101, 127] on button "Send Invite" at bounding box center [93, 133] width 83 height 28
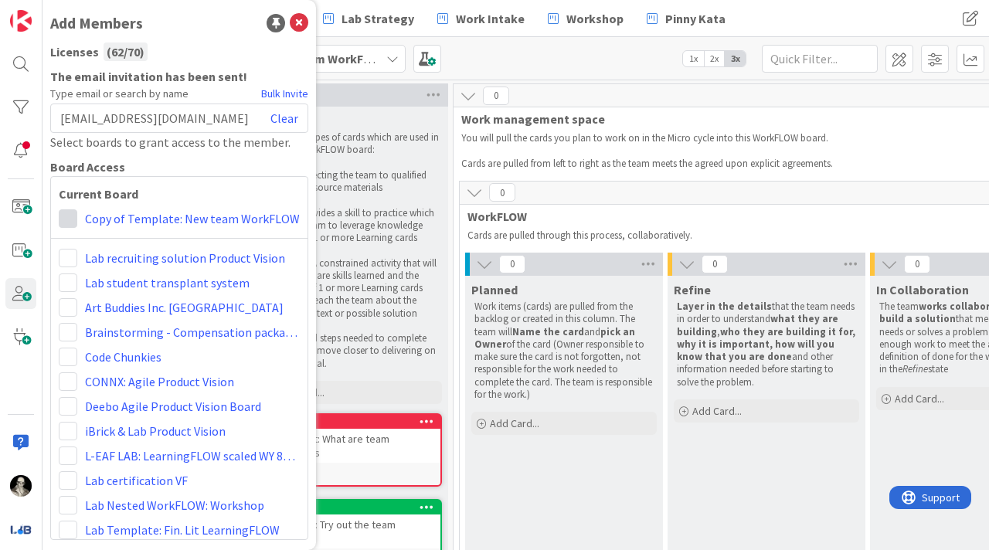
click at [64, 220] on span at bounding box center [68, 218] width 19 height 19
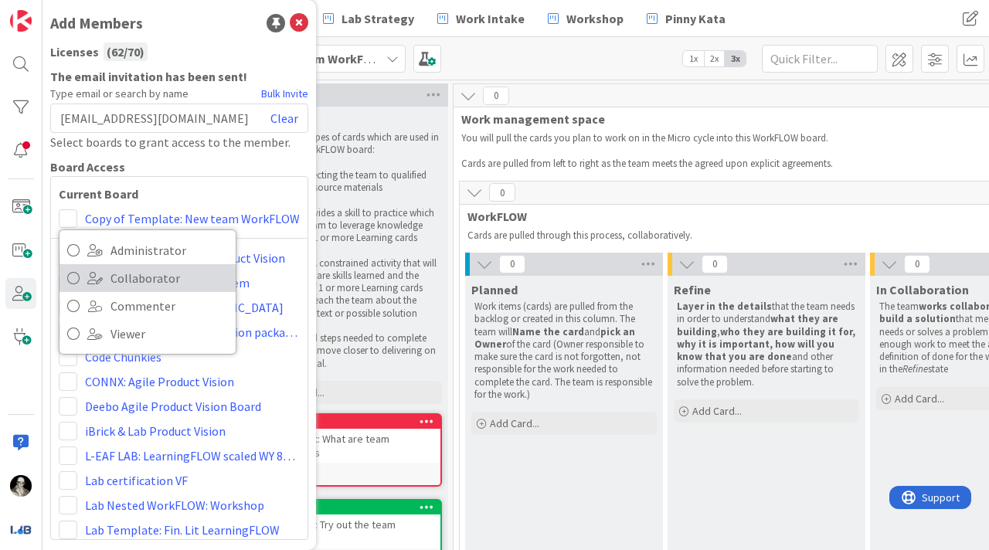
click at [70, 273] on icon at bounding box center [73, 278] width 12 height 23
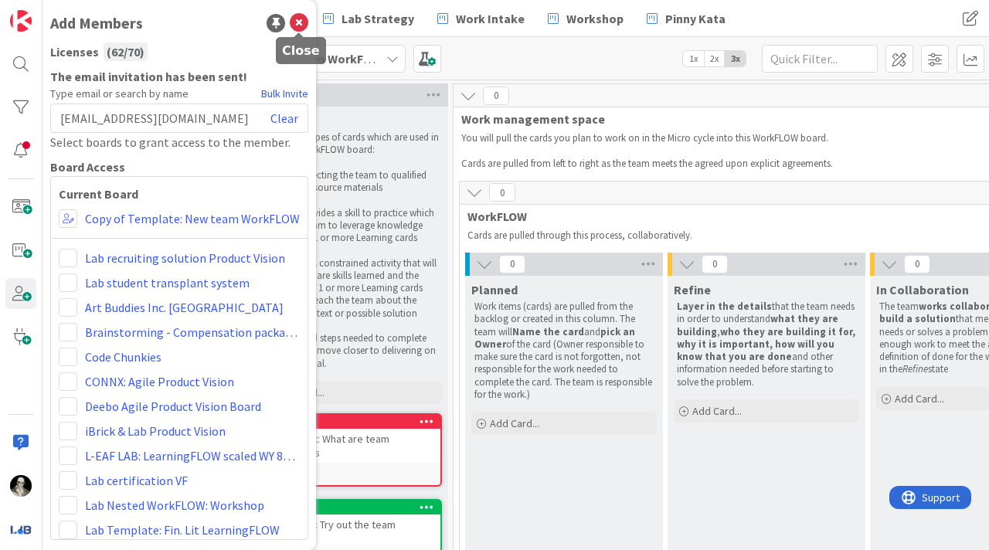
click at [301, 19] on icon at bounding box center [299, 23] width 19 height 19
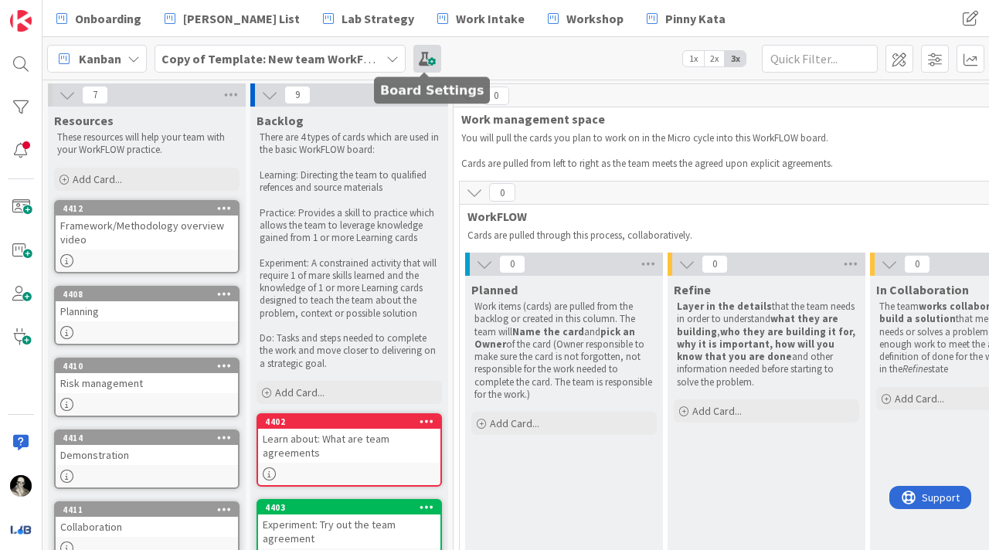
click at [427, 46] on span at bounding box center [427, 59] width 28 height 28
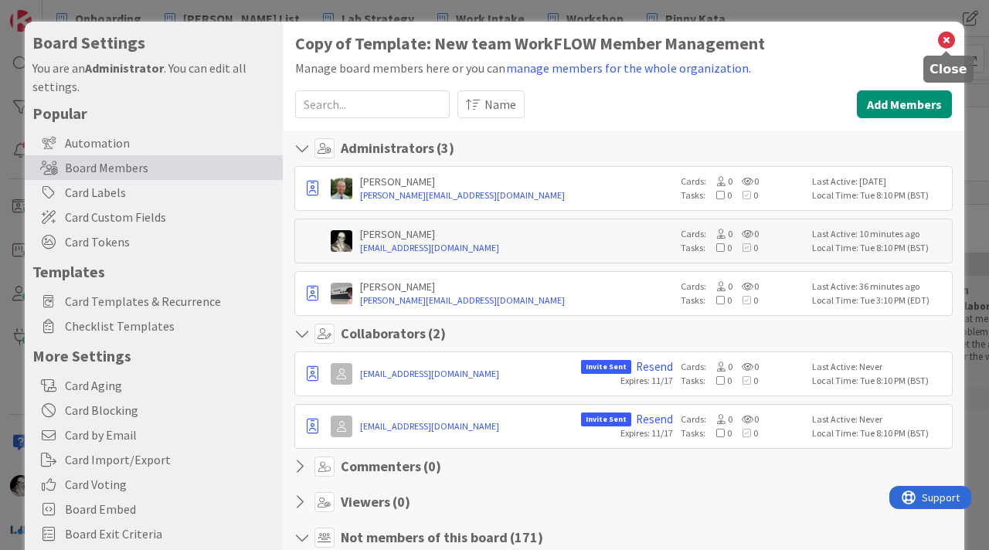
click at [946, 33] on icon at bounding box center [946, 40] width 20 height 22
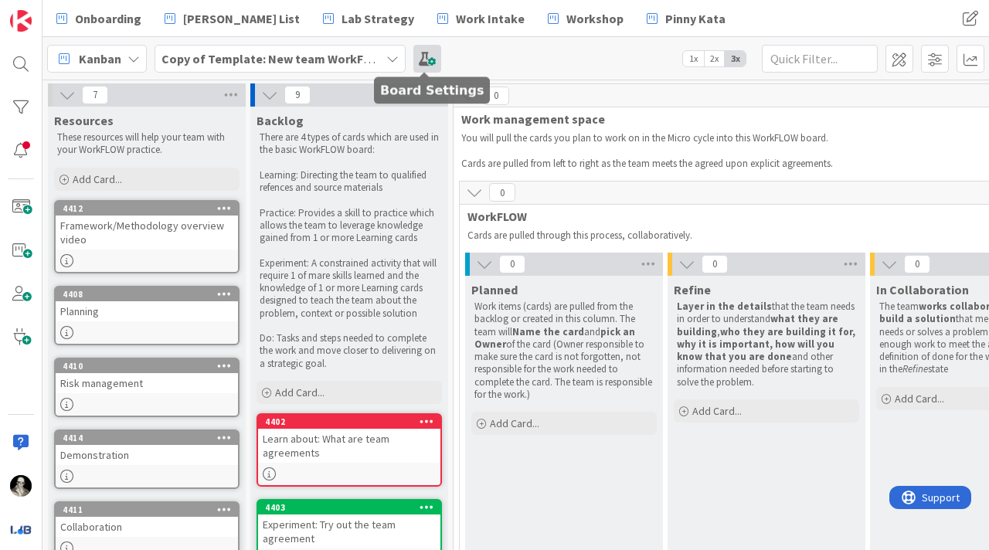
click at [426, 53] on span at bounding box center [427, 59] width 28 height 28
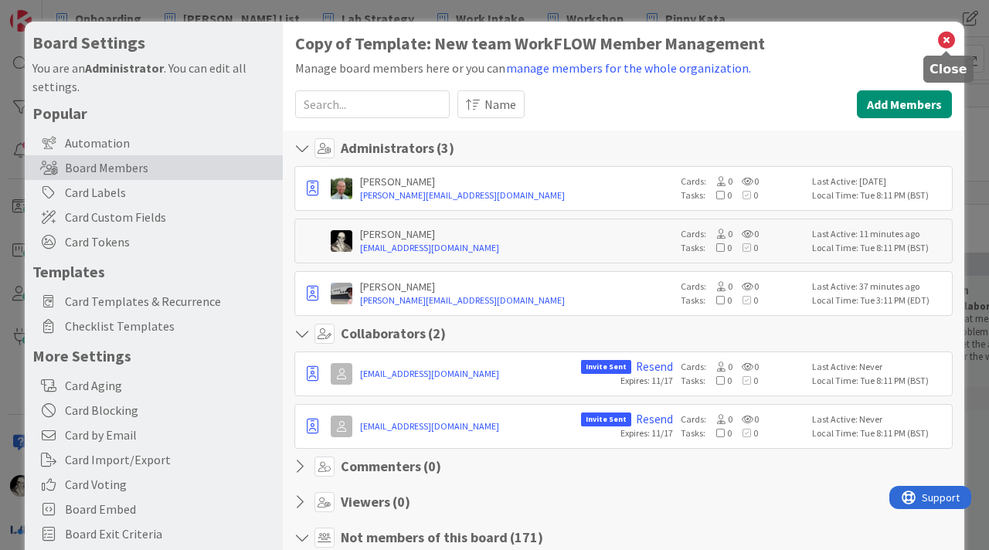
click at [946, 36] on icon at bounding box center [946, 40] width 20 height 22
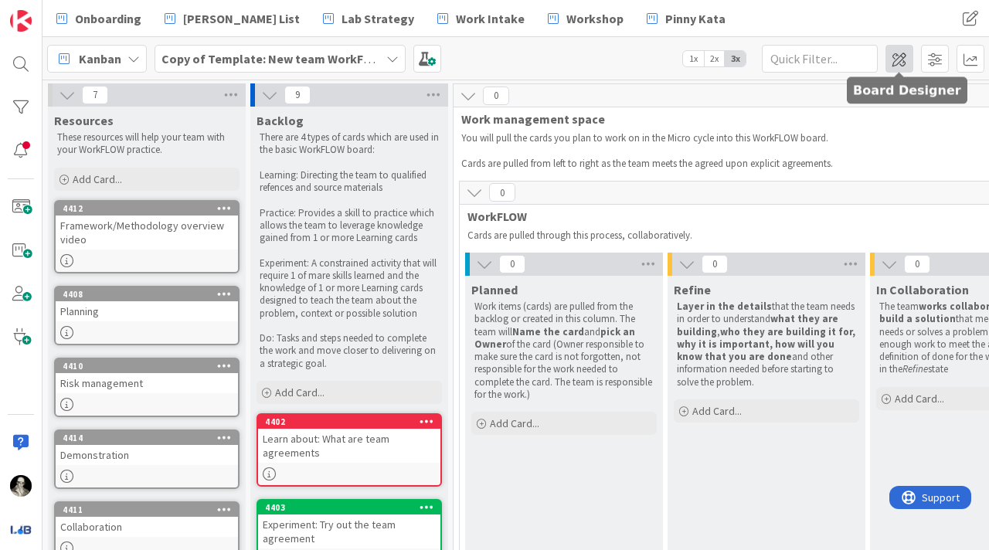
click at [898, 53] on span at bounding box center [899, 59] width 28 height 28
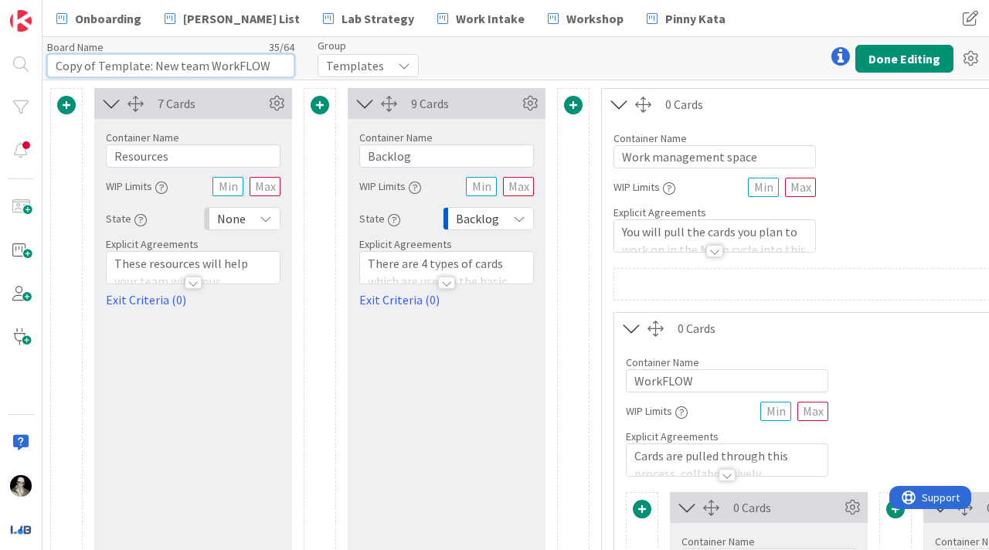
drag, startPoint x: 270, startPoint y: 66, endPoint x: 46, endPoint y: 60, distance: 224.9
click at [46, 60] on div "Board Name 35 / 64 Copy of Template: New team WorkFLOW Group Templates Done Edi…" at bounding box center [515, 58] width 946 height 42
type input "Team [PERSON_NAME] and [PERSON_NAME]"
click at [357, 62] on span "Templates" at bounding box center [355, 66] width 58 height 22
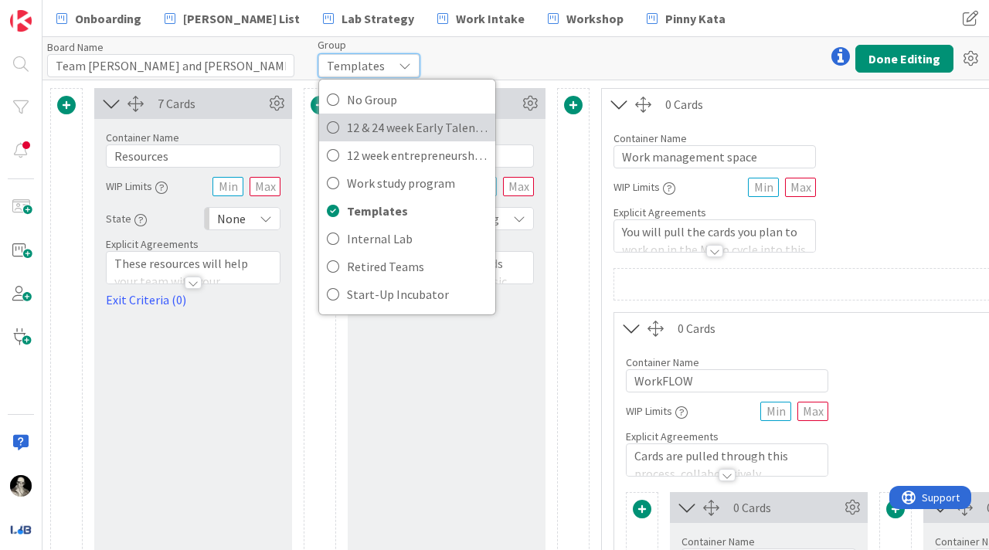
click at [367, 120] on span "12 & 24 week Early Talent incu." at bounding box center [417, 127] width 141 height 23
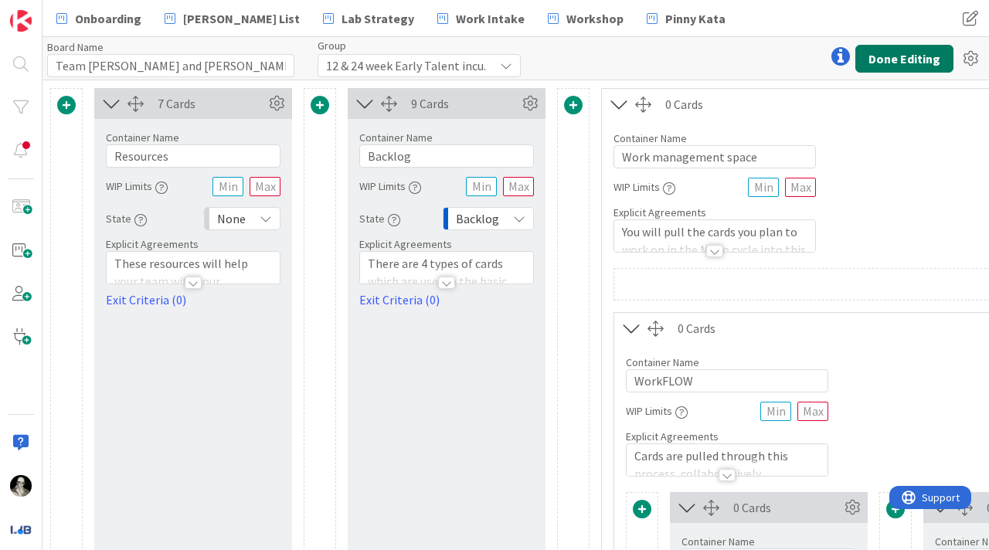
click at [889, 53] on button "Done Editing" at bounding box center [904, 59] width 98 height 28
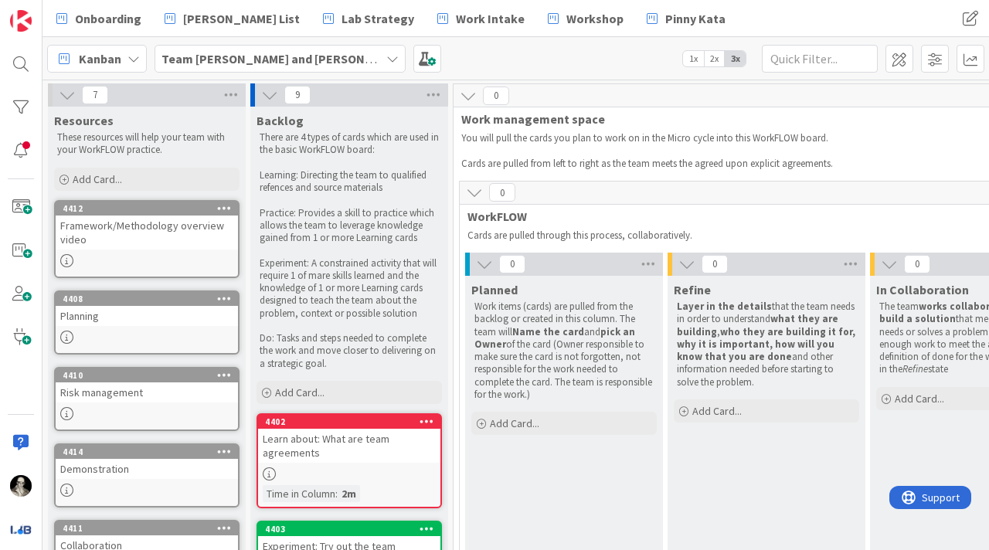
click at [386, 55] on icon at bounding box center [392, 59] width 12 height 12
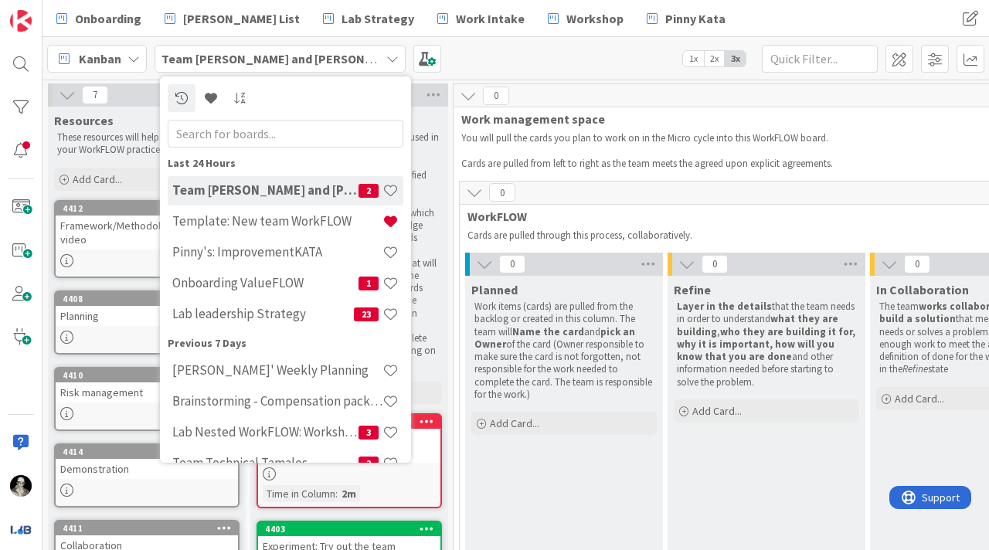
click at [386, 55] on icon at bounding box center [392, 59] width 12 height 12
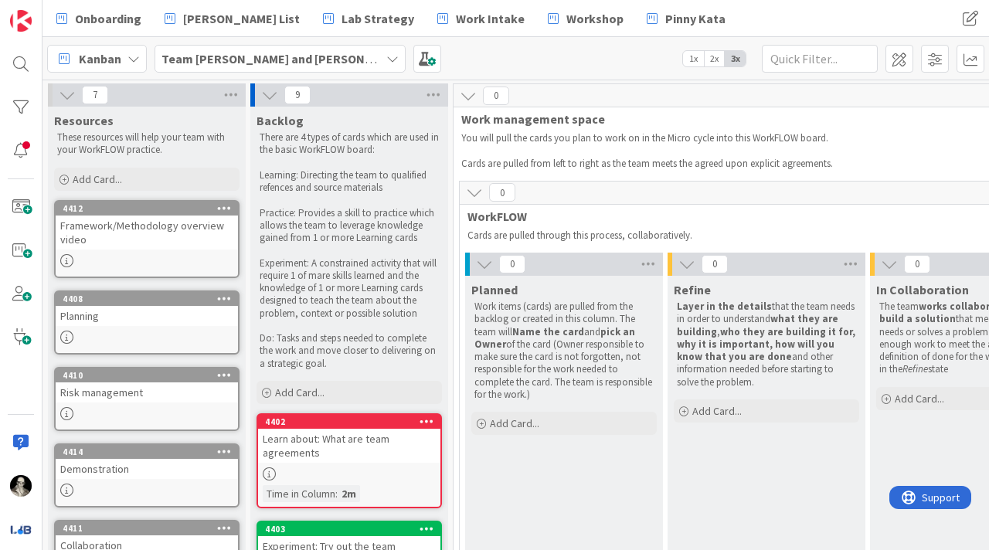
click at [135, 53] on icon at bounding box center [133, 59] width 12 height 12
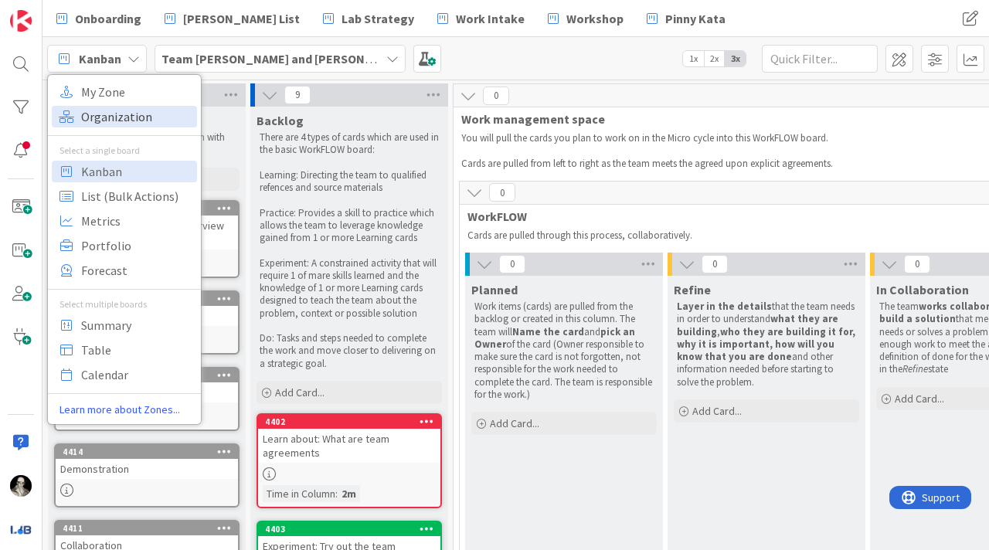
click at [127, 109] on span "Organization" at bounding box center [136, 116] width 111 height 23
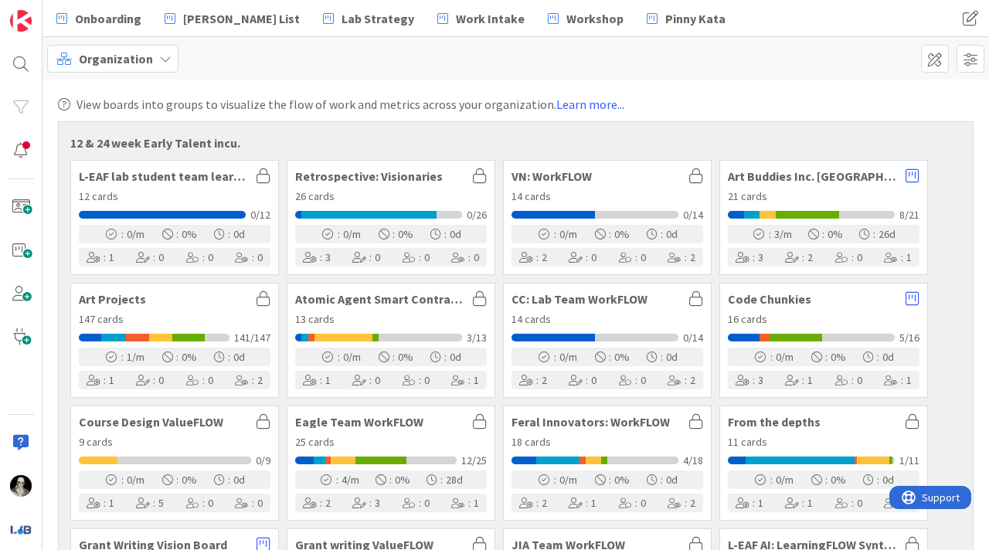
click at [159, 59] on icon at bounding box center [165, 59] width 12 height 12
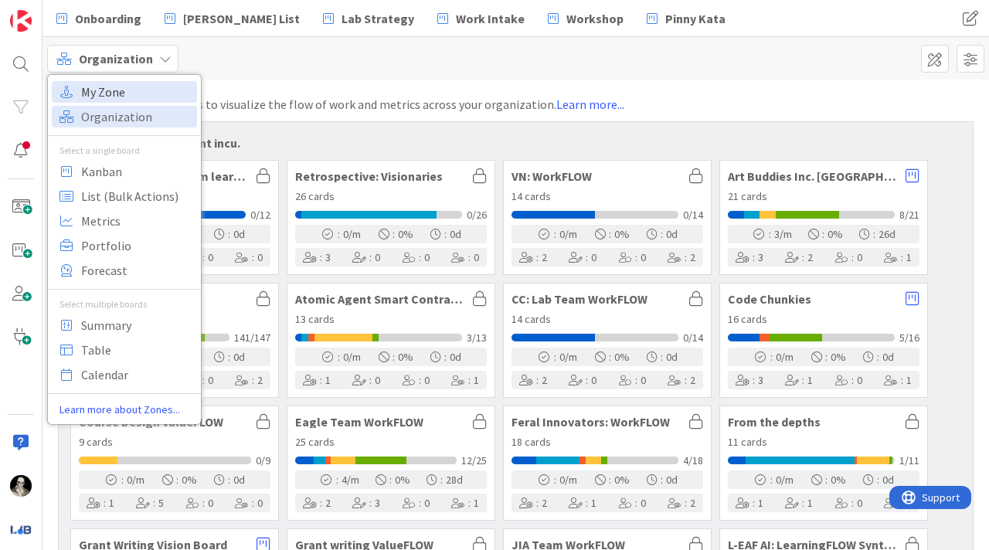
click at [140, 89] on span "My Zone" at bounding box center [136, 91] width 111 height 23
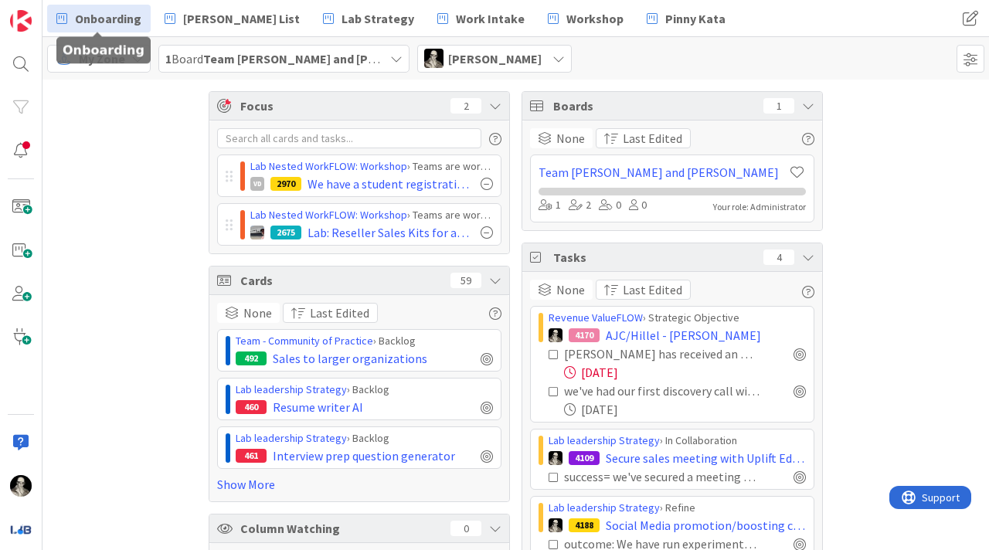
click at [102, 15] on span "Onboarding" at bounding box center [108, 18] width 66 height 19
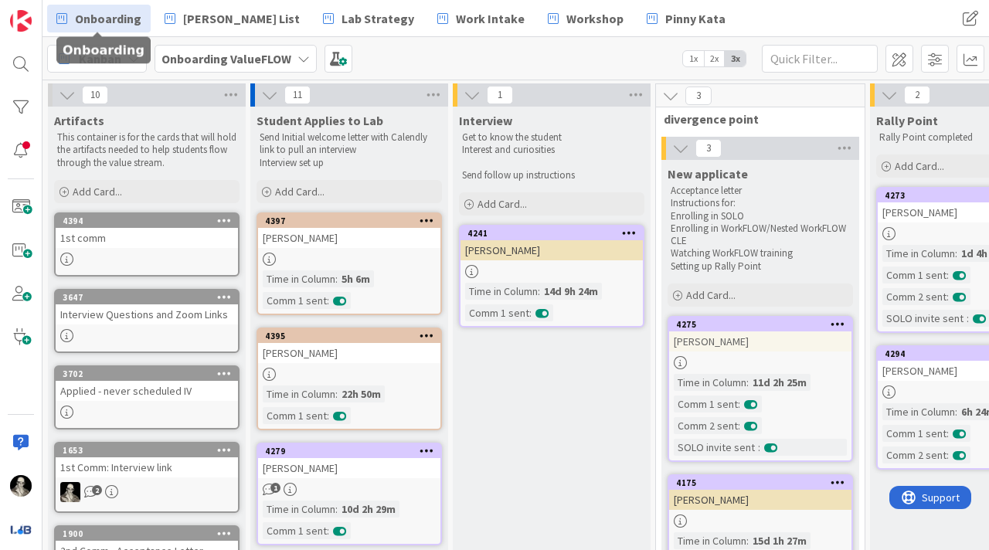
click at [406, 50] on div "Kanban Onboarding ValueFLOW 1x 2x 3x" at bounding box center [515, 58] width 946 height 42
click at [133, 51] on div "Kanban" at bounding box center [97, 59] width 100 height 28
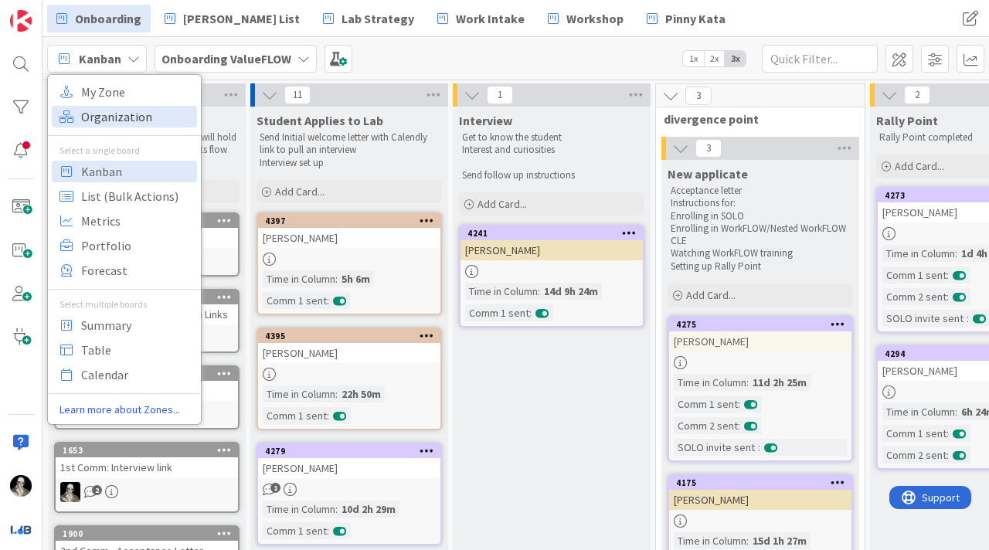
click at [127, 109] on span "Organization" at bounding box center [136, 116] width 111 height 23
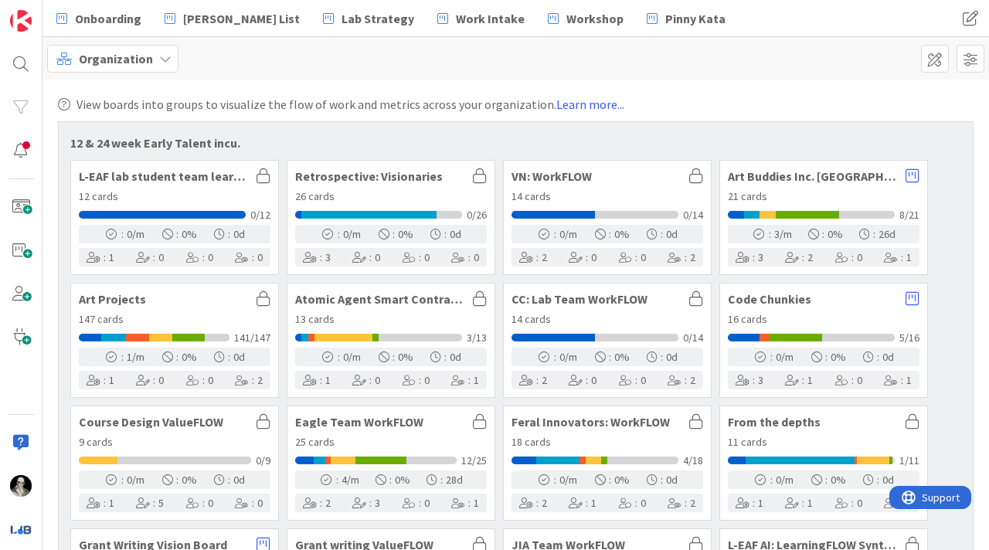
click at [161, 54] on icon at bounding box center [165, 59] width 12 height 12
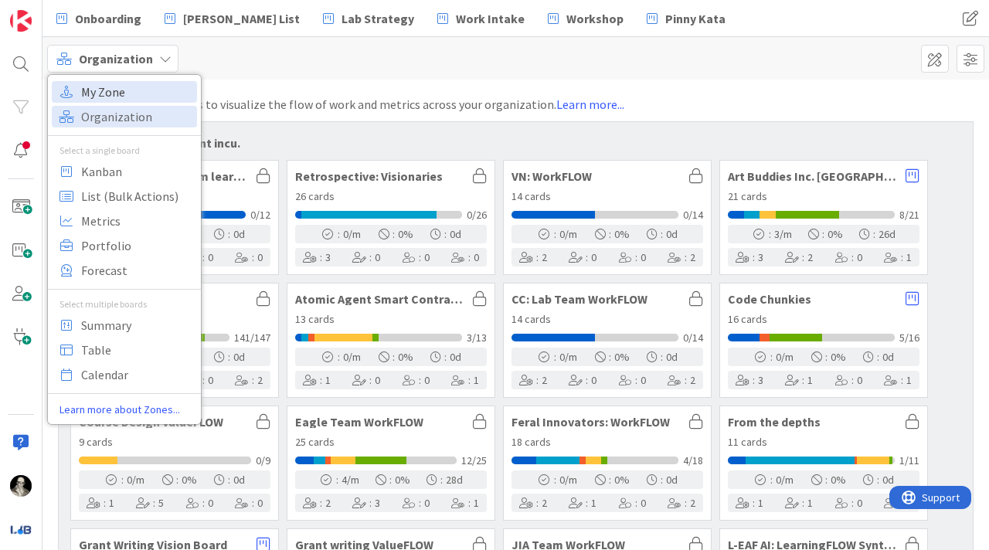
click at [144, 83] on span "My Zone" at bounding box center [136, 91] width 111 height 23
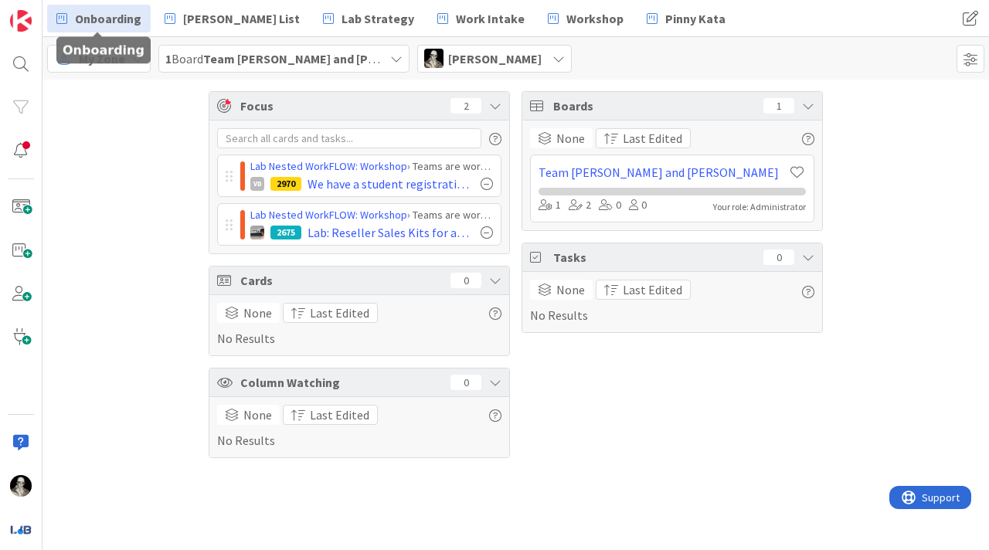
click at [121, 15] on span "Onboarding" at bounding box center [108, 18] width 66 height 19
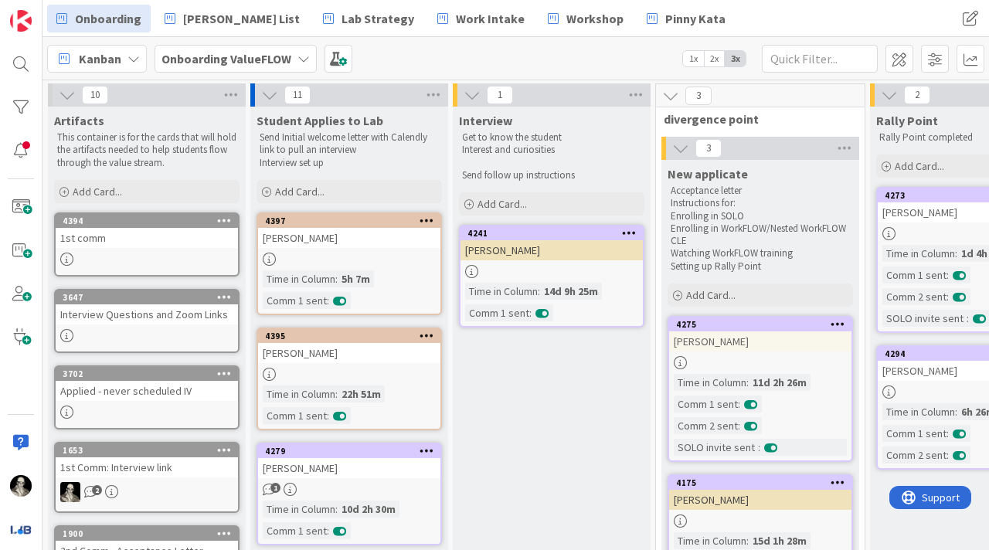
click at [299, 56] on icon at bounding box center [303, 59] width 12 height 12
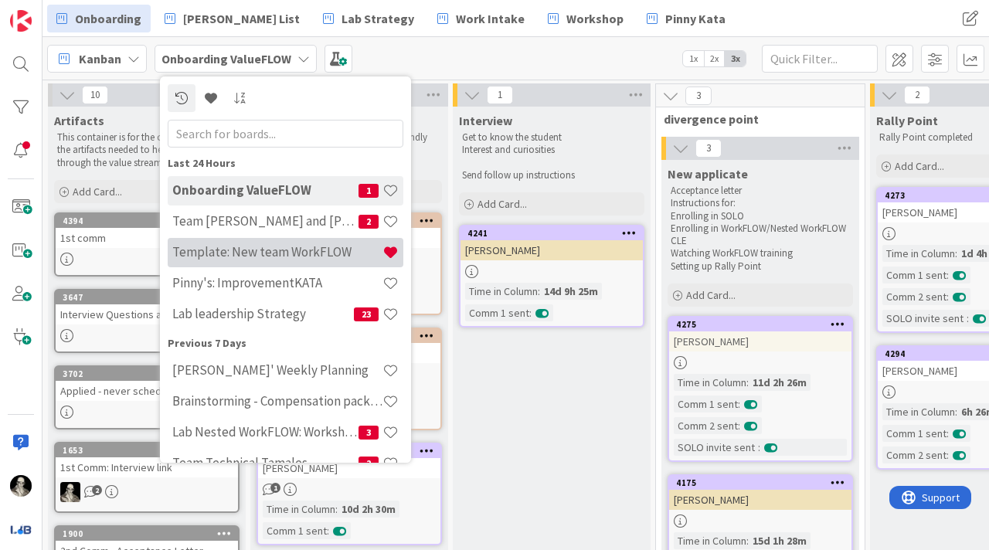
click at [268, 245] on h4 "Template: New team WorkFLOW" at bounding box center [277, 251] width 210 height 15
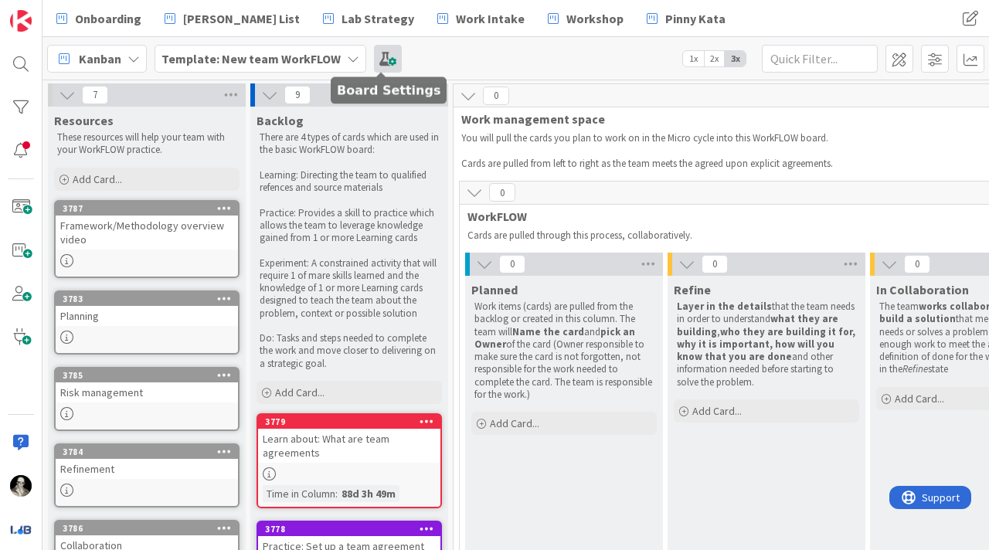
click at [379, 58] on span at bounding box center [388, 59] width 28 height 28
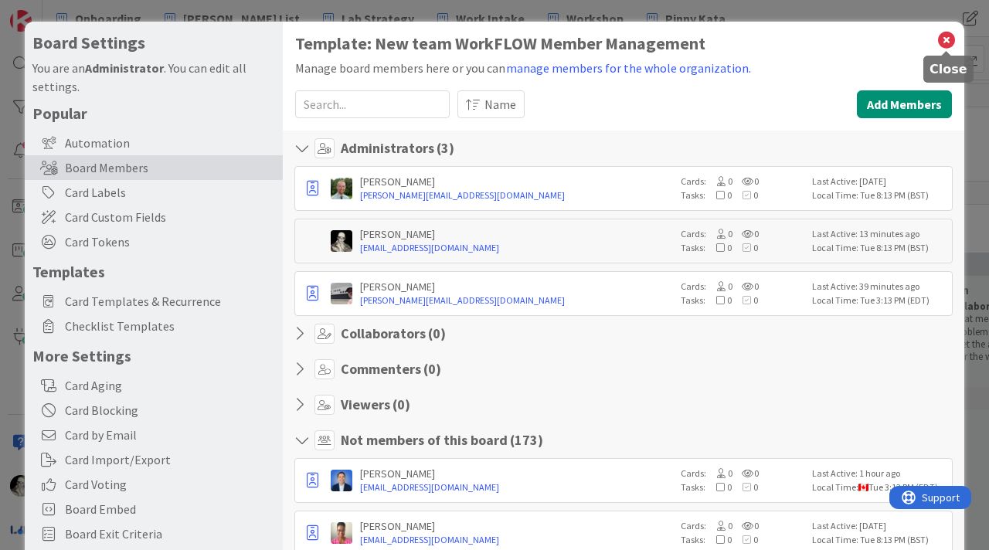
click at [948, 38] on icon at bounding box center [946, 40] width 20 height 22
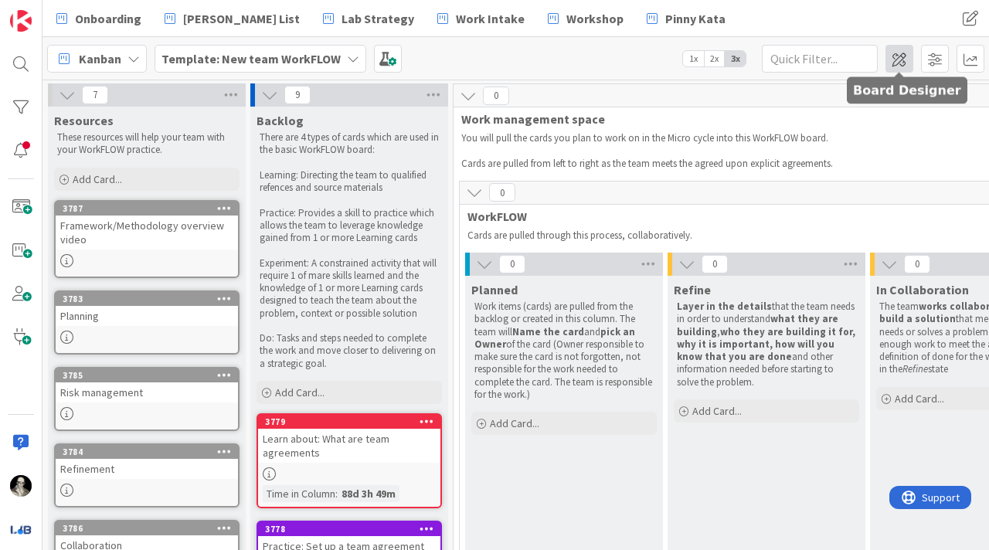
click at [895, 62] on span at bounding box center [899, 59] width 28 height 28
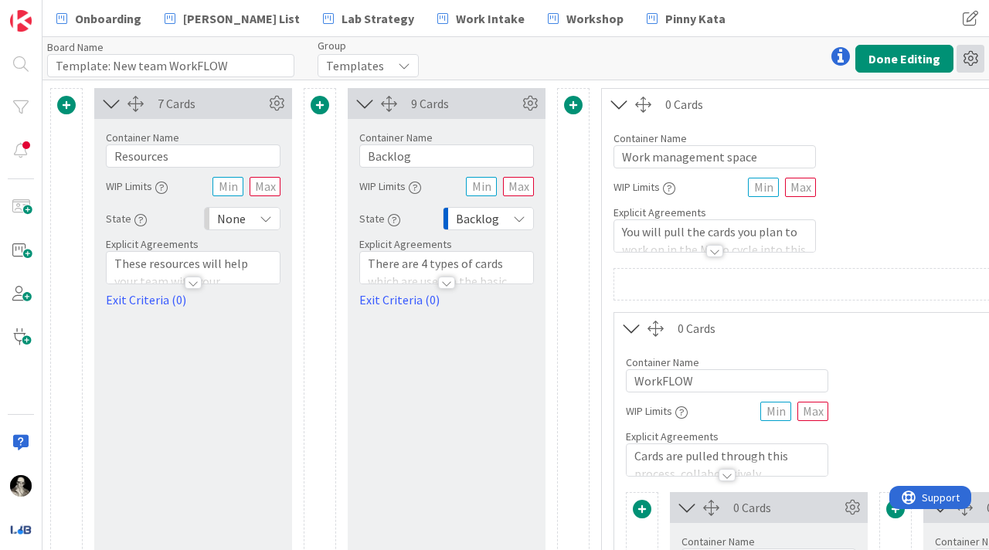
click at [972, 61] on icon at bounding box center [971, 59] width 28 height 28
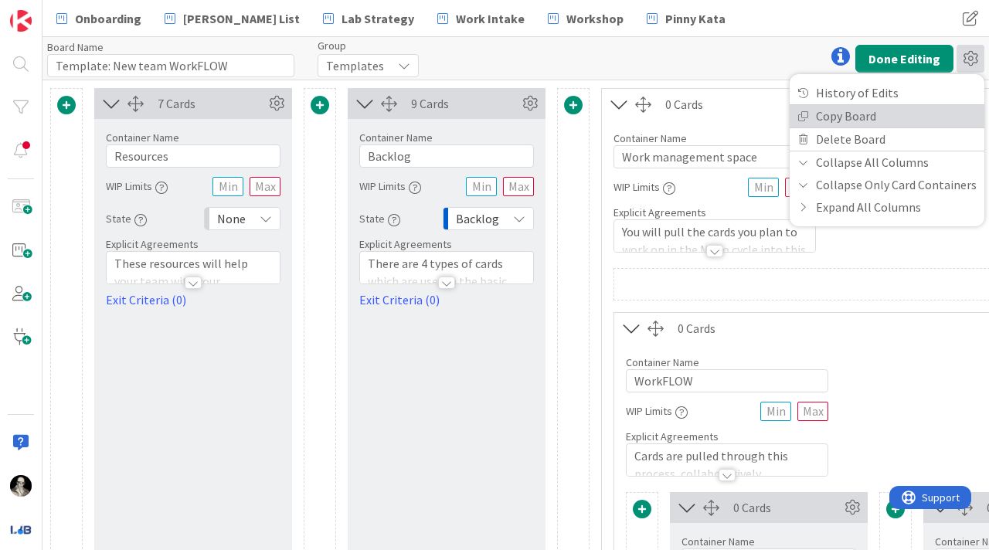
click at [905, 109] on link "Copy Board" at bounding box center [887, 116] width 195 height 22
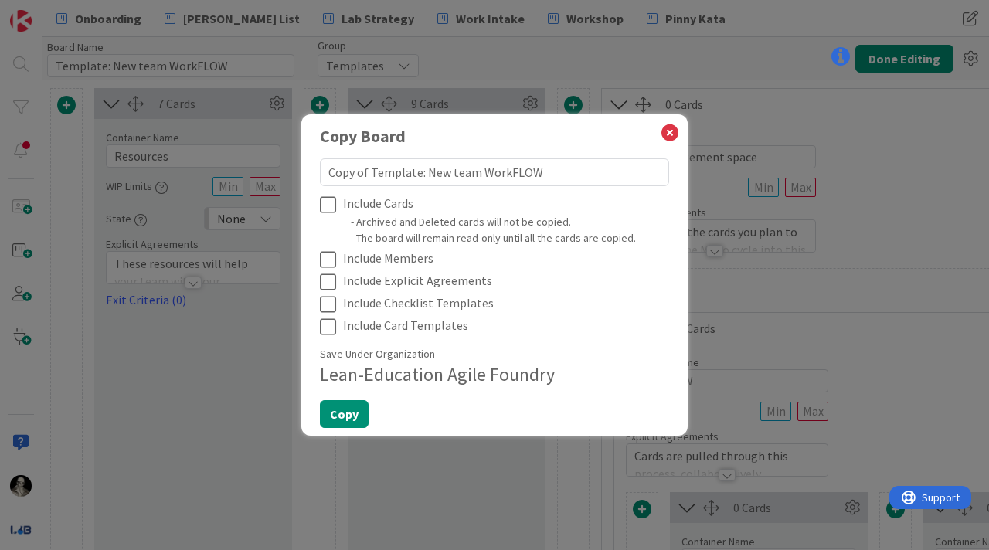
drag, startPoint x: 539, startPoint y: 173, endPoint x: 297, endPoint y: 179, distance: 241.9
click at [297, 178] on div "Copy Board Copy of Template: New team WorkFLOW Include Cards - Archived and Del…" at bounding box center [494, 275] width 989 height 550
type textarea "x"
type textarea "T"
type textarea "x"
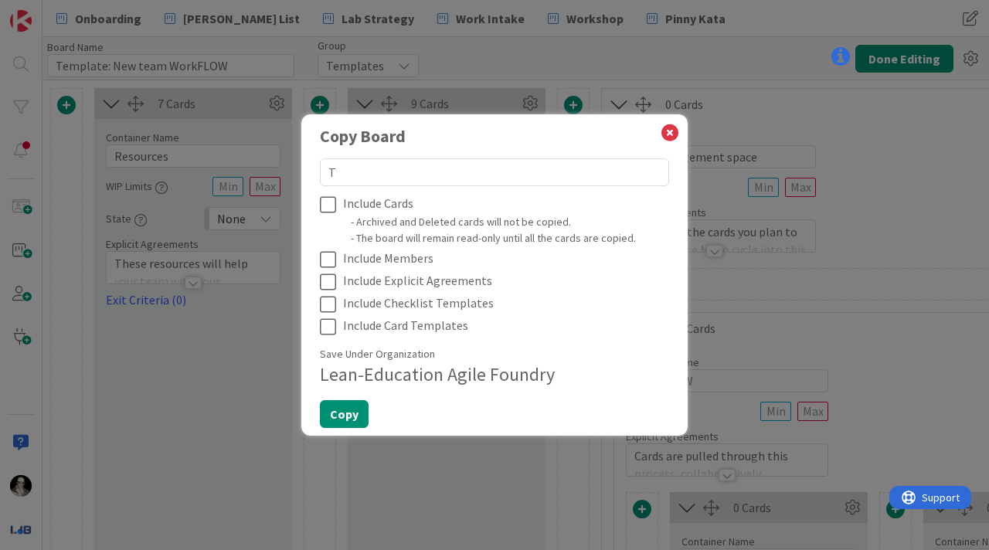
type textarea "Te"
type textarea "x"
type textarea "Tea"
type textarea "x"
type textarea "Team"
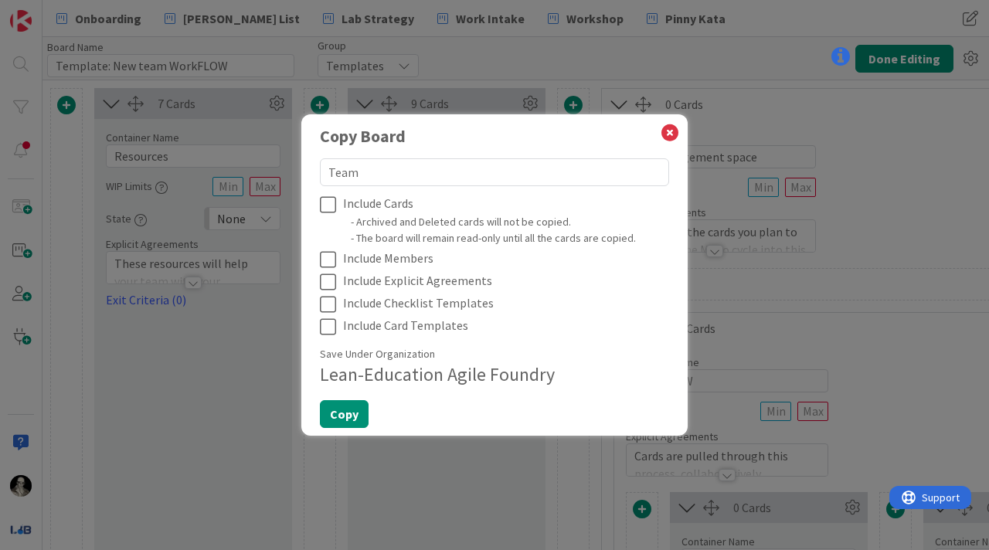
type textarea "x"
type textarea "Team"
type textarea "x"
type textarea "Team S"
type textarea "x"
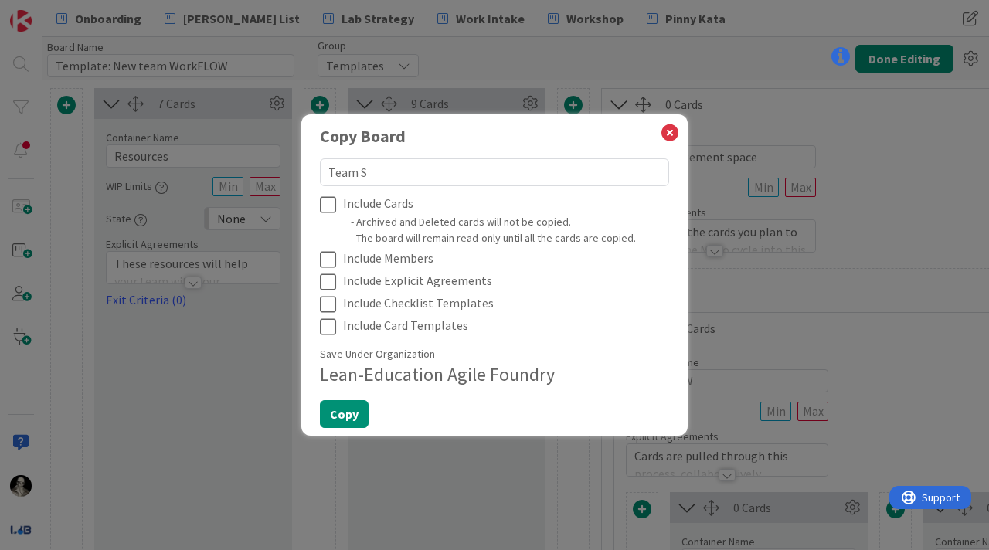
type textarea "Team Sa"
type textarea "x"
type textarea "Team Sar"
type textarea "x"
type textarea "Team [PERSON_NAME]"
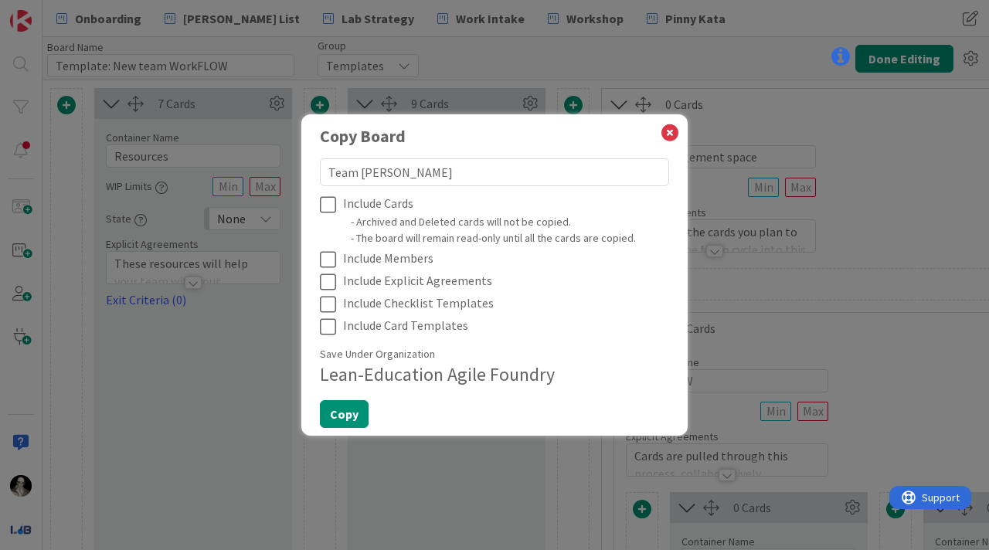
type textarea "x"
type textarea "Team [PERSON_NAME]"
type textarea "x"
type textarea "Team [PERSON_NAME]"
type textarea "x"
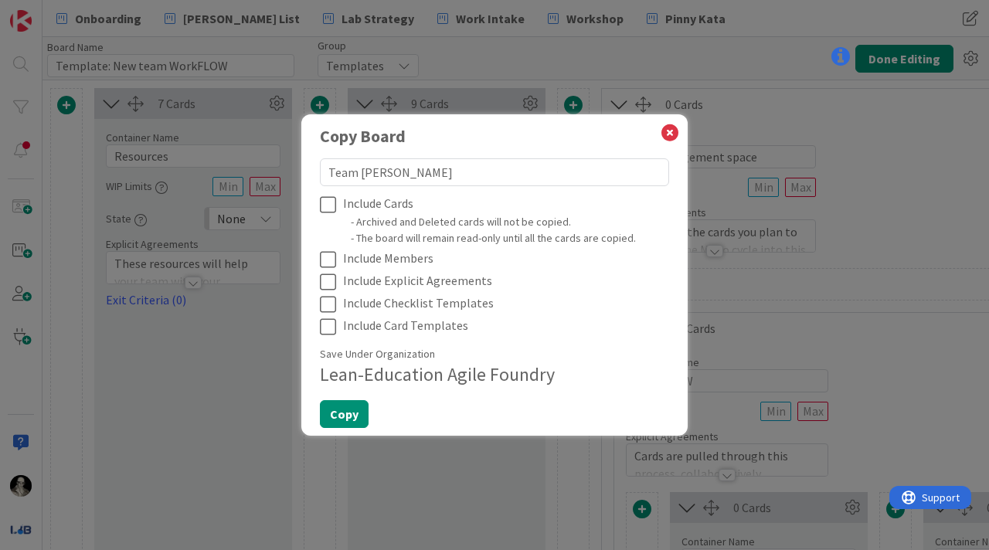
type textarea "Team [PERSON_NAME]"
type textarea "x"
type textarea "Team [PERSON_NAME] an"
type textarea "x"
type textarea "Team [PERSON_NAME] and"
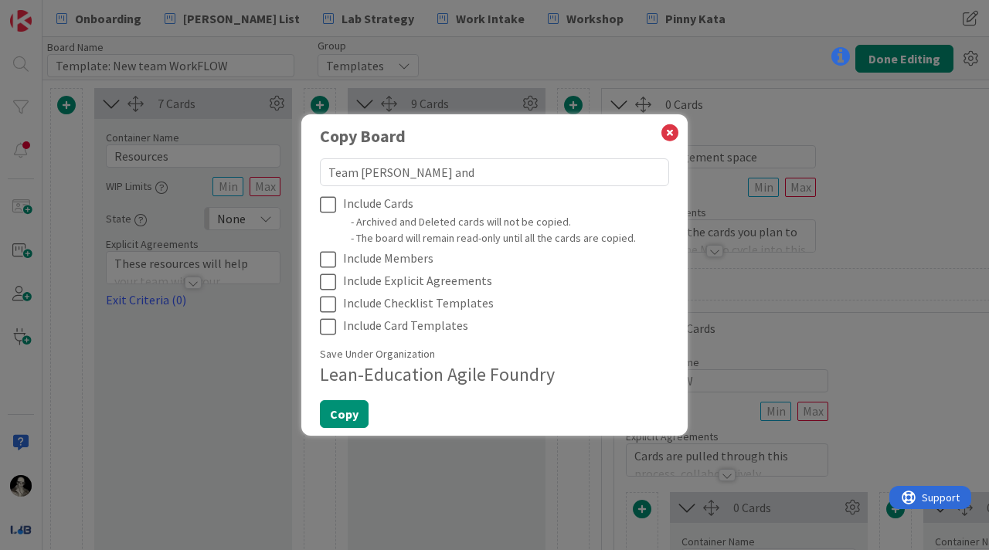
type textarea "x"
type textarea "Team [PERSON_NAME] and"
type textarea "x"
type textarea "Team [PERSON_NAME] and S"
type textarea "x"
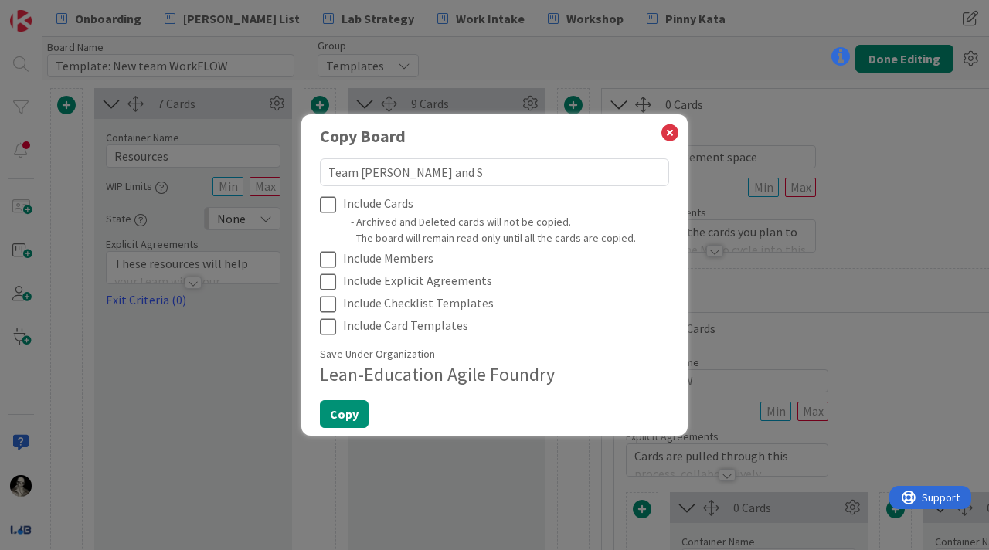
type textarea "Team [PERSON_NAME] and [PERSON_NAME]"
type textarea "x"
type textarea "Team [PERSON_NAME] and Sad"
type textarea "x"
type textarea "Team [PERSON_NAME] and [PERSON_NAME]"
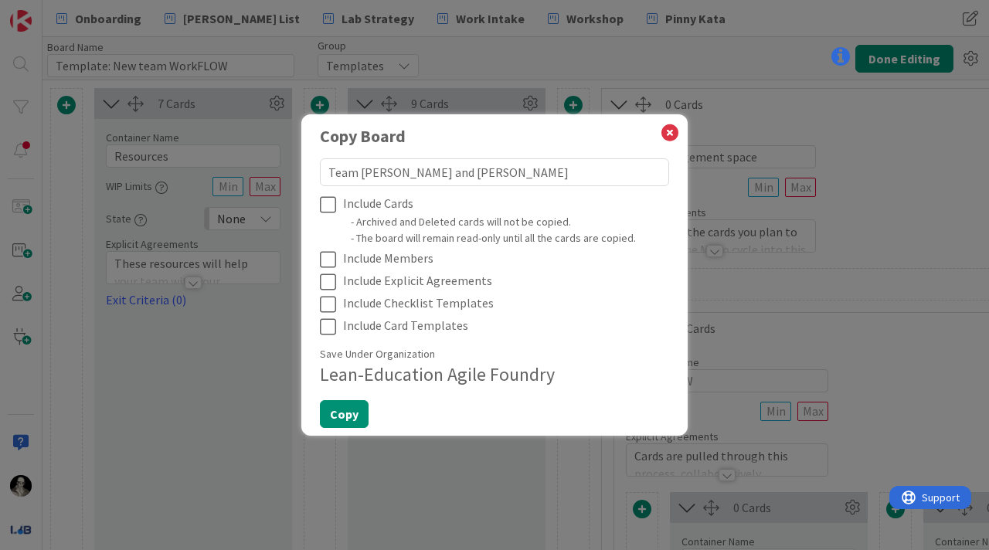
type textarea "x"
type textarea "Team [PERSON_NAME] and [PERSON_NAME]"
type textarea "x"
type textarea "Team [PERSON_NAME] and [PERSON_NAME]"
type textarea "x"
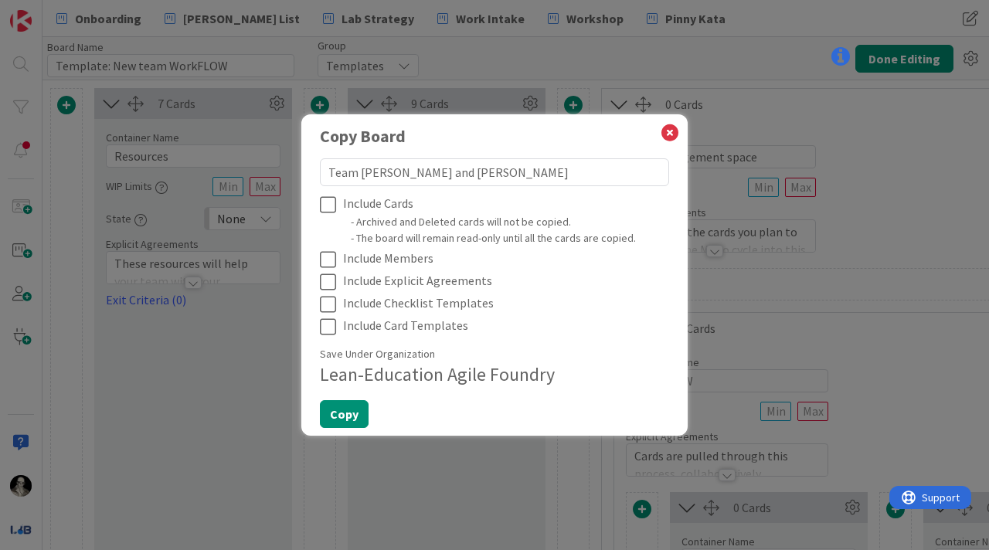
type textarea "Team [PERSON_NAME] and [PERSON_NAME]"
type textarea "x"
type textarea "Team [PERSON_NAME] and [PERSON_NAME]"
click at [426, 178] on textarea "Team [PERSON_NAME] and [PERSON_NAME]" at bounding box center [494, 172] width 349 height 28
type textarea "x"
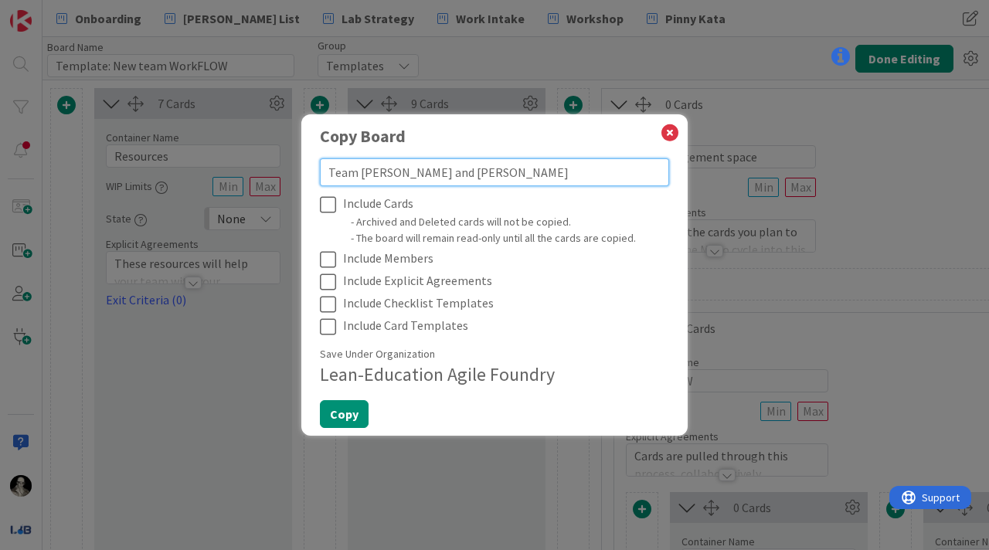
type textarea "Team [PERSON_NAME] and [PERSON_NAME]"
type textarea "x"
type textarea "Team [PERSON_NAME] and [PERSON_NAME]"
click at [438, 168] on textarea "Team [PERSON_NAME] and [PERSON_NAME]" at bounding box center [494, 172] width 349 height 28
type textarea "x"
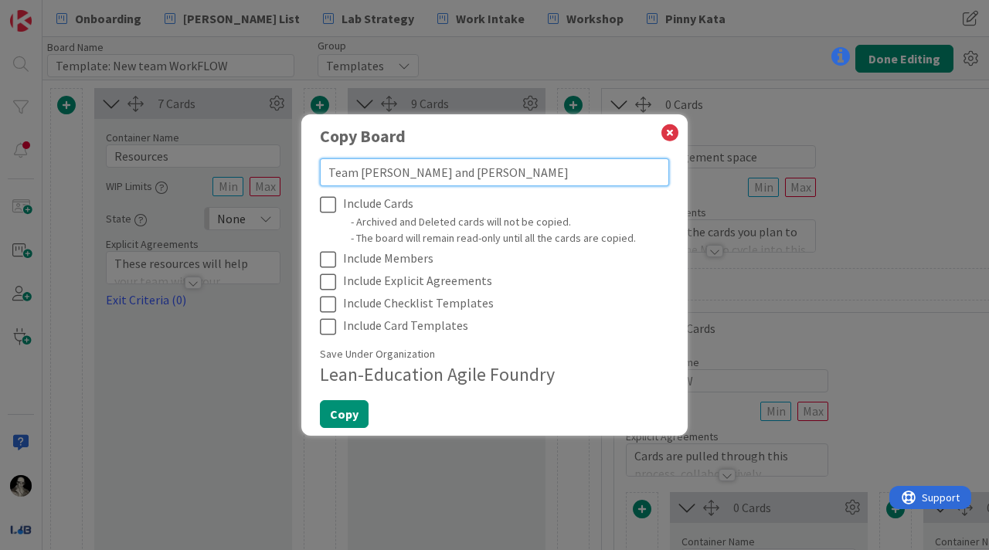
click at [483, 172] on textarea "Team [PERSON_NAME] and [PERSON_NAME]" at bounding box center [494, 172] width 349 height 28
type textarea "Team [PERSON_NAME] and [PERSON_NAME]"
click at [331, 198] on icon at bounding box center [331, 204] width 23 height 19
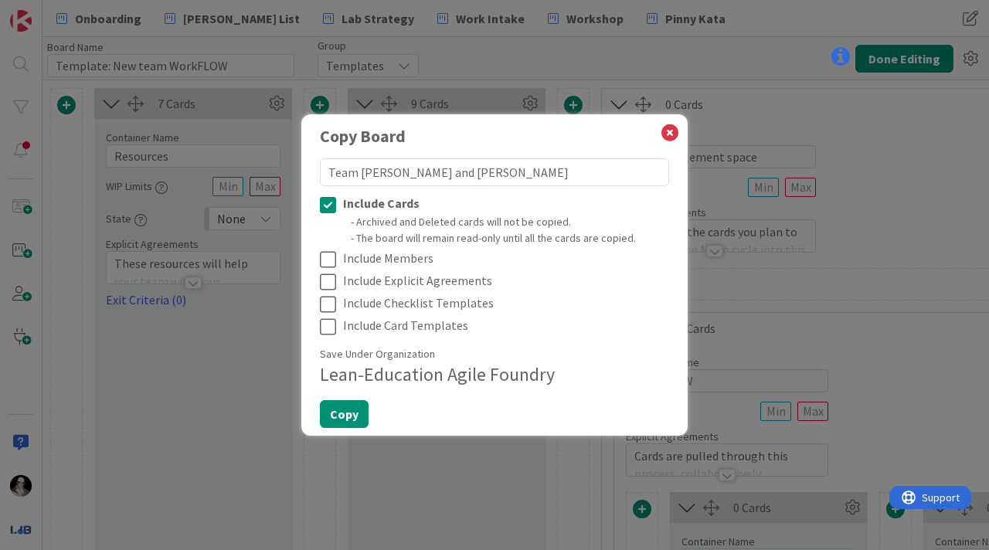
click at [328, 258] on icon at bounding box center [331, 259] width 23 height 19
click at [328, 284] on icon at bounding box center [331, 282] width 23 height 19
click at [345, 410] on button "Copy" at bounding box center [344, 414] width 49 height 28
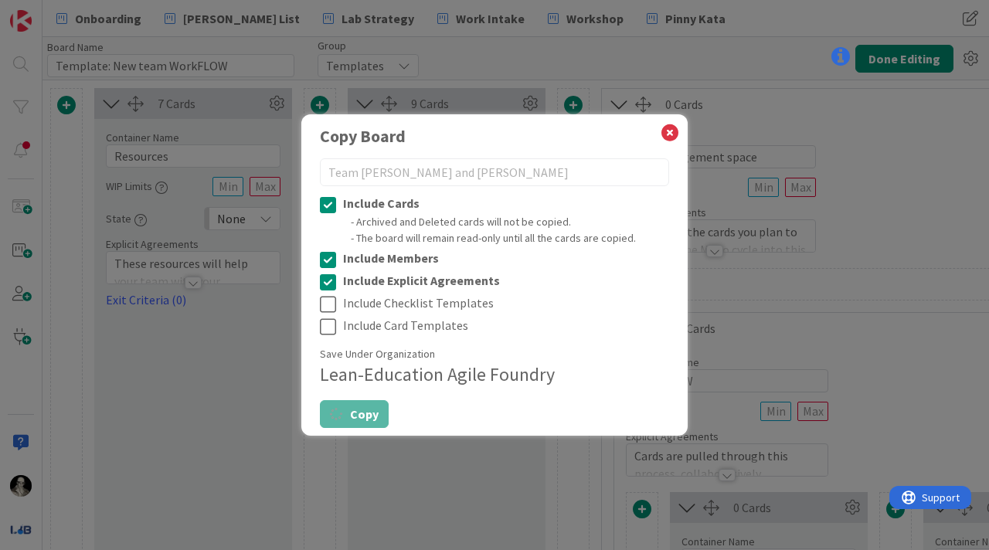
type textarea "x"
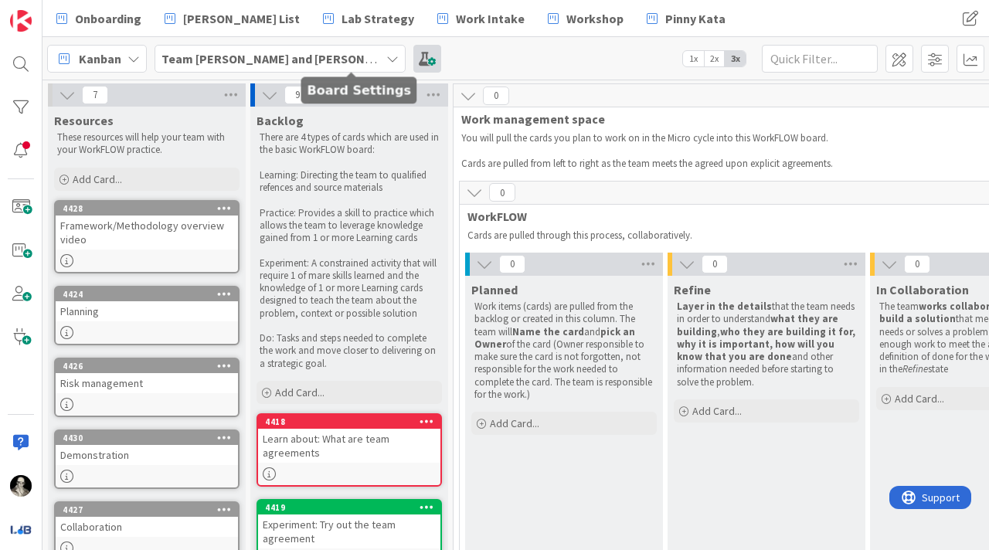
click at [413, 53] on span at bounding box center [427, 59] width 28 height 28
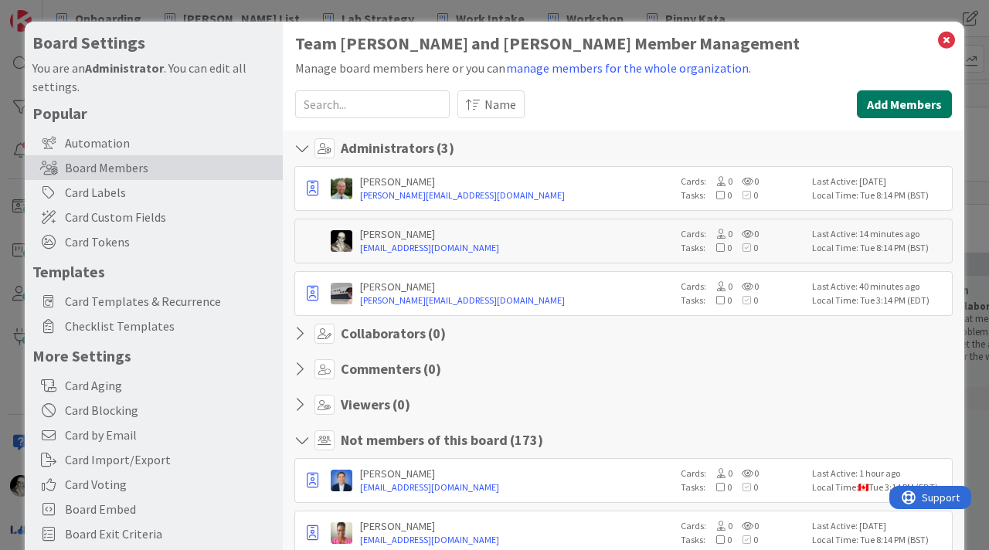
click at [894, 93] on button "Add Members" at bounding box center [904, 104] width 95 height 28
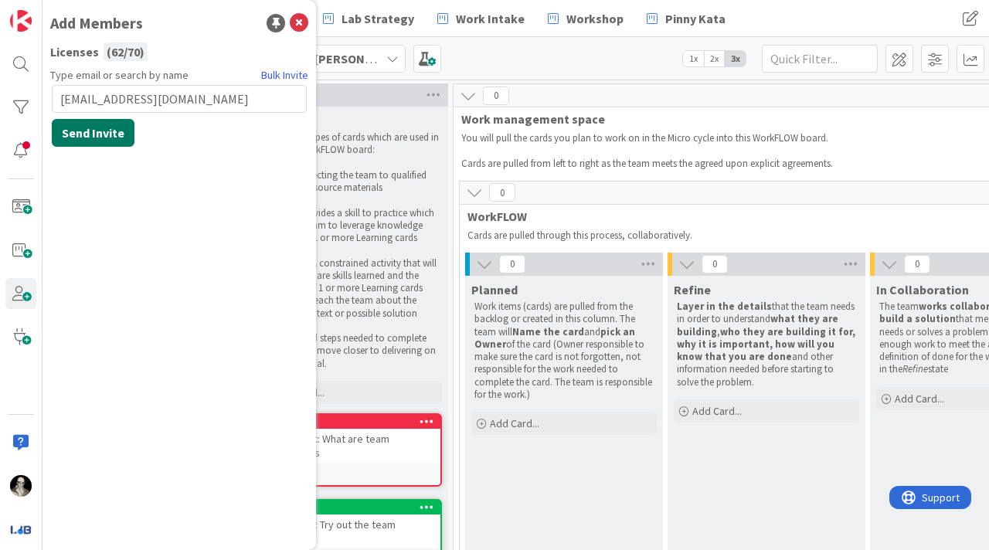
type input "[EMAIL_ADDRESS][DOMAIN_NAME]"
click at [114, 128] on button "Send Invite" at bounding box center [93, 133] width 83 height 28
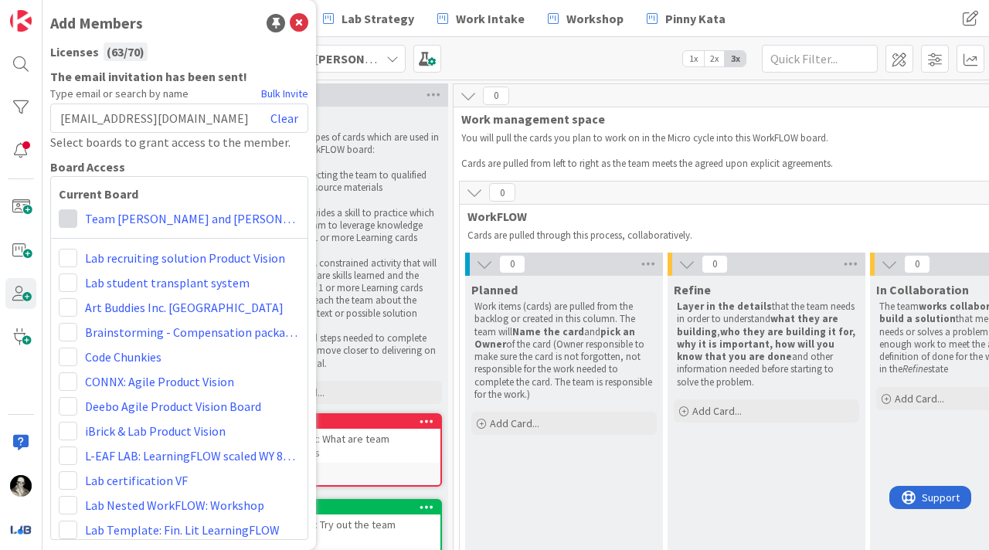
click at [70, 213] on span at bounding box center [68, 218] width 19 height 19
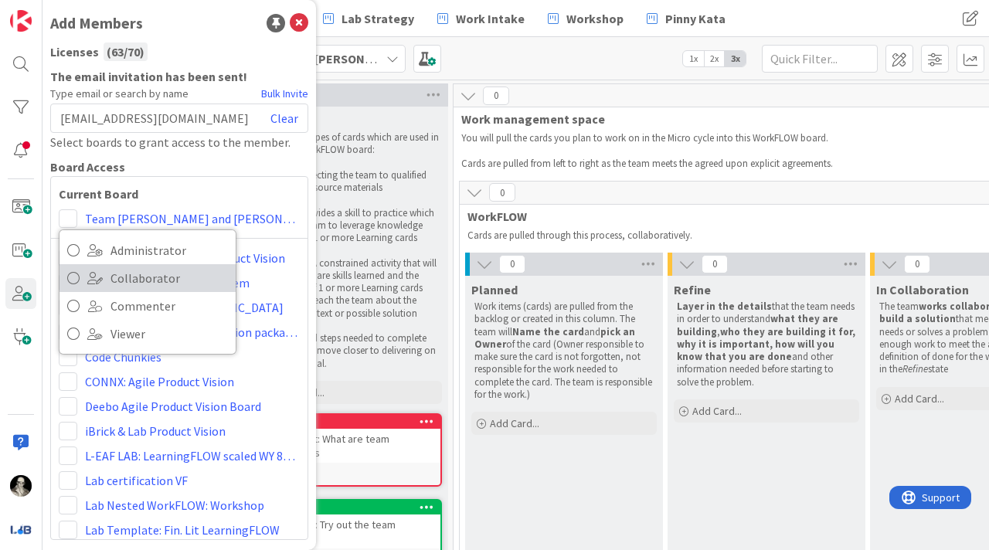
click at [75, 273] on icon at bounding box center [73, 278] width 12 height 23
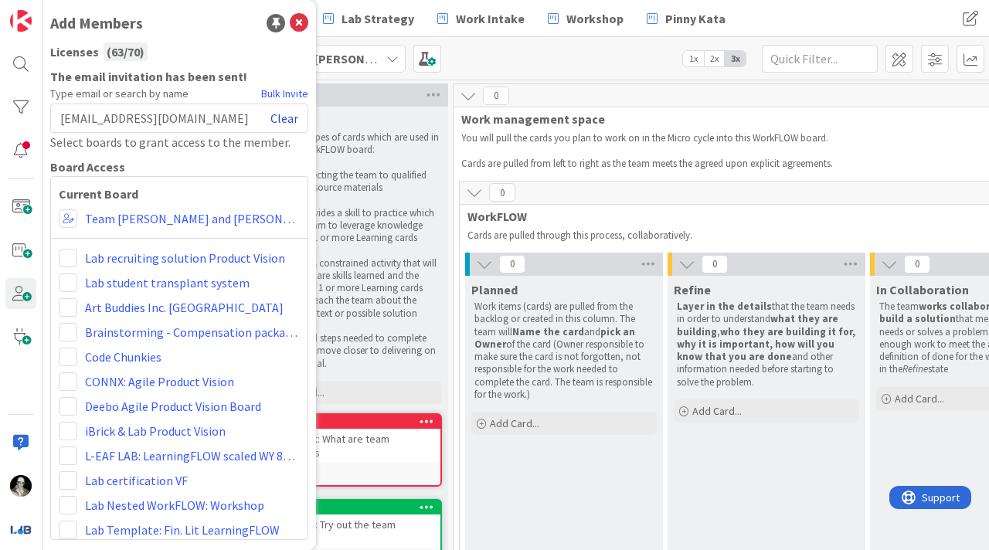
click at [288, 114] on link "Clear" at bounding box center [284, 118] width 28 height 19
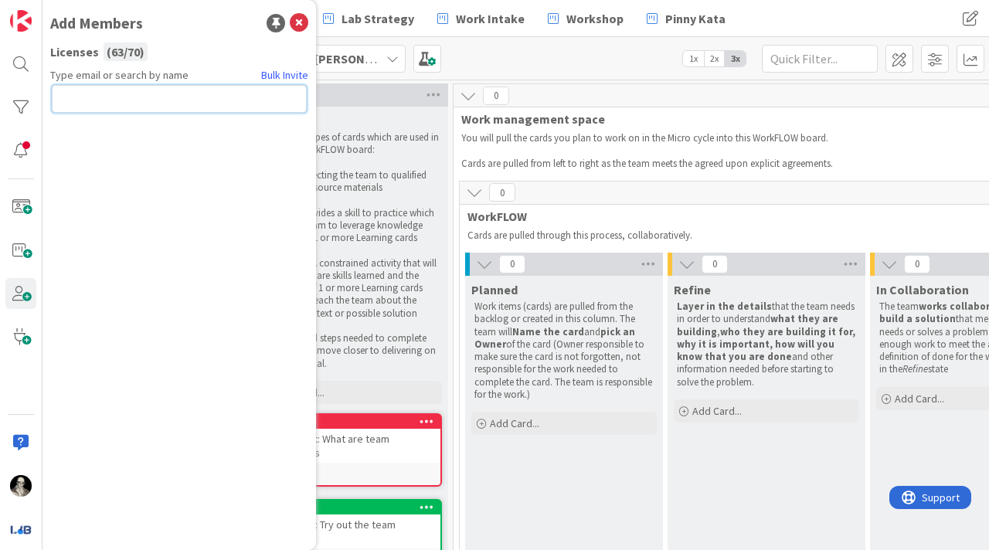
paste input "[EMAIL_ADDRESS][DOMAIN_NAME]"
type input "[EMAIL_ADDRESS][DOMAIN_NAME]"
click at [99, 133] on button "Send Invite" at bounding box center [93, 133] width 83 height 28
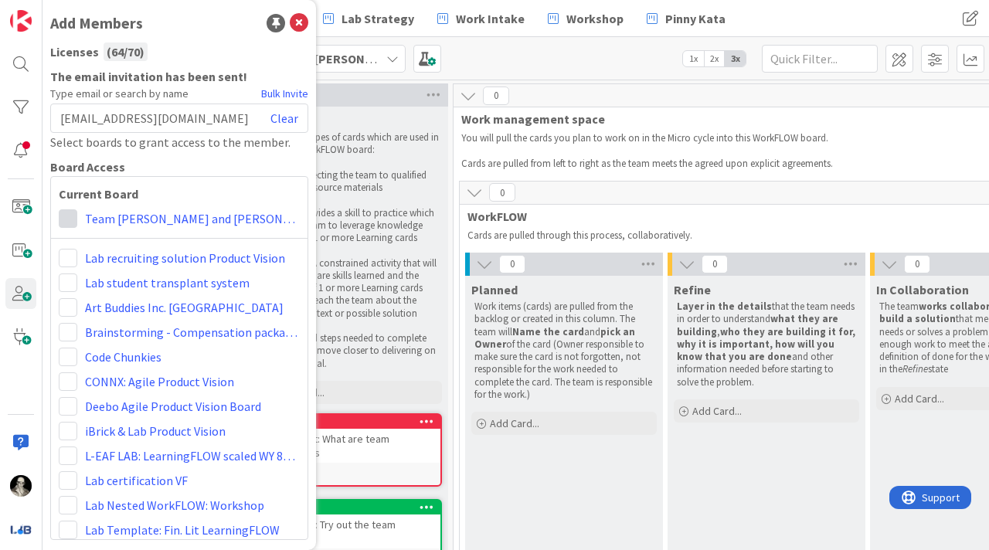
click at [68, 216] on span at bounding box center [68, 218] width 19 height 19
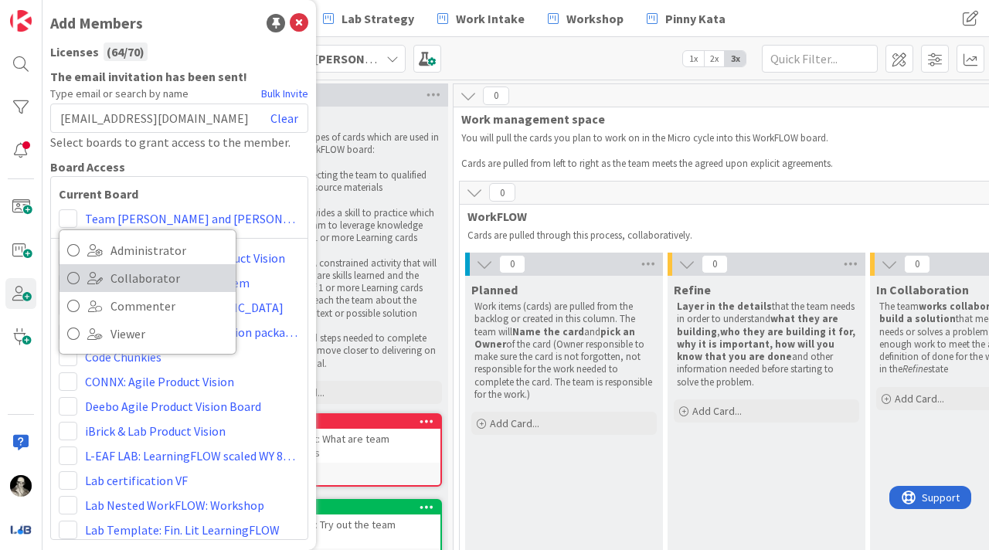
click at [69, 272] on icon at bounding box center [73, 278] width 12 height 23
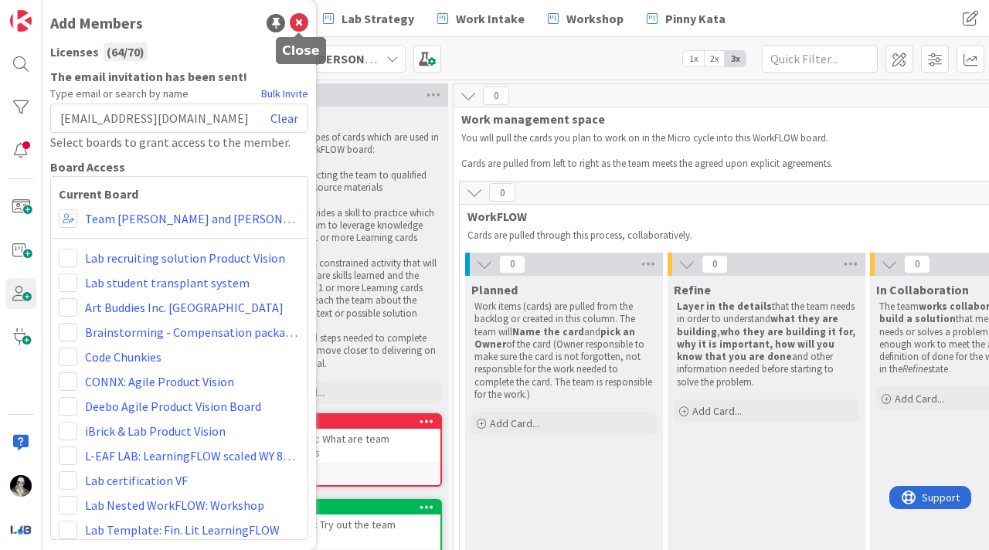
click at [301, 18] on icon at bounding box center [299, 23] width 19 height 19
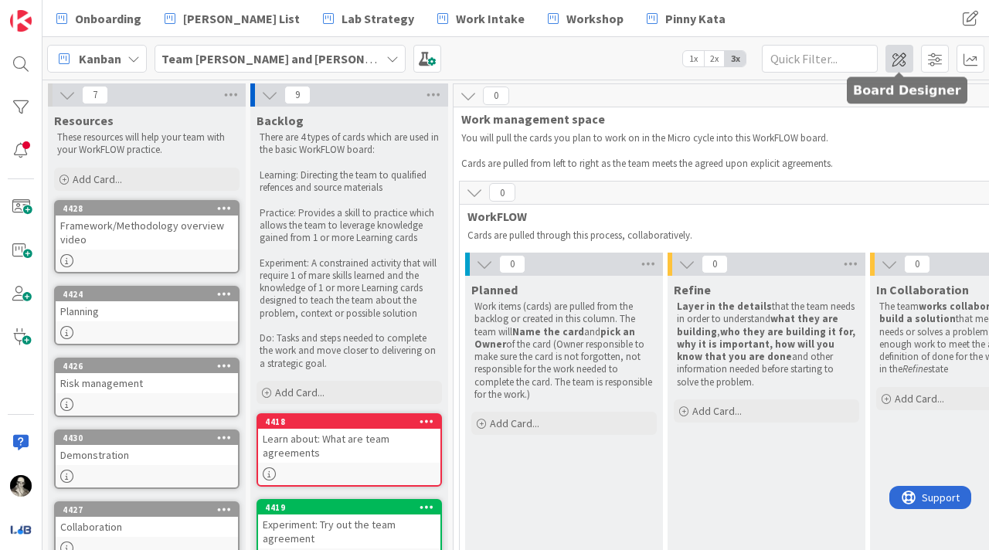
click at [899, 56] on span at bounding box center [899, 59] width 28 height 28
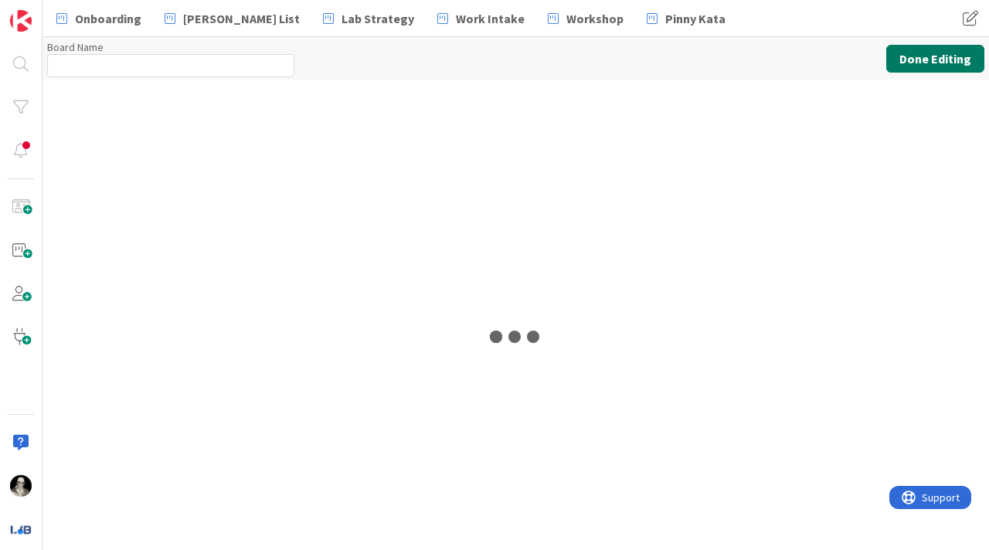
type input "Team [PERSON_NAME] and [PERSON_NAME]"
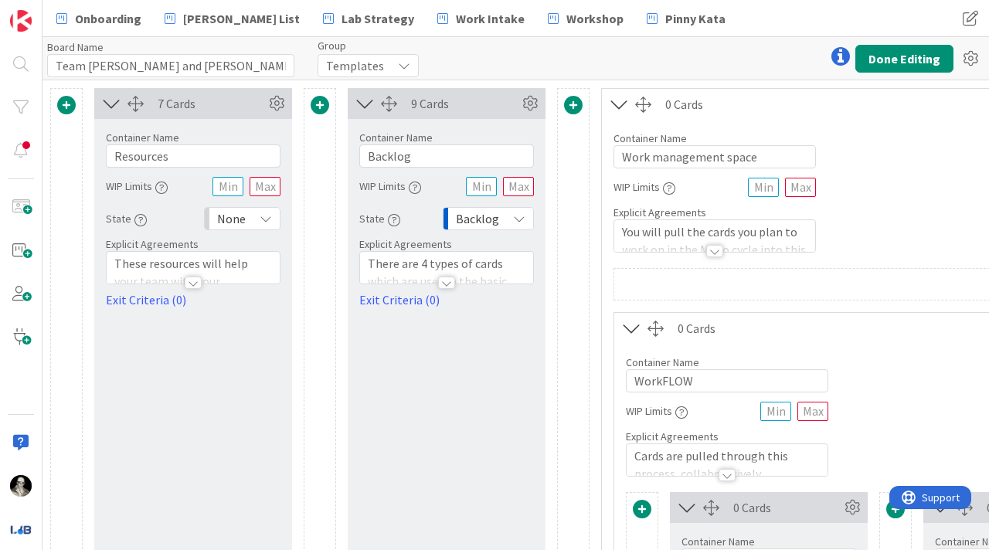
click at [400, 66] on icon at bounding box center [404, 65] width 12 height 12
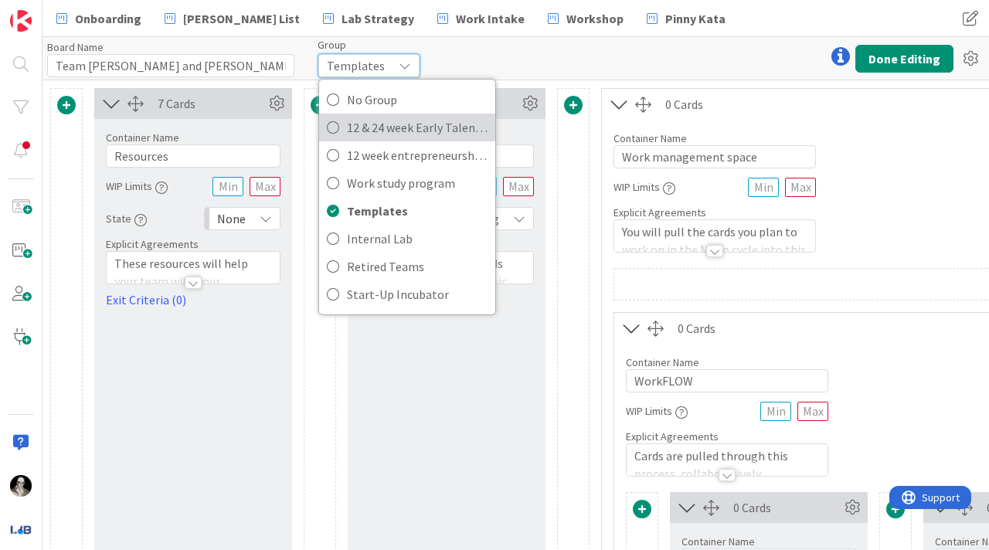
click at [385, 127] on span "12 & 24 week Early Talent incu." at bounding box center [417, 127] width 141 height 23
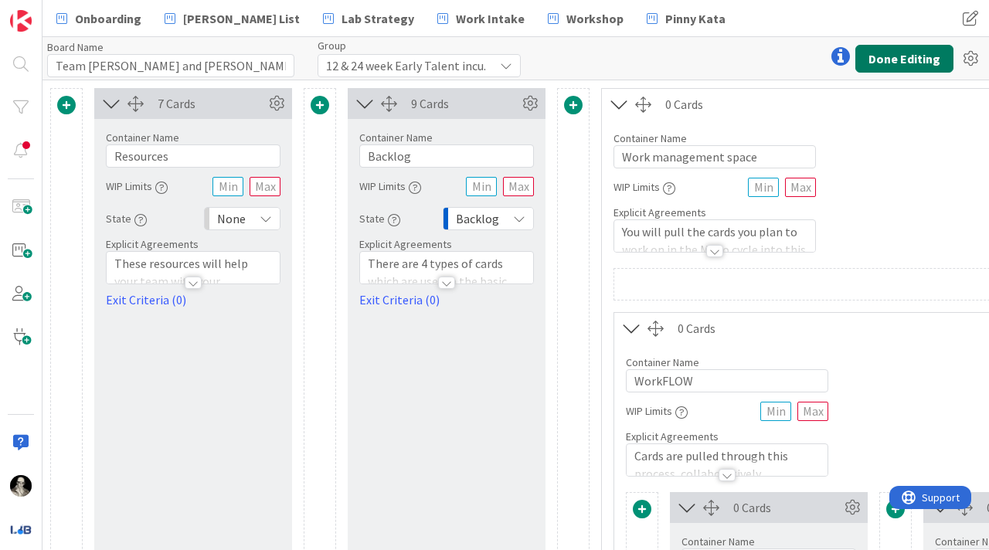
click at [901, 49] on button "Done Editing" at bounding box center [904, 59] width 98 height 28
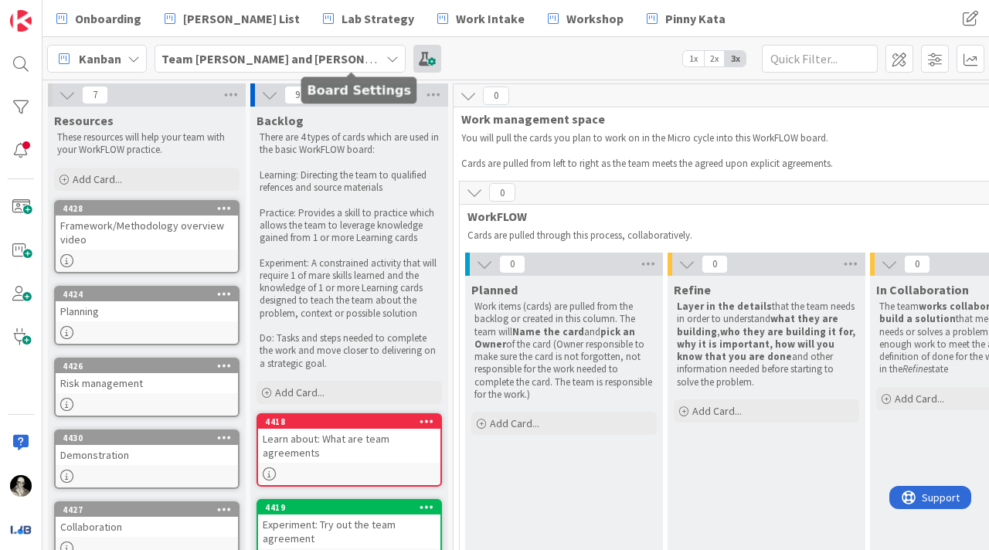
click at [413, 51] on span at bounding box center [427, 59] width 28 height 28
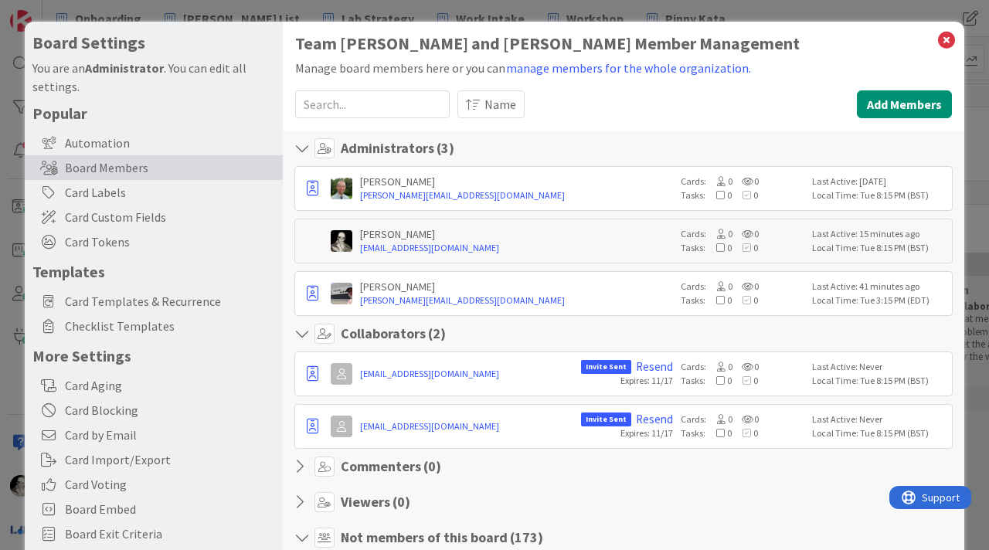
click at [943, 35] on icon at bounding box center [946, 40] width 20 height 22
